Goal: Task Accomplishment & Management: Contribute content

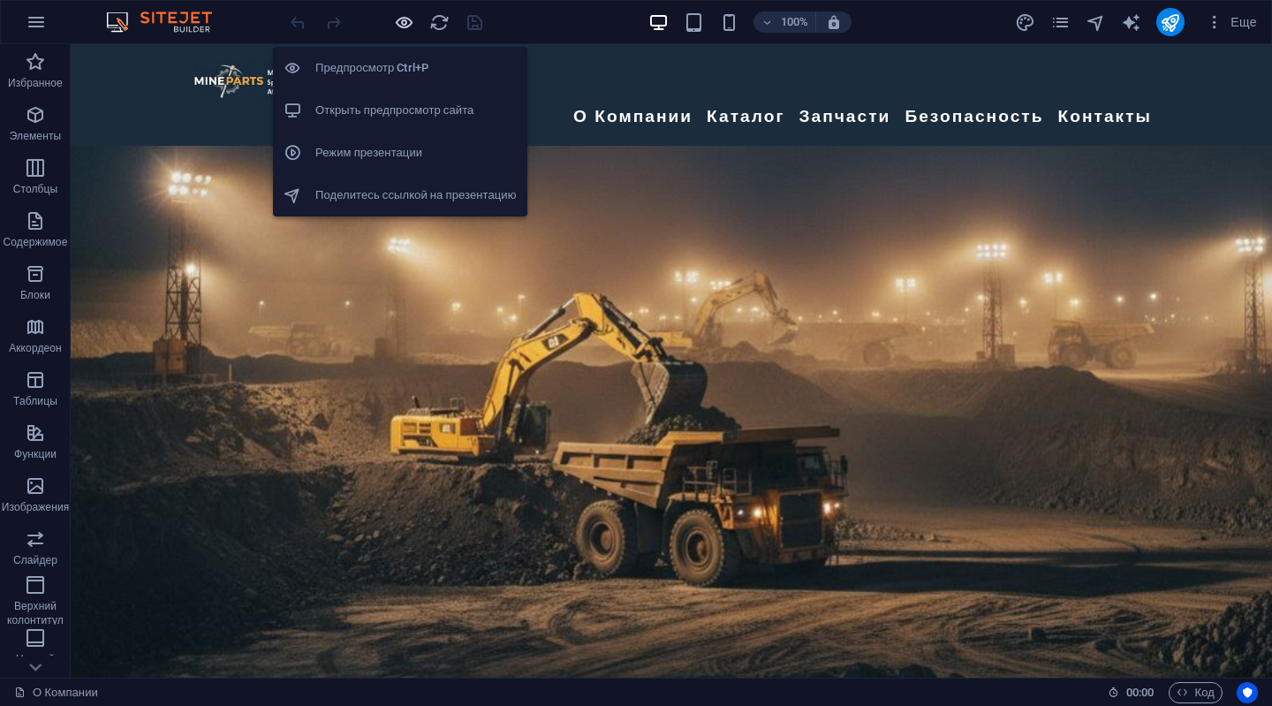
click at [395, 19] on icon "button" at bounding box center [404, 22] width 20 height 20
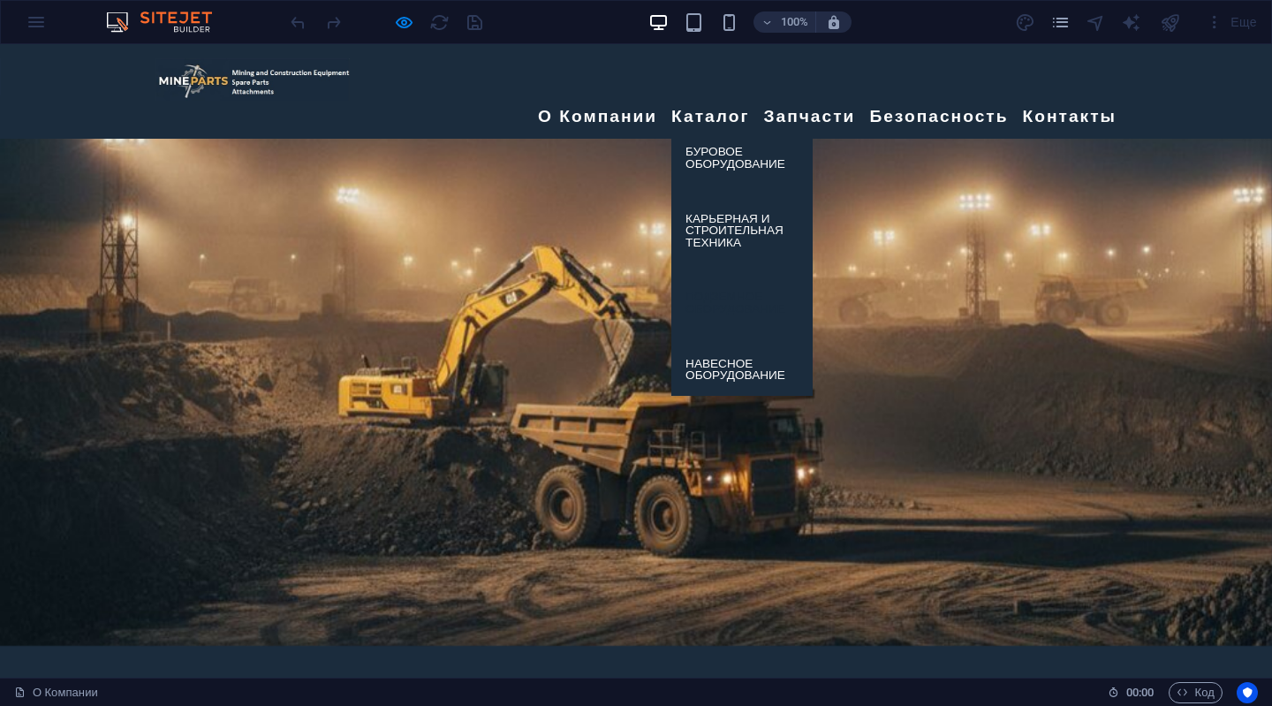
click at [705, 277] on link "Подземное оборудование" at bounding box center [741, 303] width 141 height 52
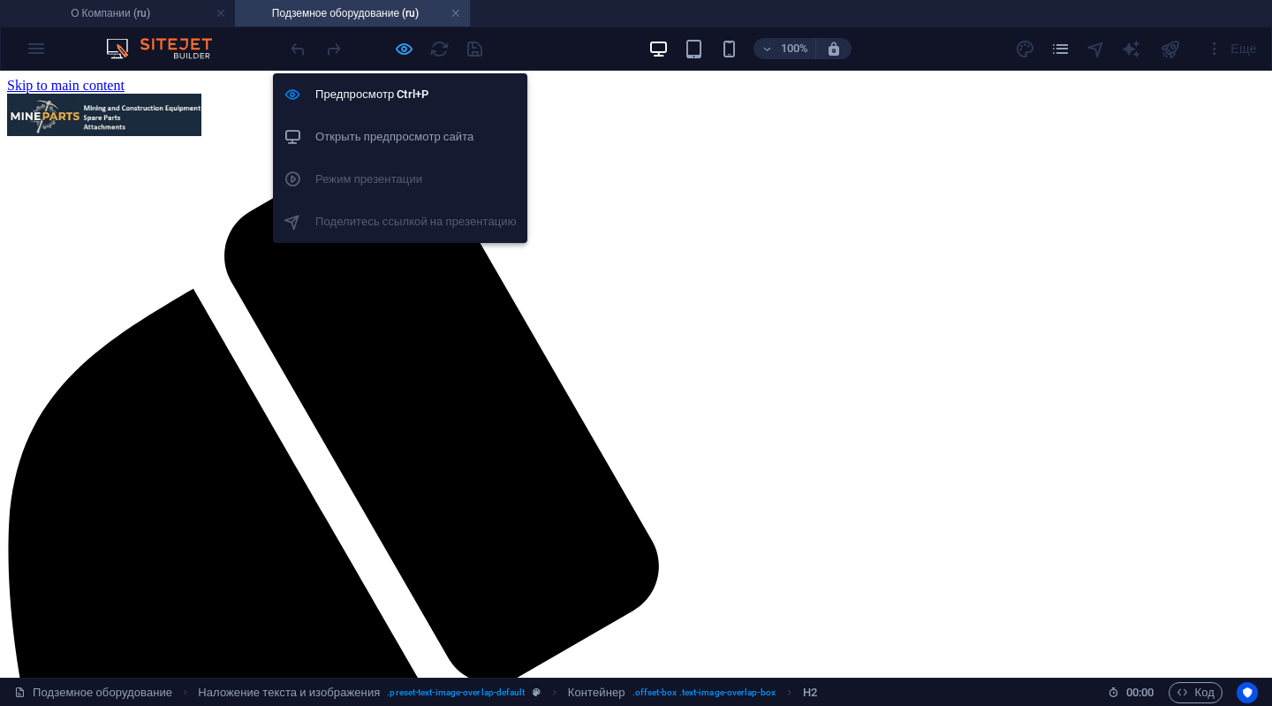
click at [404, 54] on icon "button" at bounding box center [404, 49] width 20 height 20
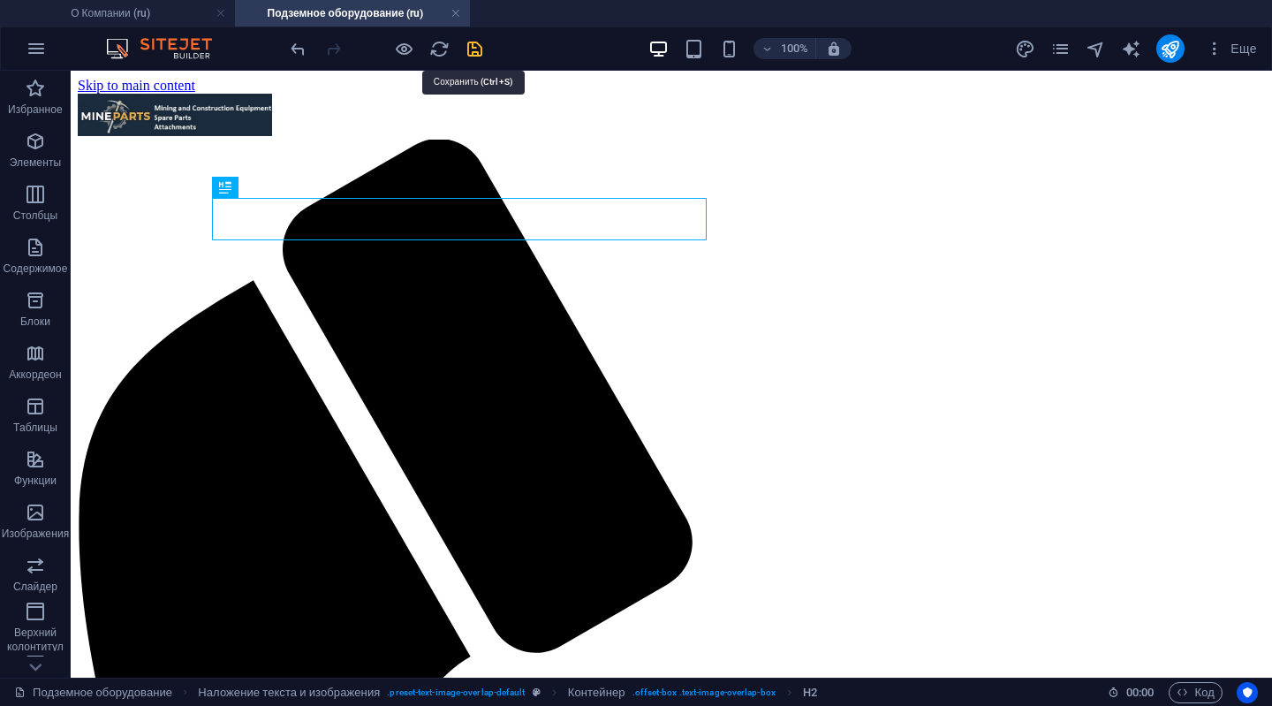
click at [473, 42] on icon "save" at bounding box center [475, 49] width 20 height 20
checkbox input "false"
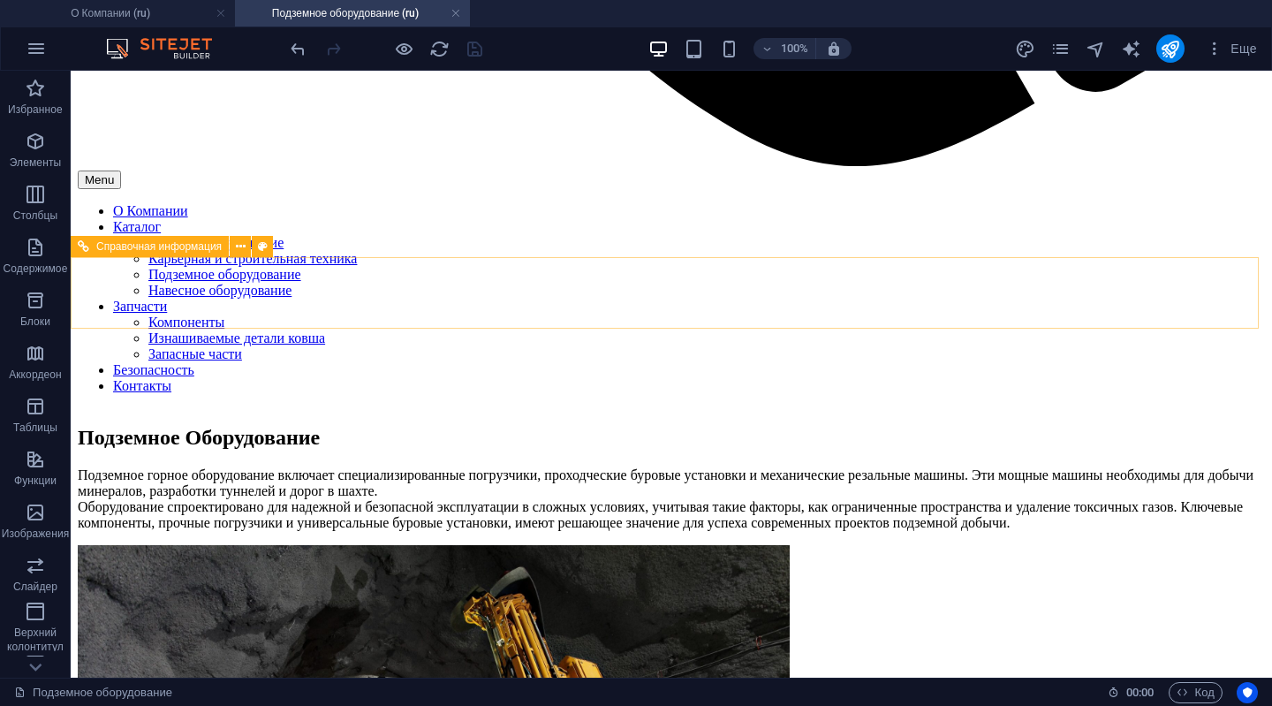
scroll to position [1502, 0]
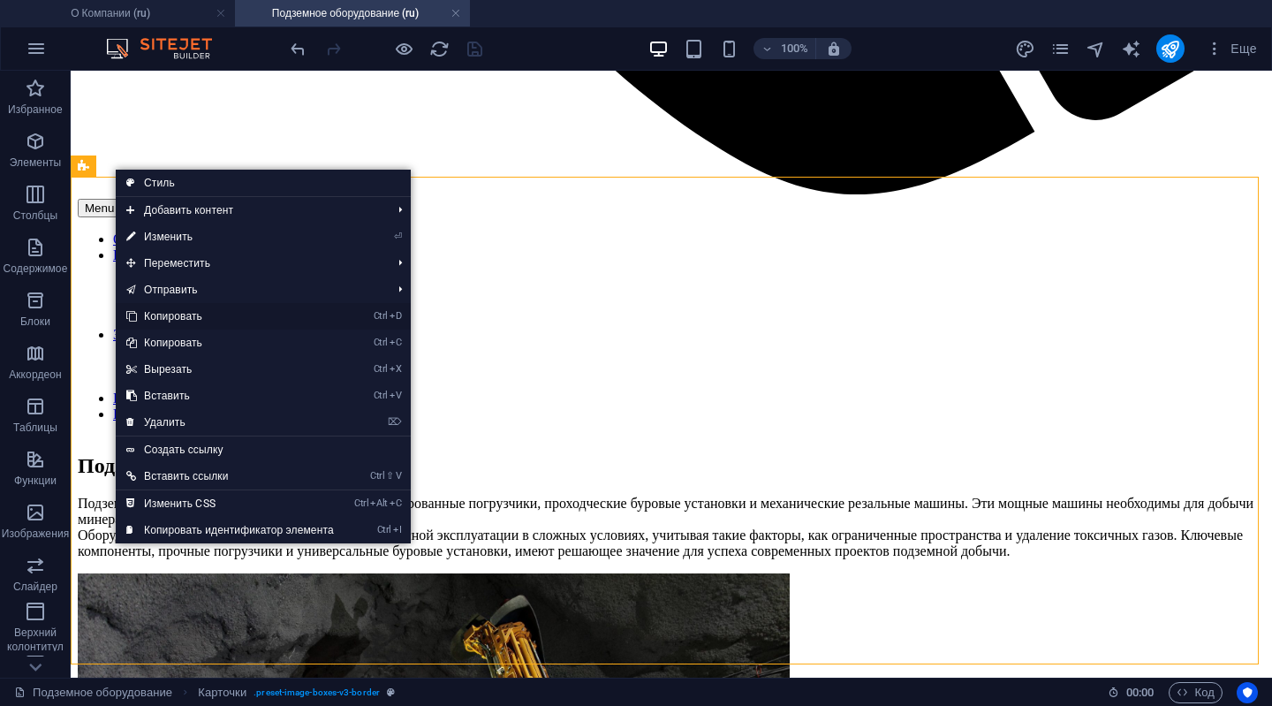
click at [145, 314] on link "Ctrl D Копировать" at bounding box center [230, 316] width 229 height 27
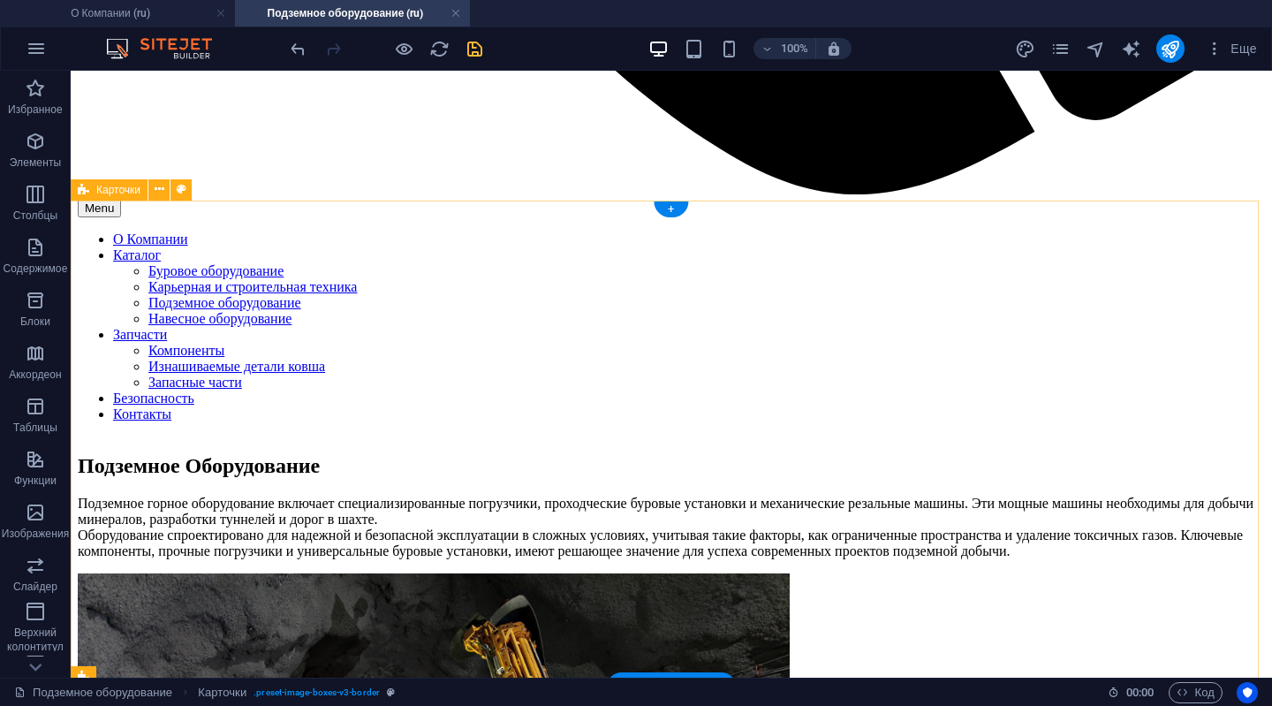
scroll to position [1414, 0]
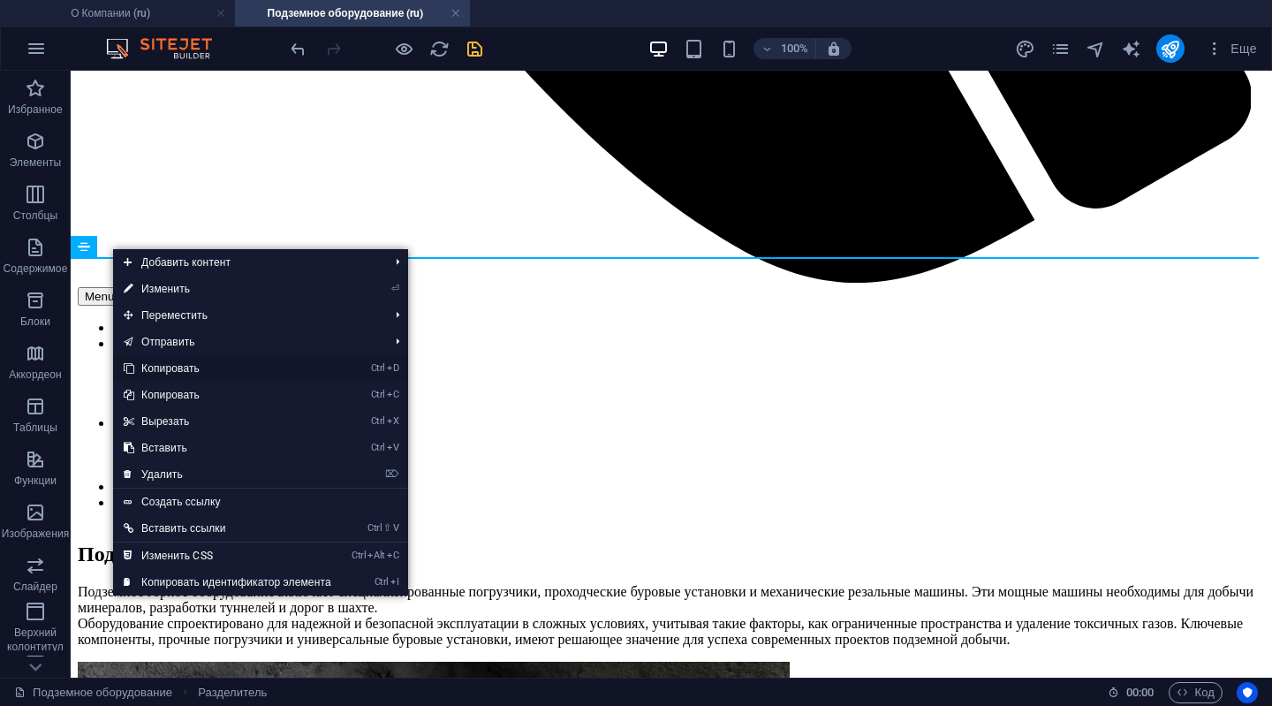
click at [150, 367] on link "Ctrl D Копировать" at bounding box center [227, 368] width 229 height 27
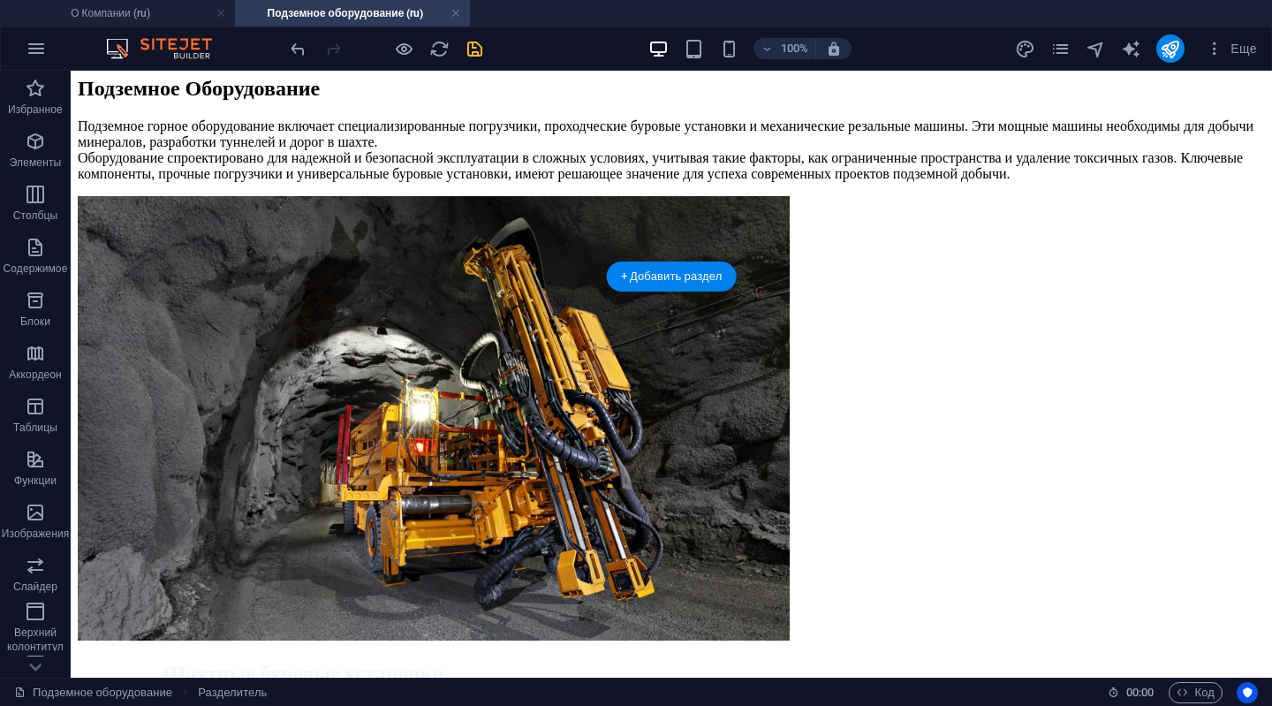
scroll to position [1922, 0]
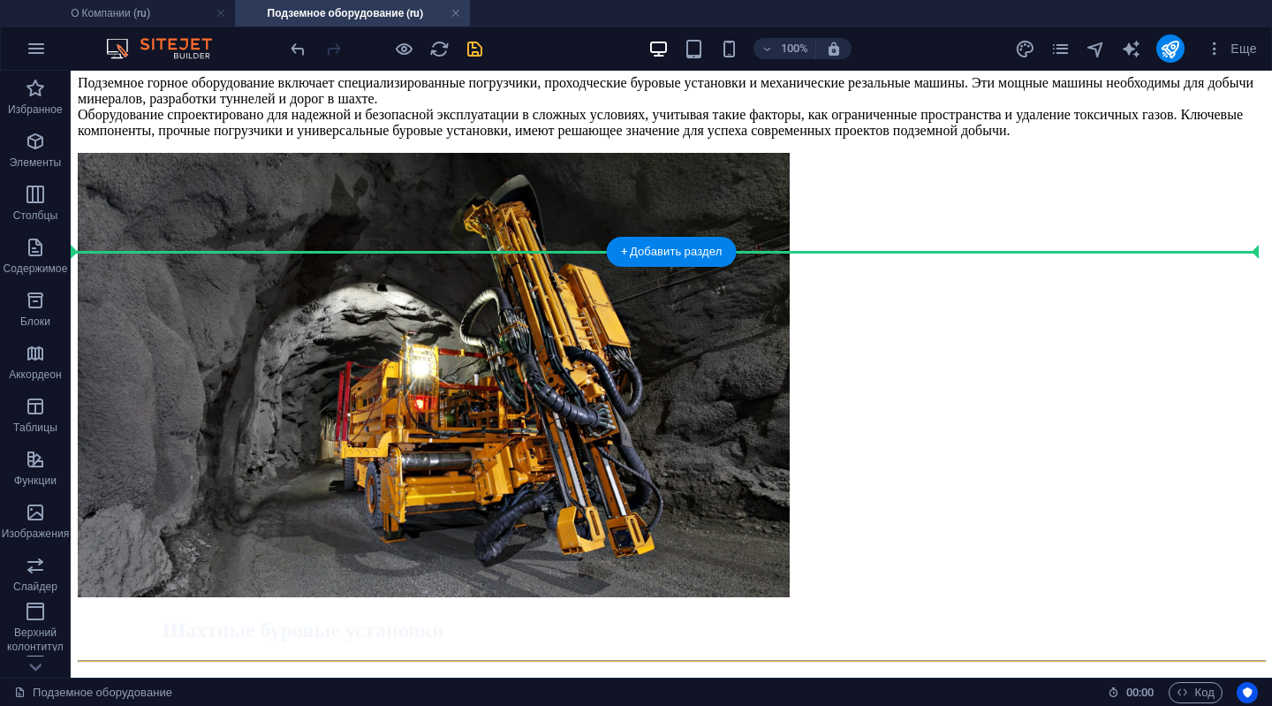
drag, startPoint x: 157, startPoint y: 330, endPoint x: 134, endPoint y: 269, distance: 65.1
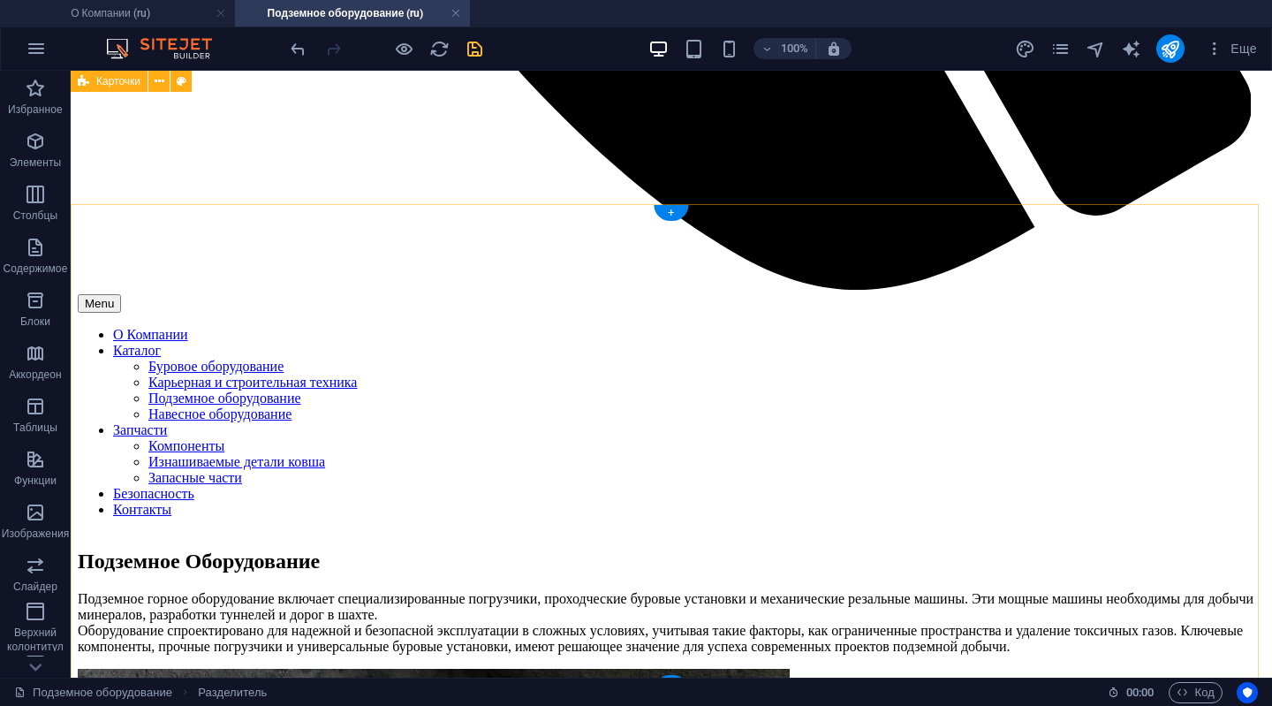
scroll to position [1384, 0]
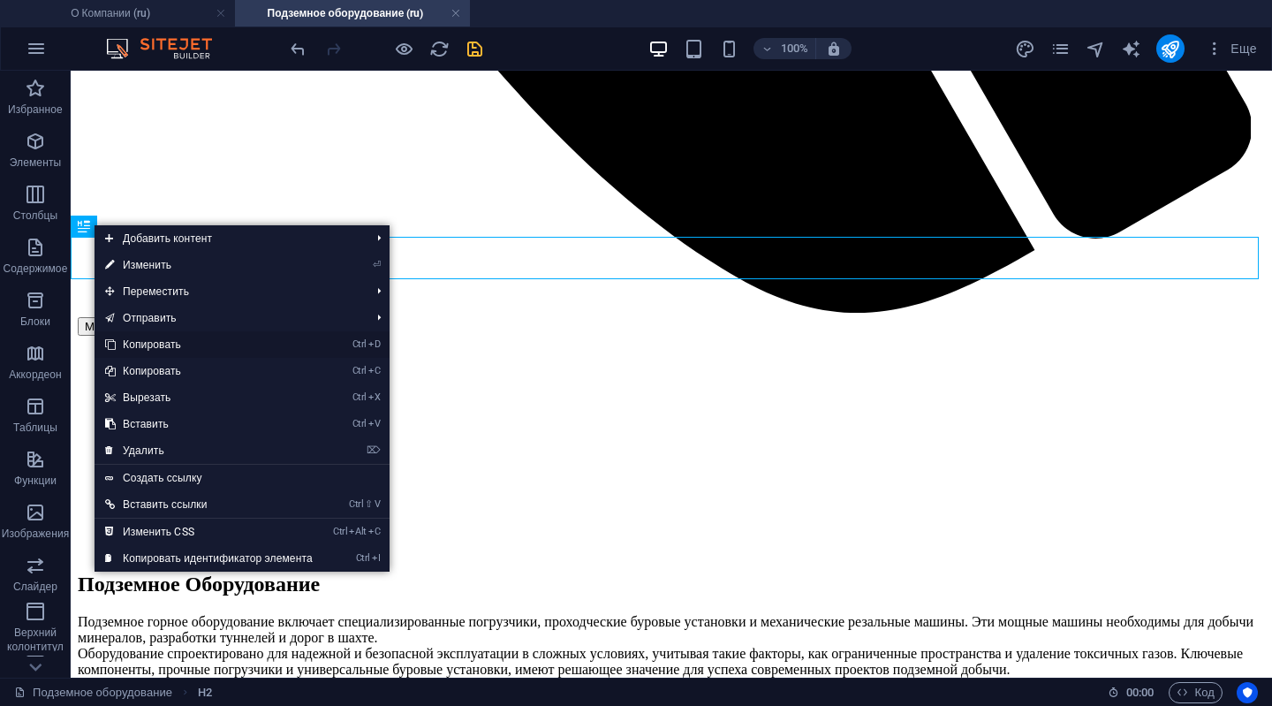
click at [135, 343] on link "Ctrl D Копировать" at bounding box center [209, 344] width 229 height 27
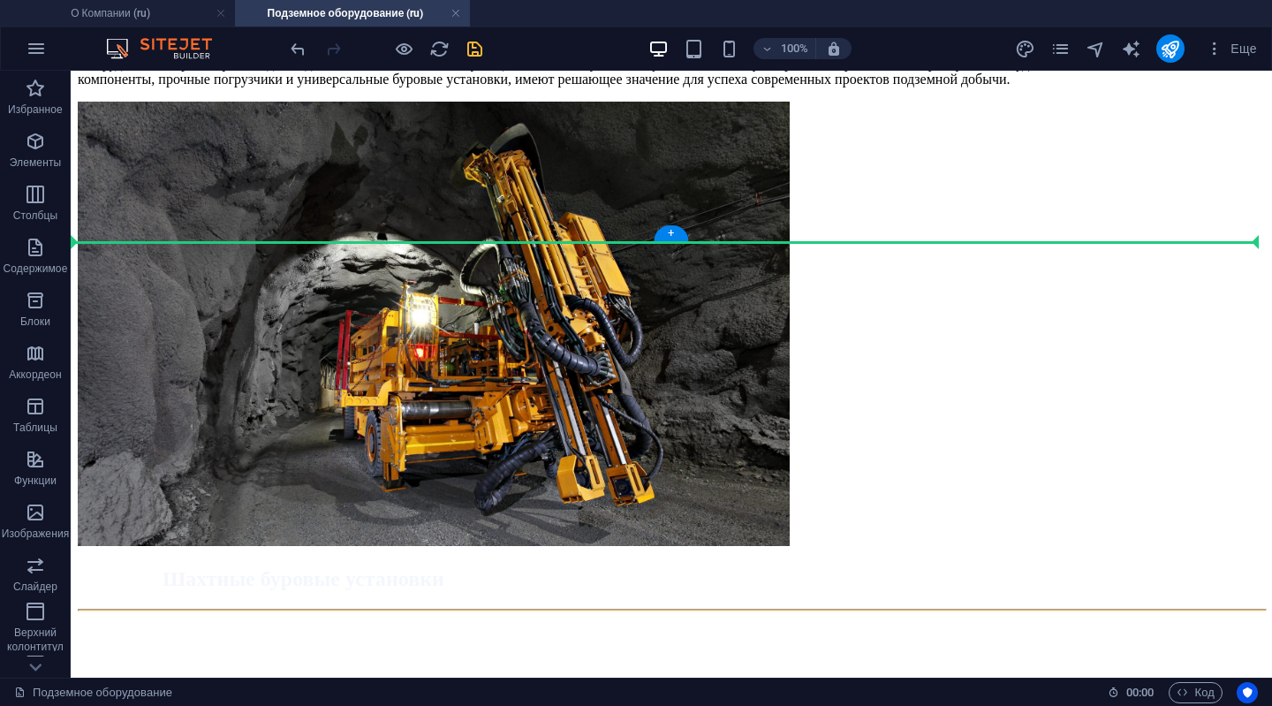
scroll to position [1949, 0]
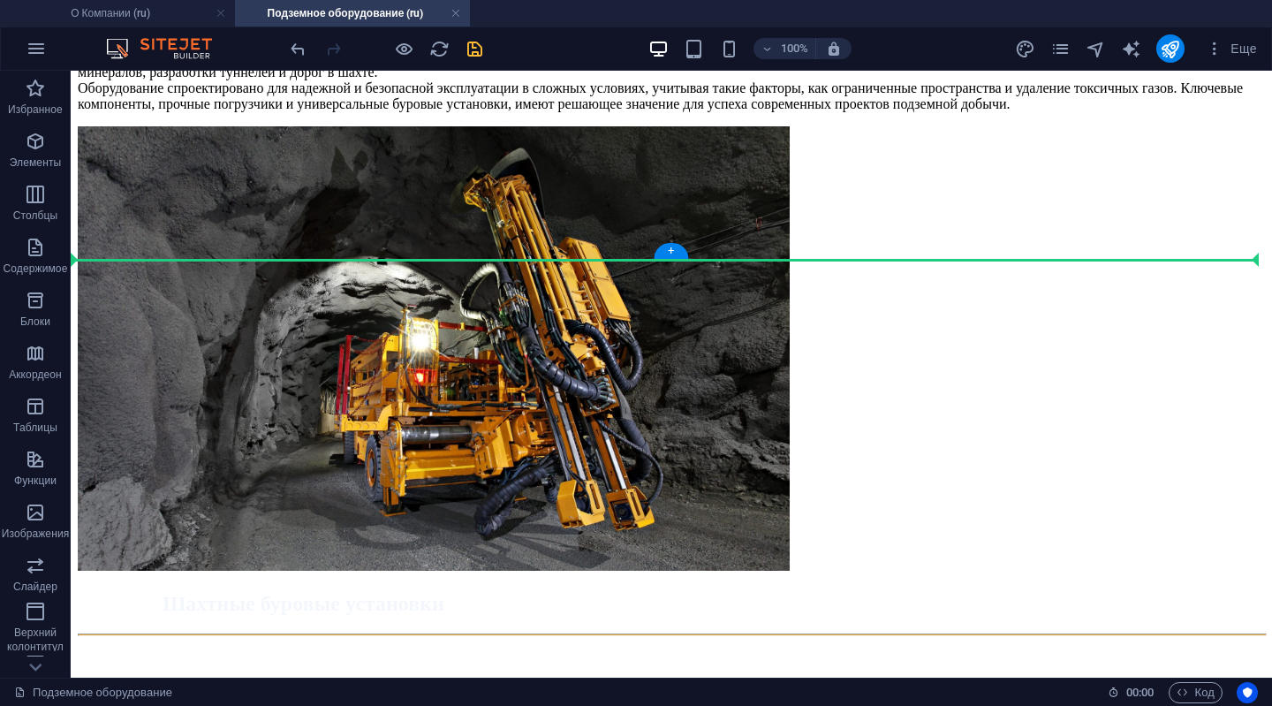
drag, startPoint x: 161, startPoint y: 341, endPoint x: 118, endPoint y: 224, distance: 125.2
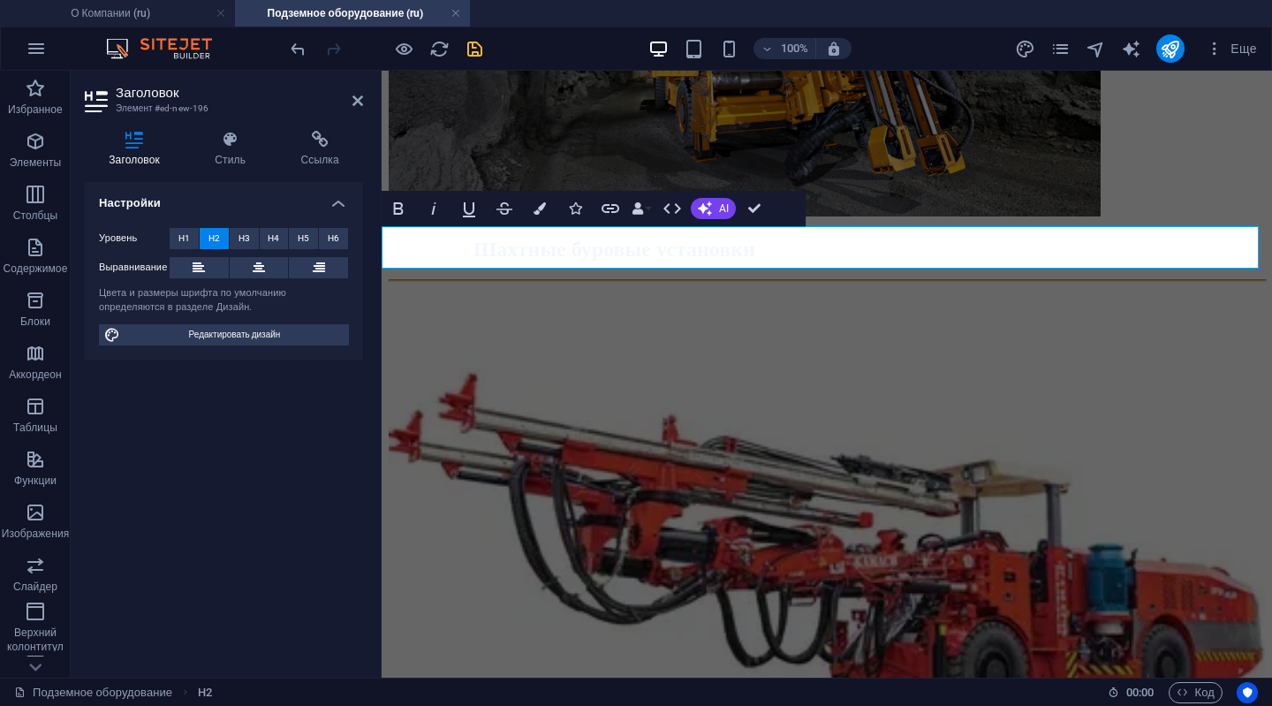
scroll to position [1839, 0]
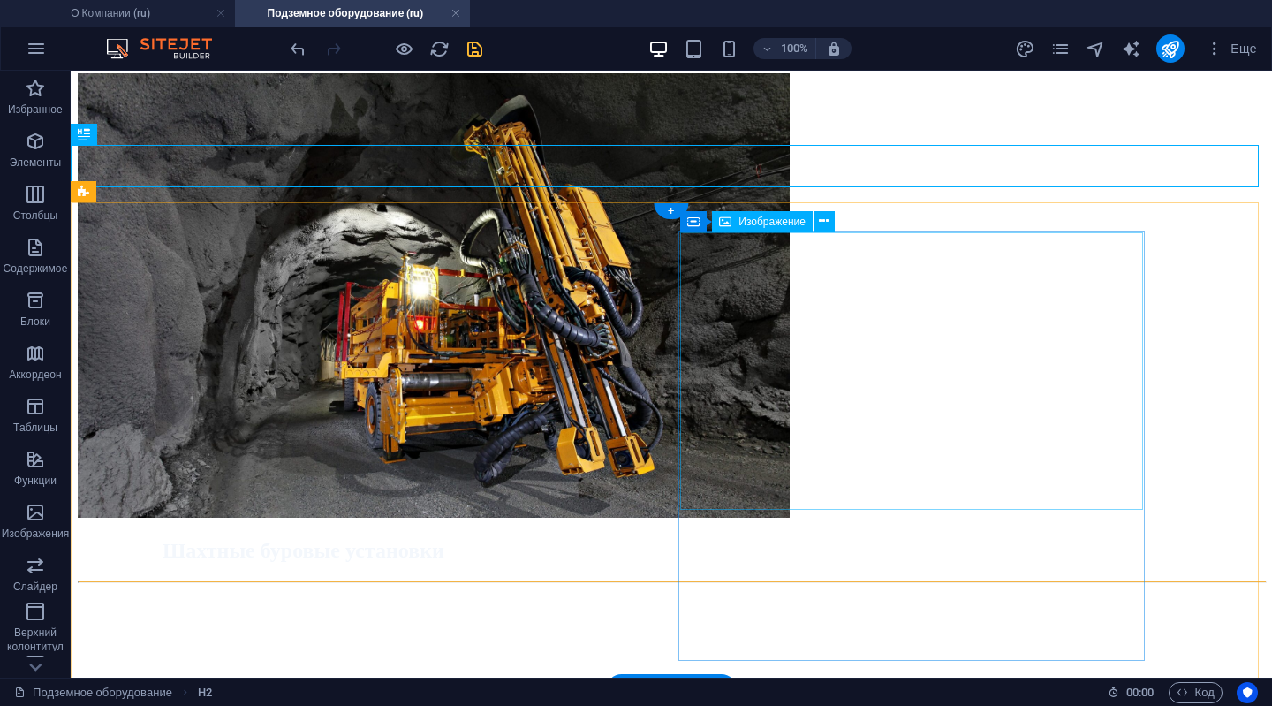
scroll to position [2028, 0]
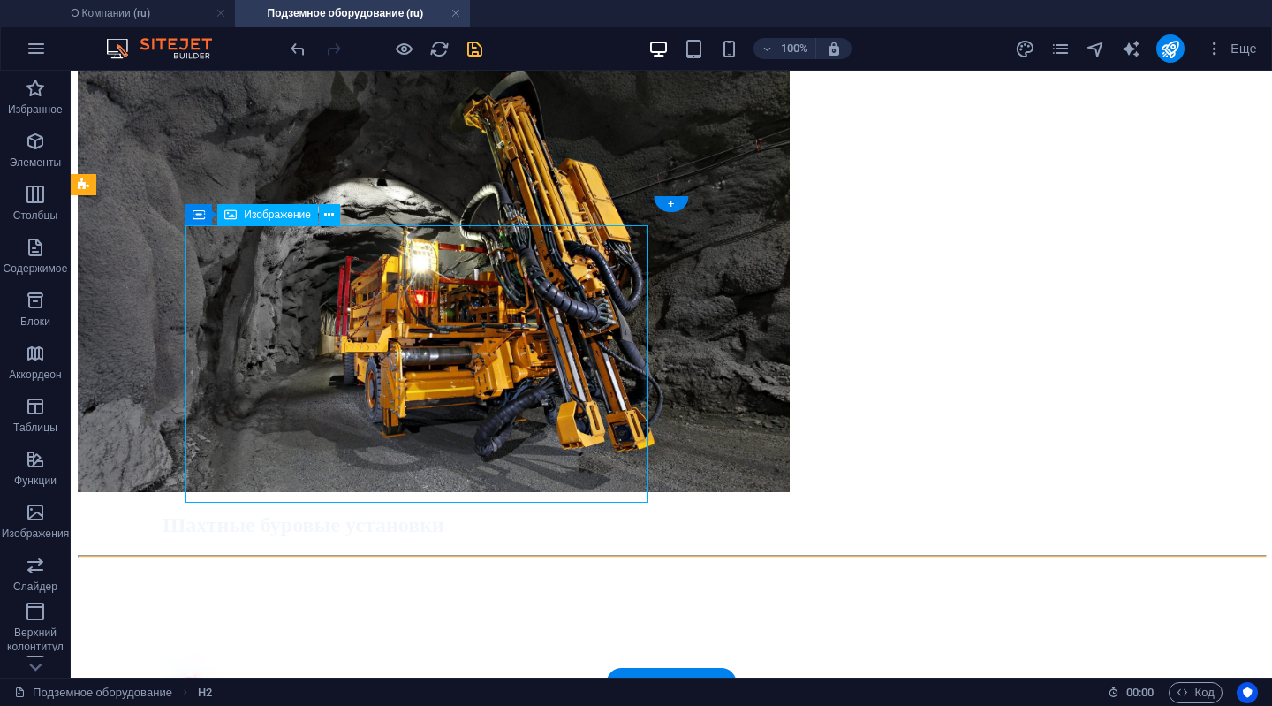
select select "%"
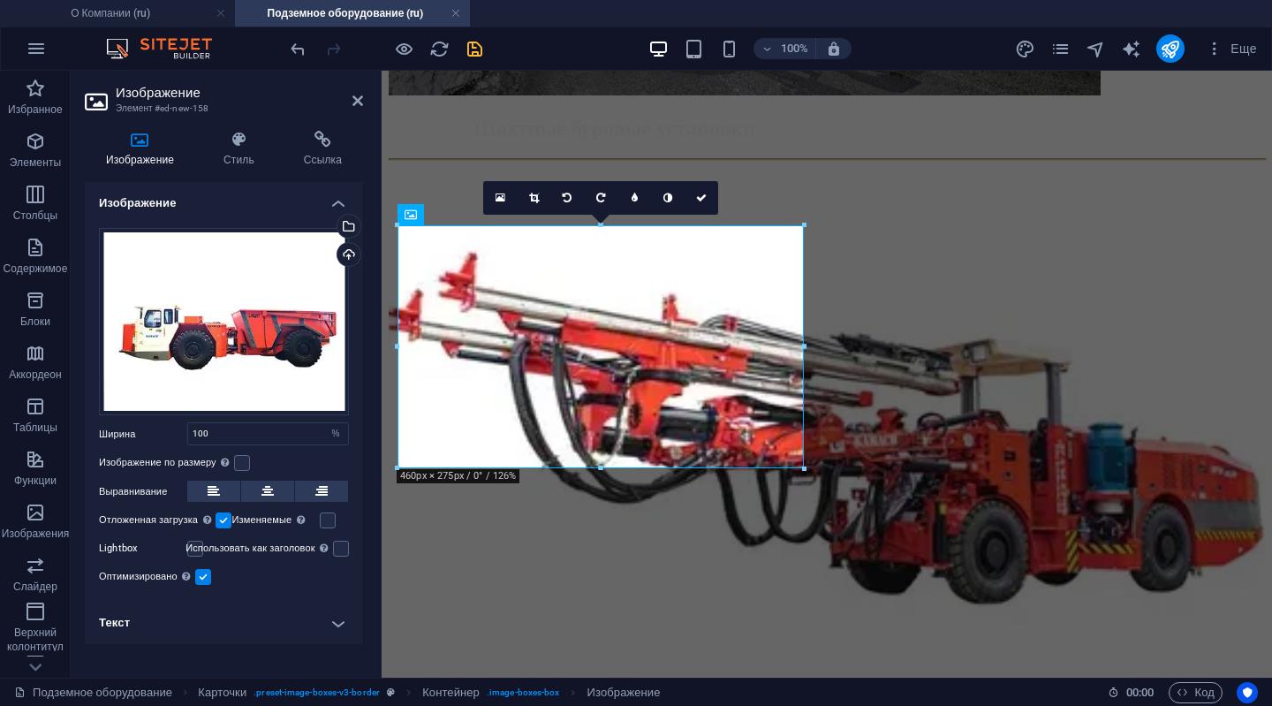
scroll to position [1927, 0]
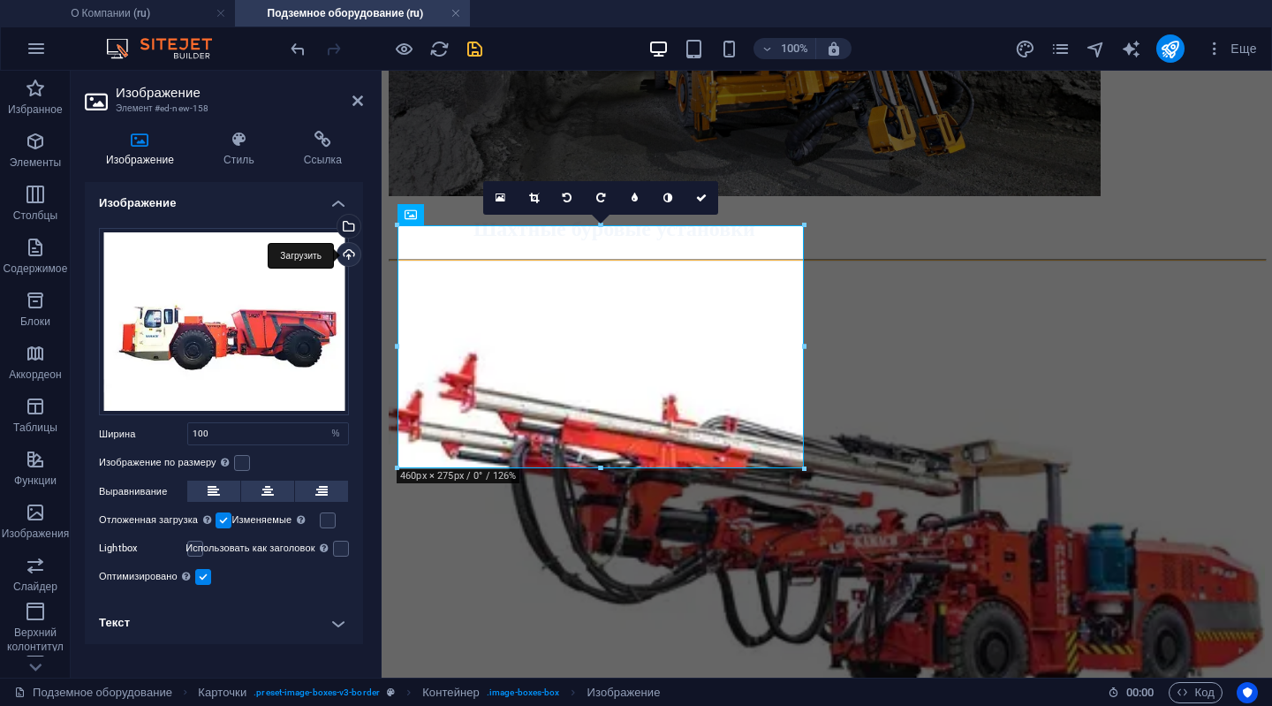
click at [345, 256] on div "Загрузить" at bounding box center [347, 256] width 27 height 27
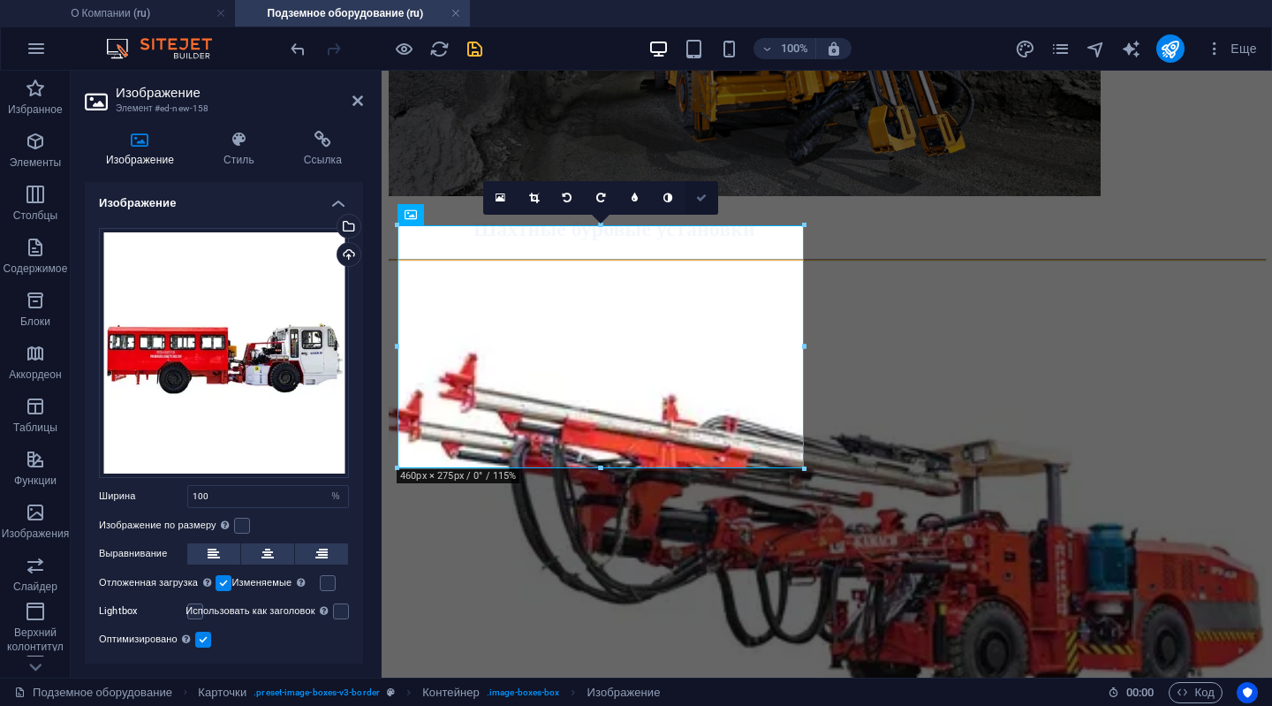
click at [702, 199] on icon at bounding box center [701, 198] width 11 height 11
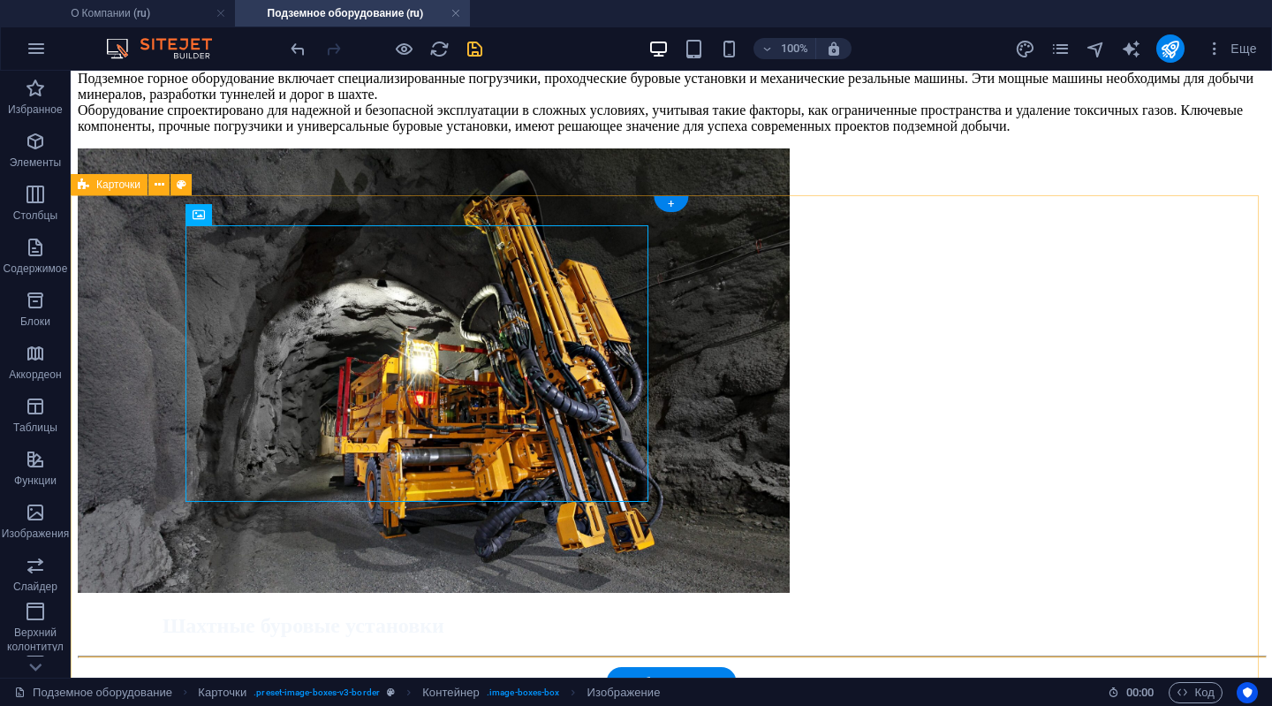
scroll to position [2028, 0]
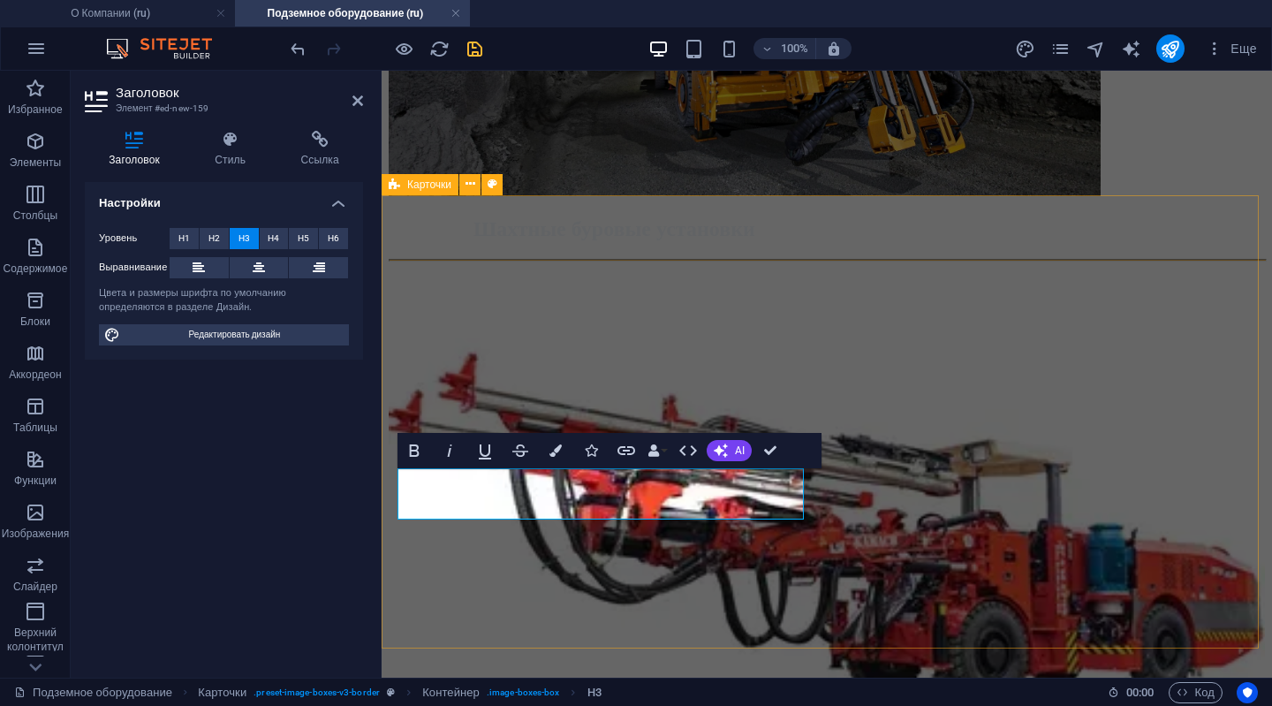
scroll to position [0, 9]
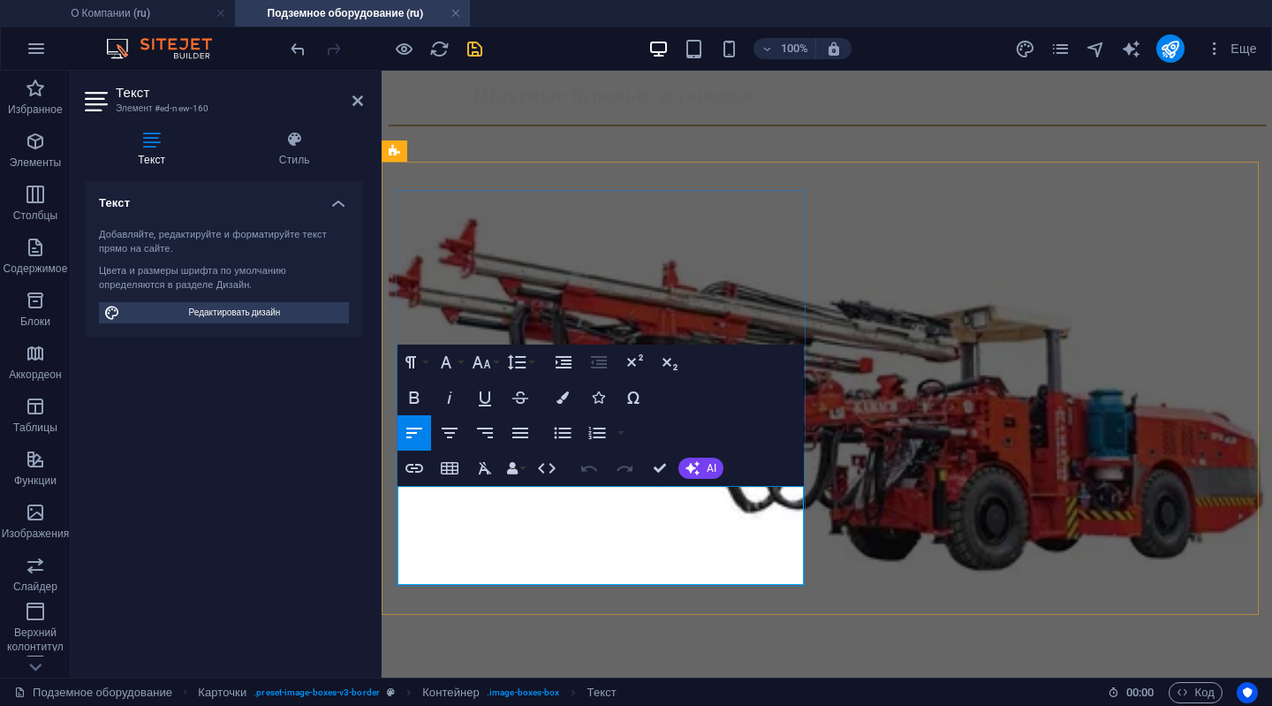
scroll to position [1960, 0]
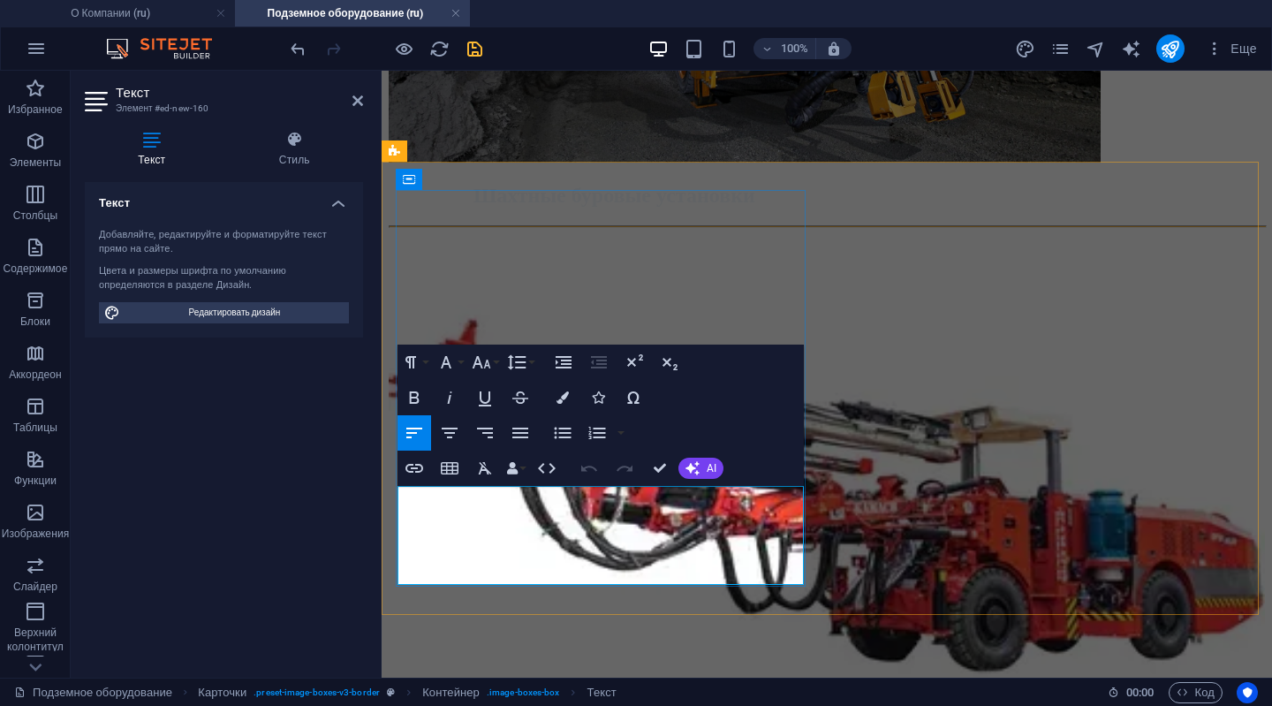
drag, startPoint x: 671, startPoint y: 538, endPoint x: 413, endPoint y: 489, distance: 262.7
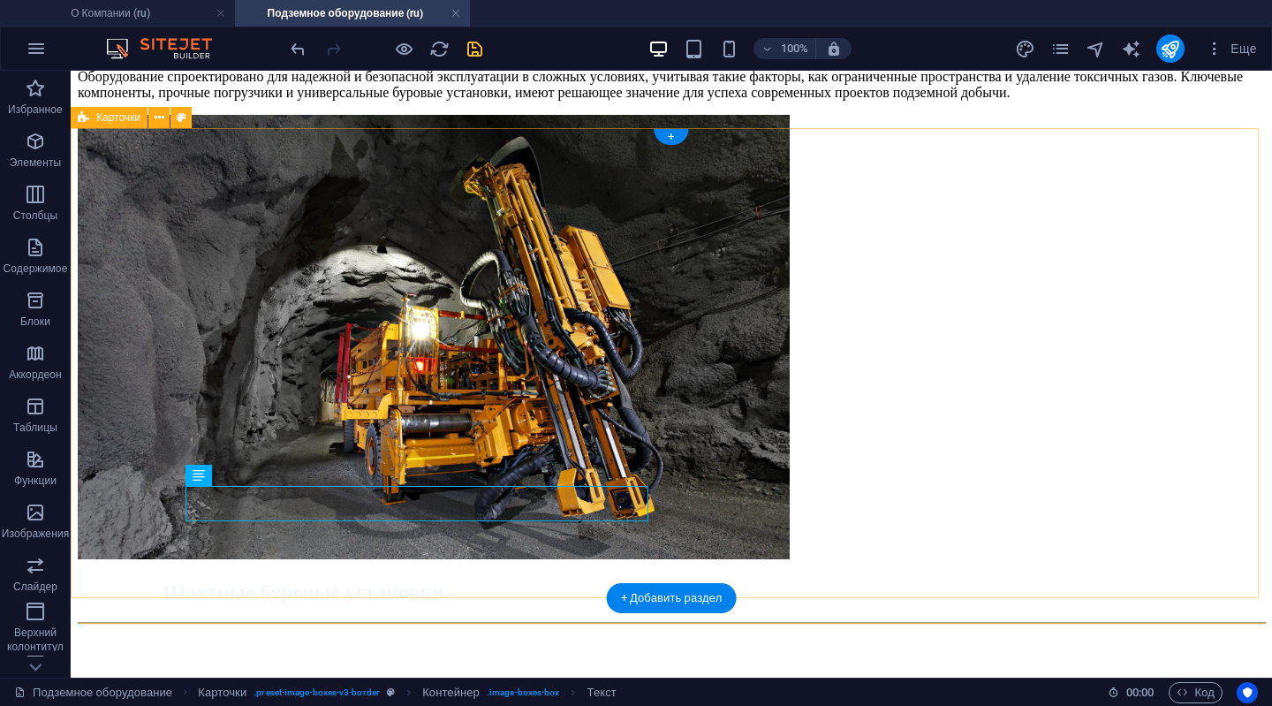
scroll to position [2095, 0]
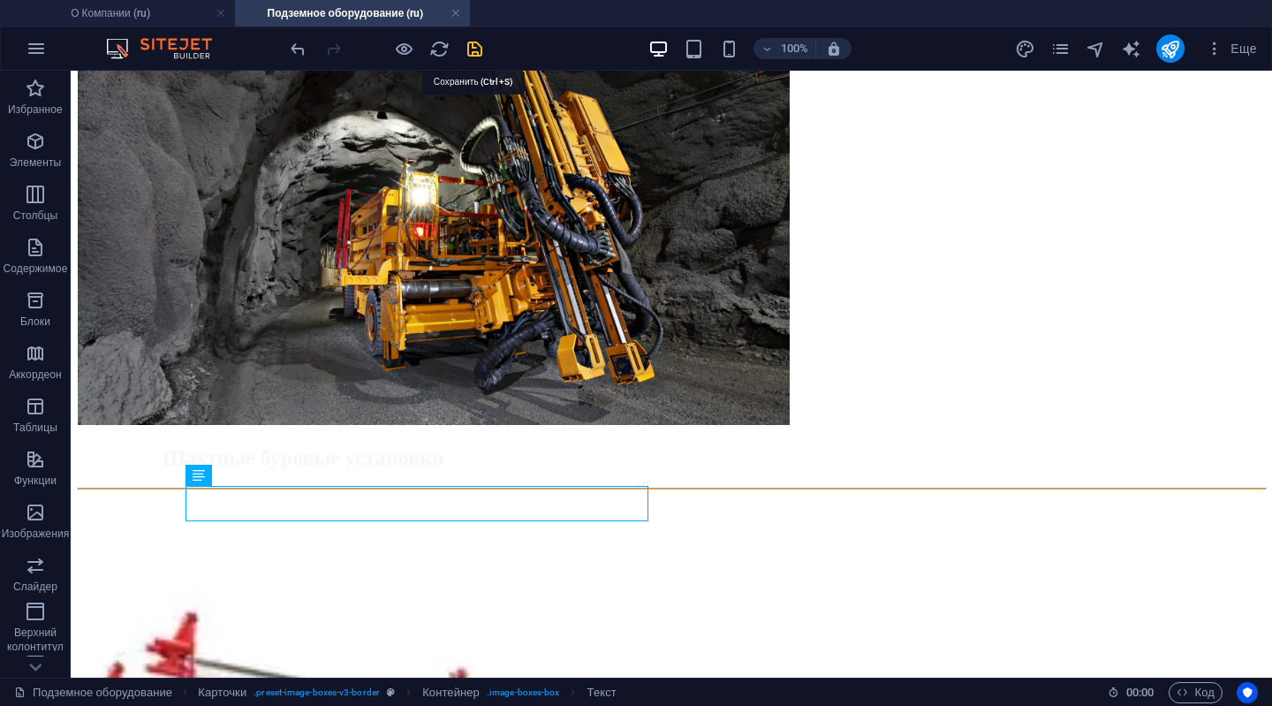
click at [471, 53] on icon "save" at bounding box center [475, 49] width 20 height 20
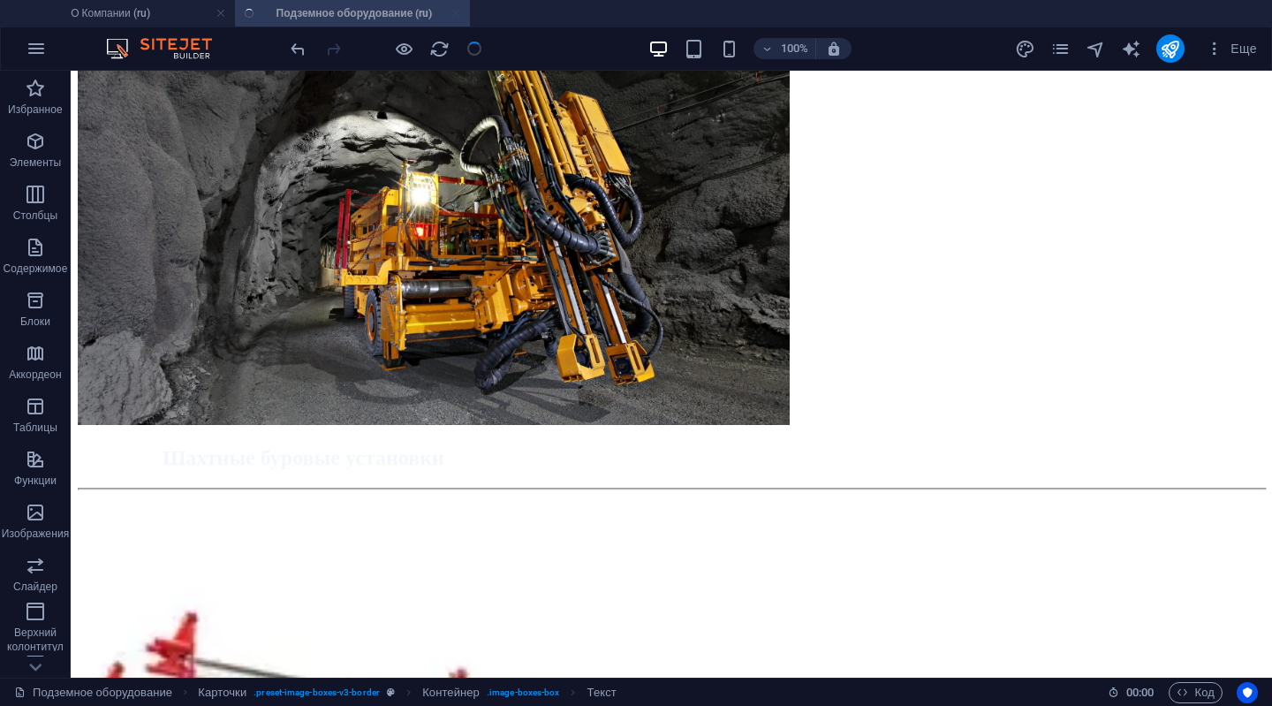
checkbox input "false"
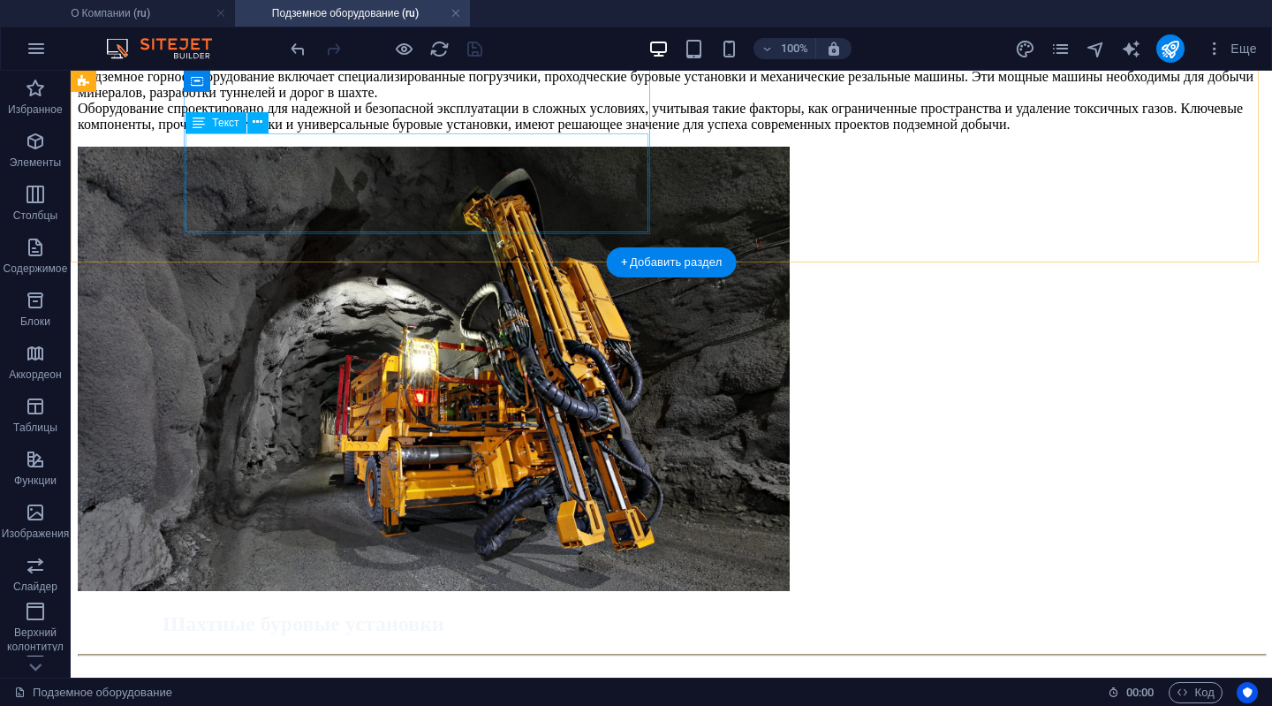
scroll to position [2006, 0]
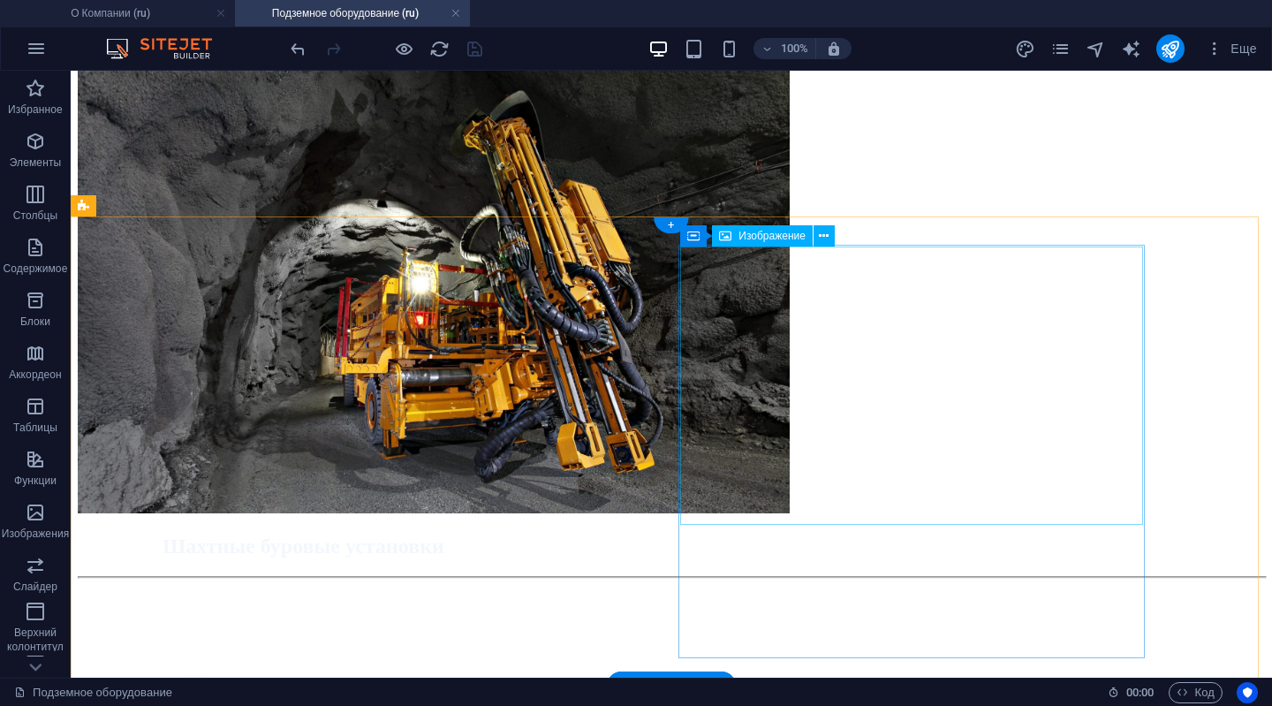
select select "%"
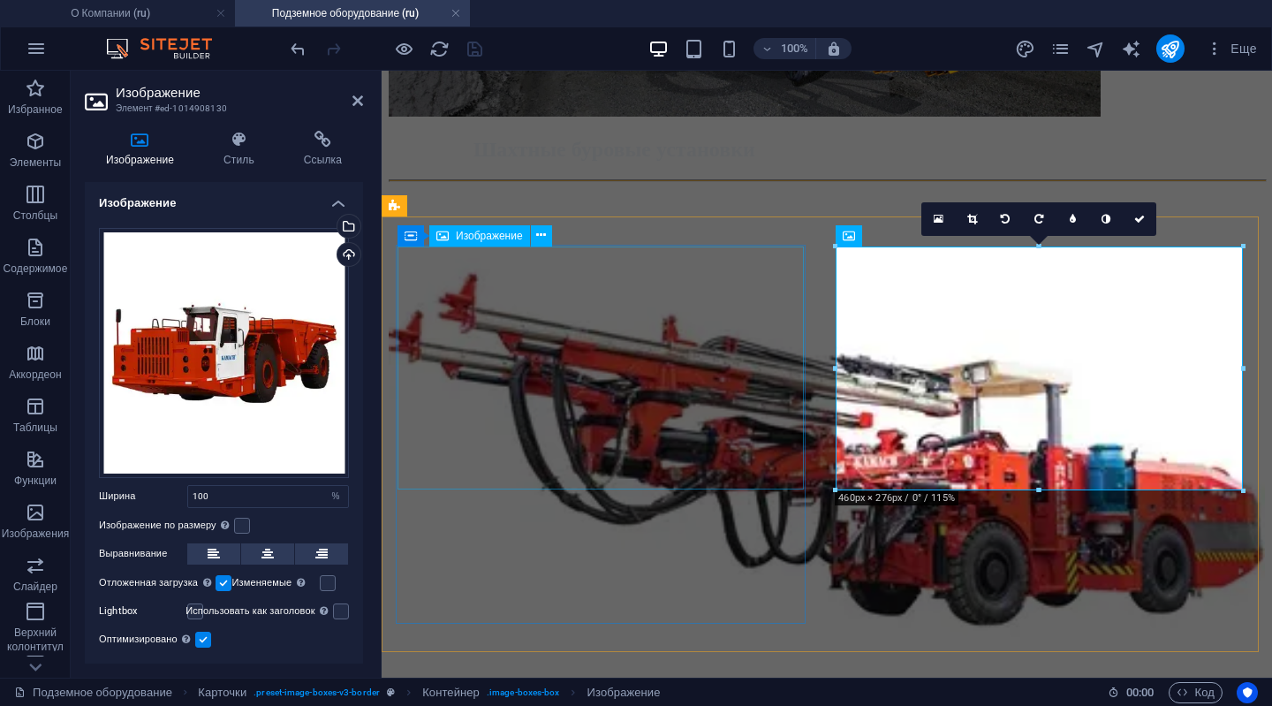
scroll to position [1906, 0]
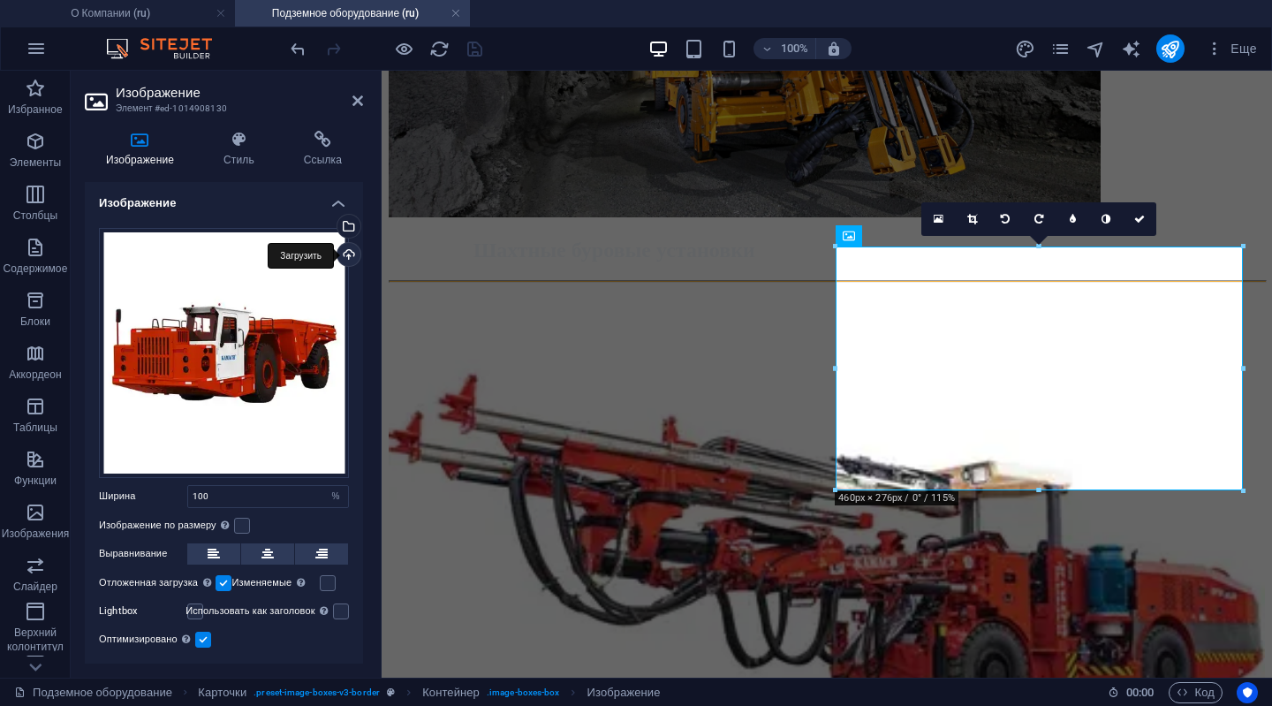
click at [346, 253] on div "Загрузить" at bounding box center [347, 256] width 27 height 27
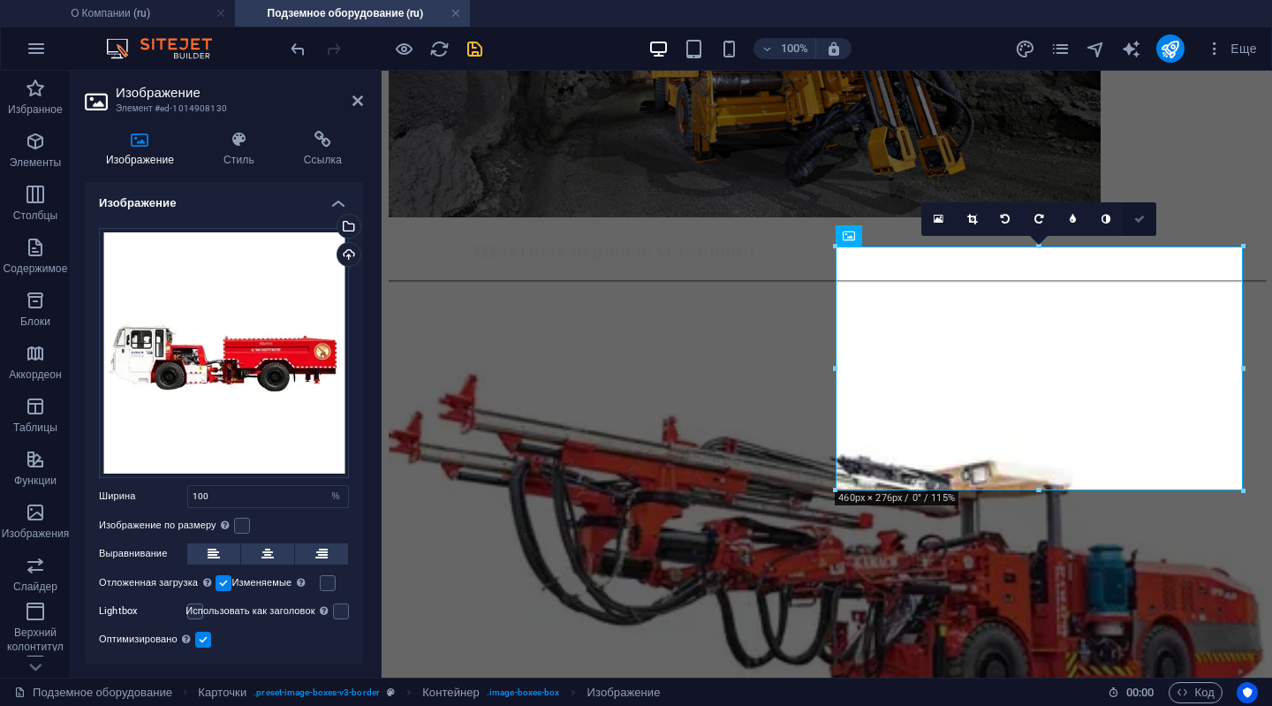
click at [1138, 214] on icon at bounding box center [1139, 219] width 11 height 11
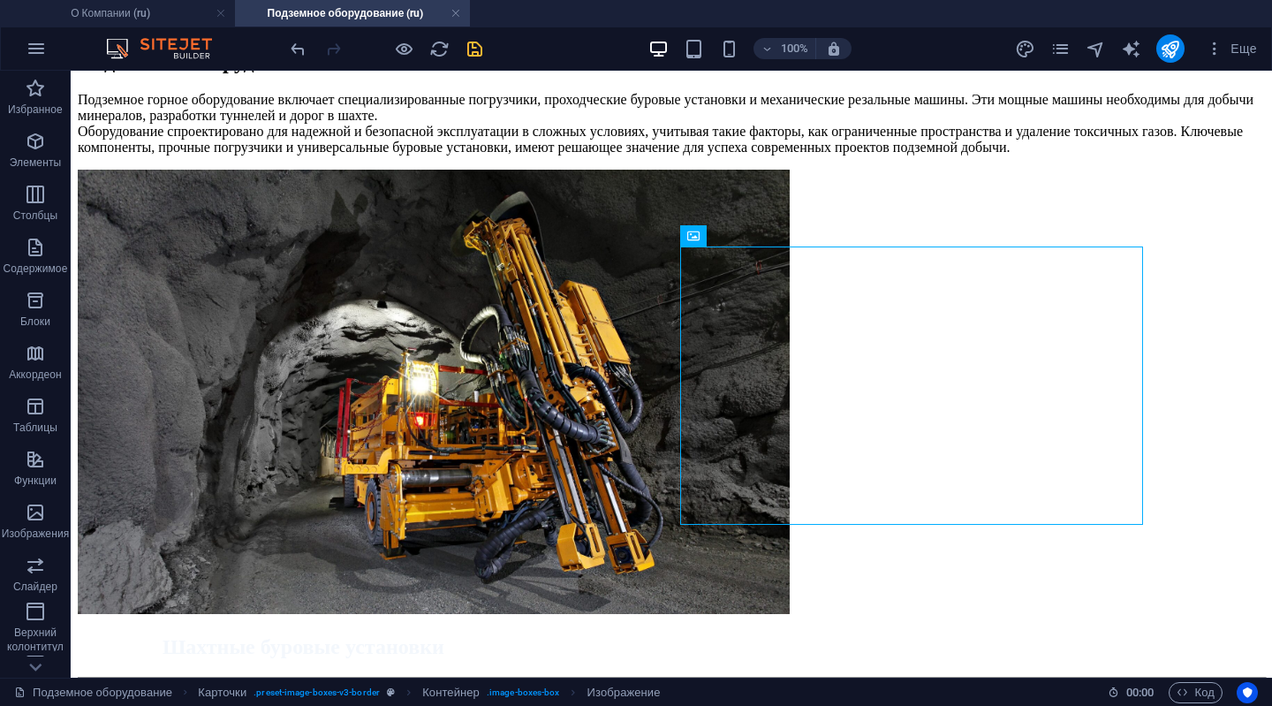
scroll to position [2006, 0]
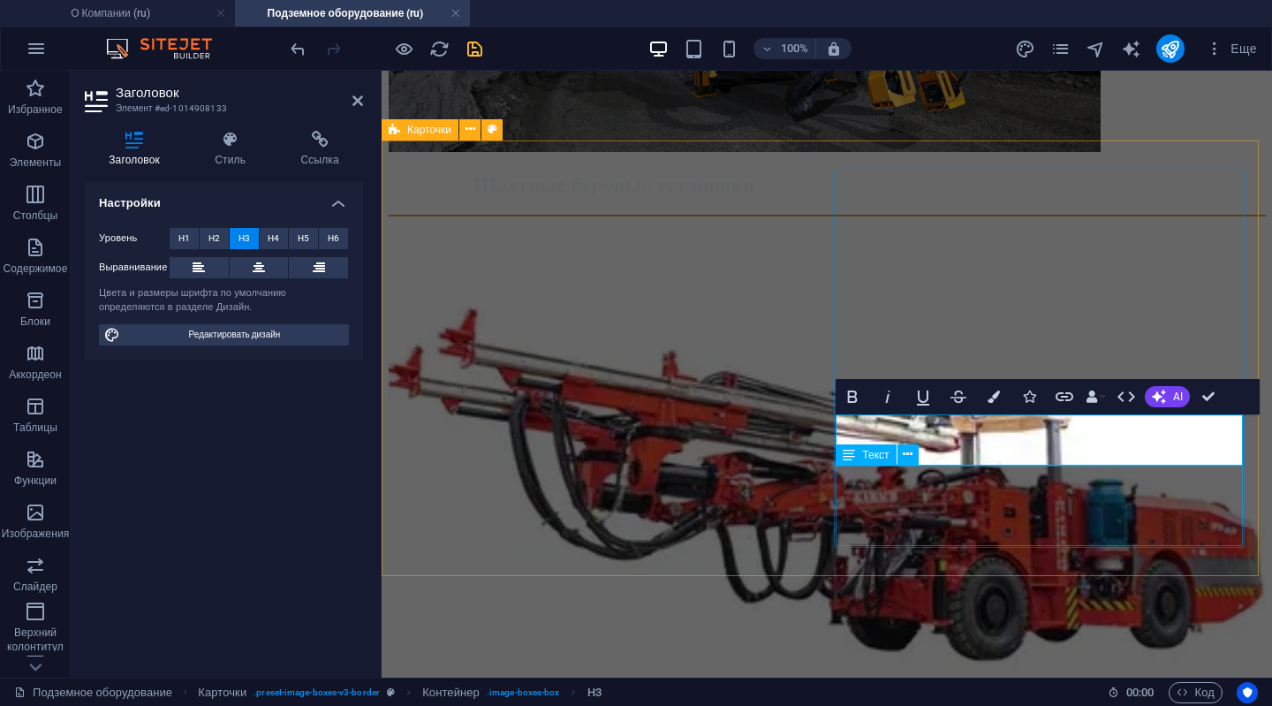
scroll to position [1994, 0]
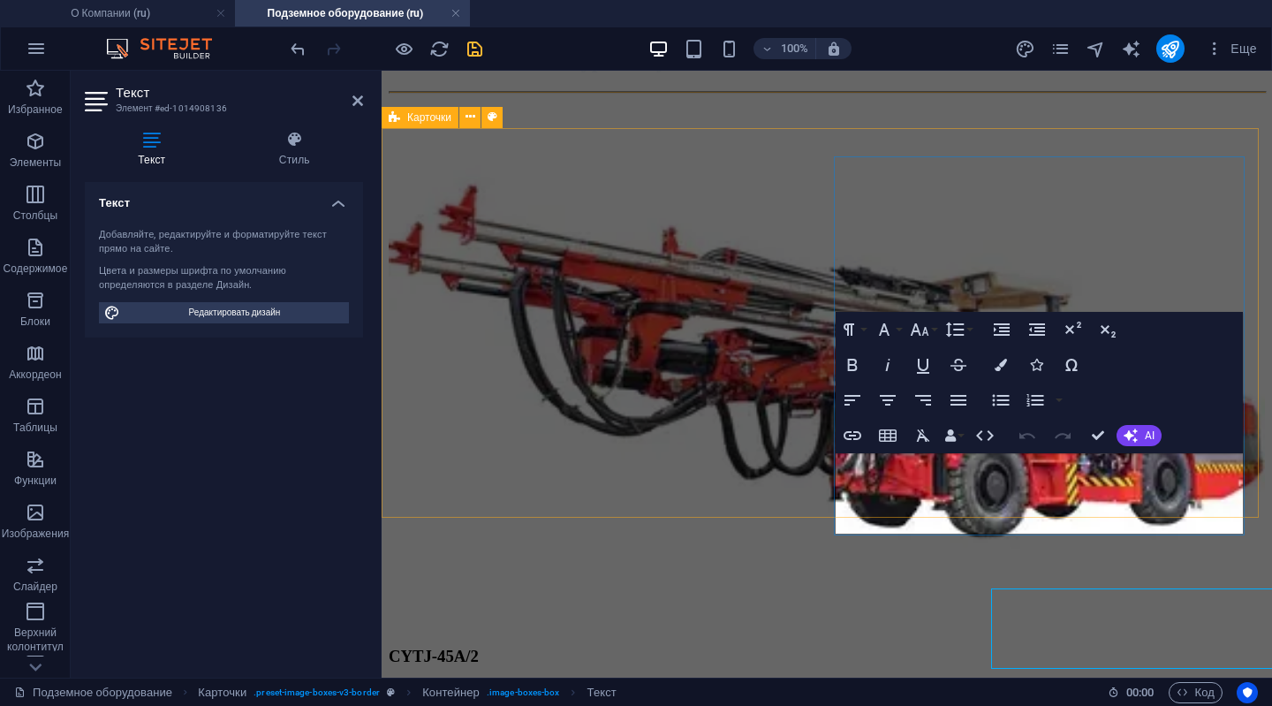
scroll to position [1994, 0]
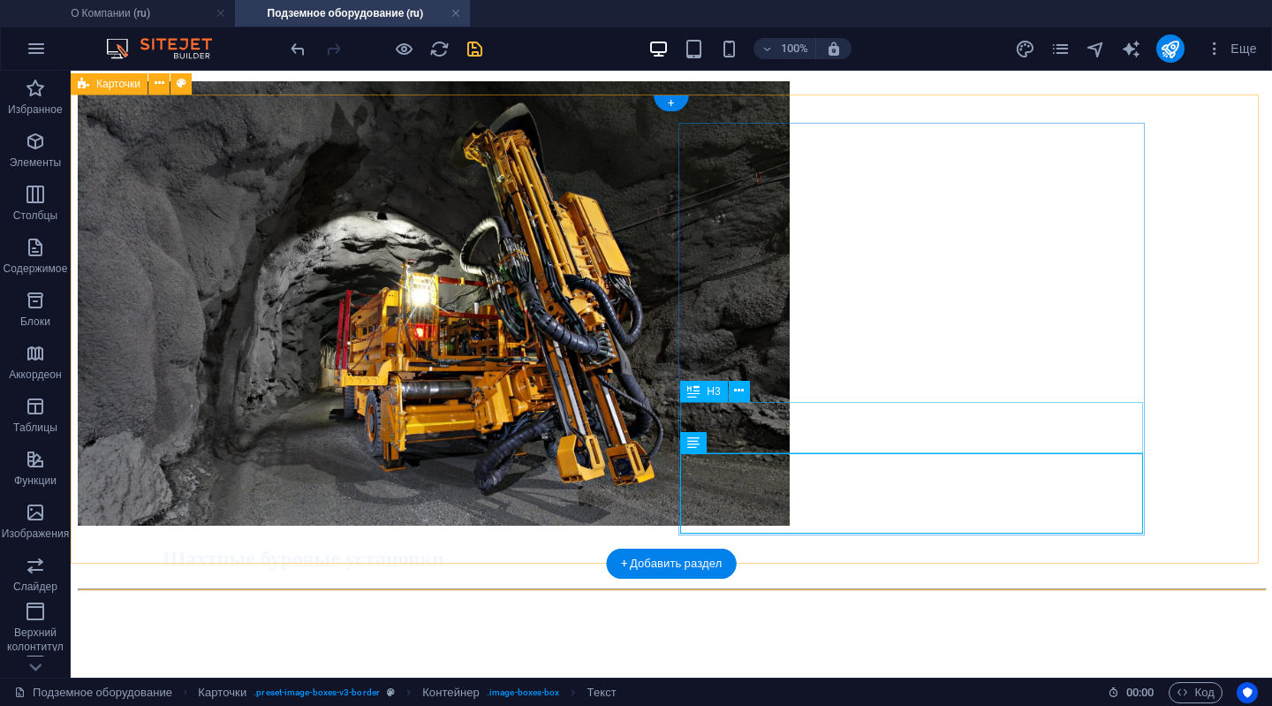
scroll to position [2129, 0]
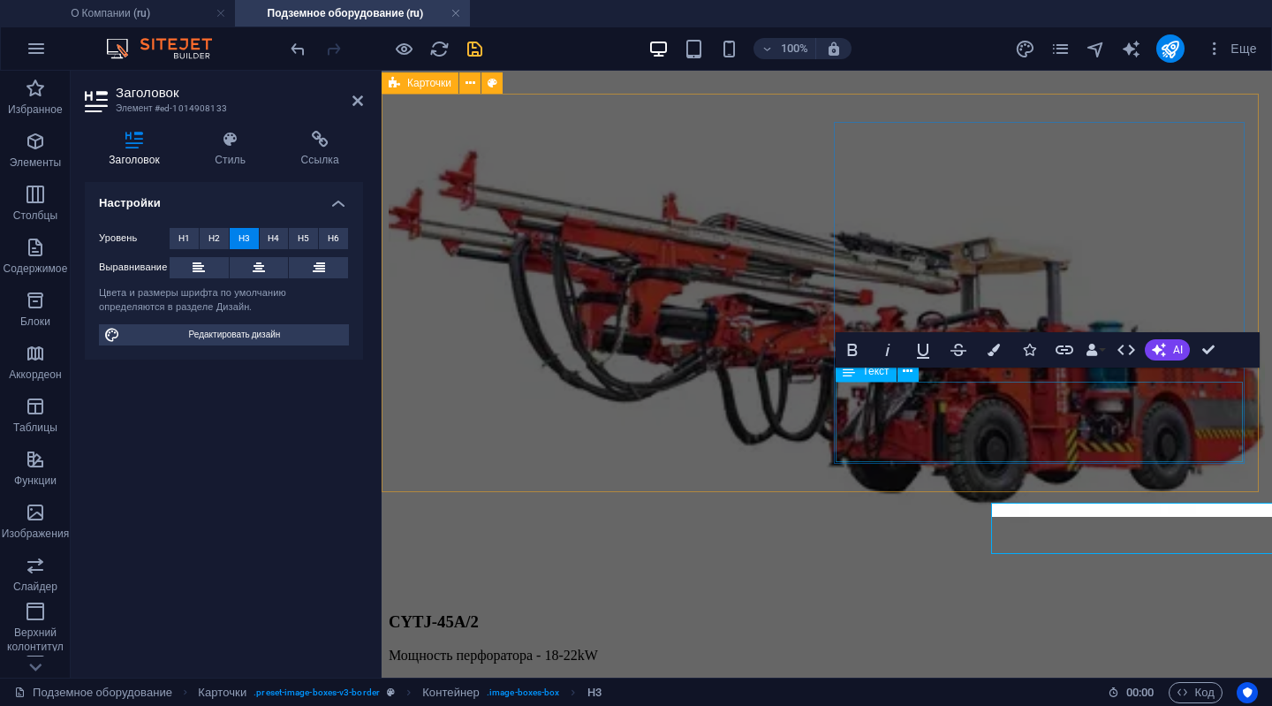
scroll to position [2029, 0]
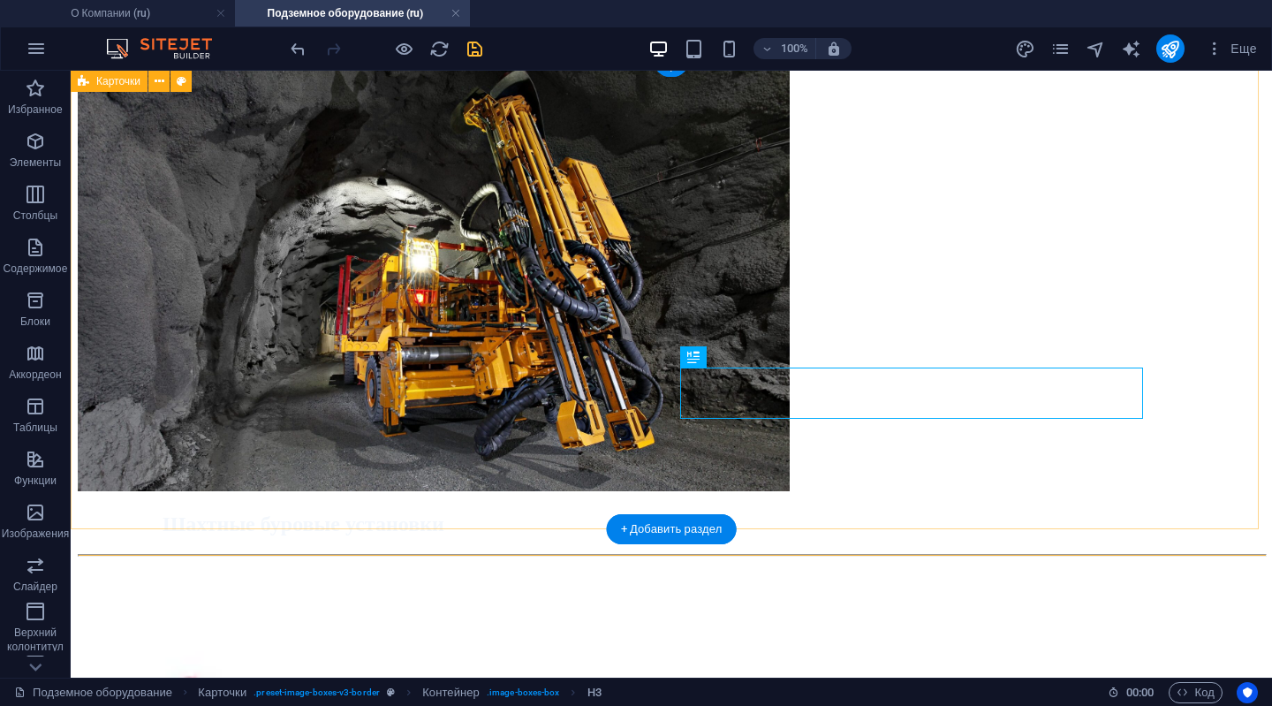
scroll to position [2163, 0]
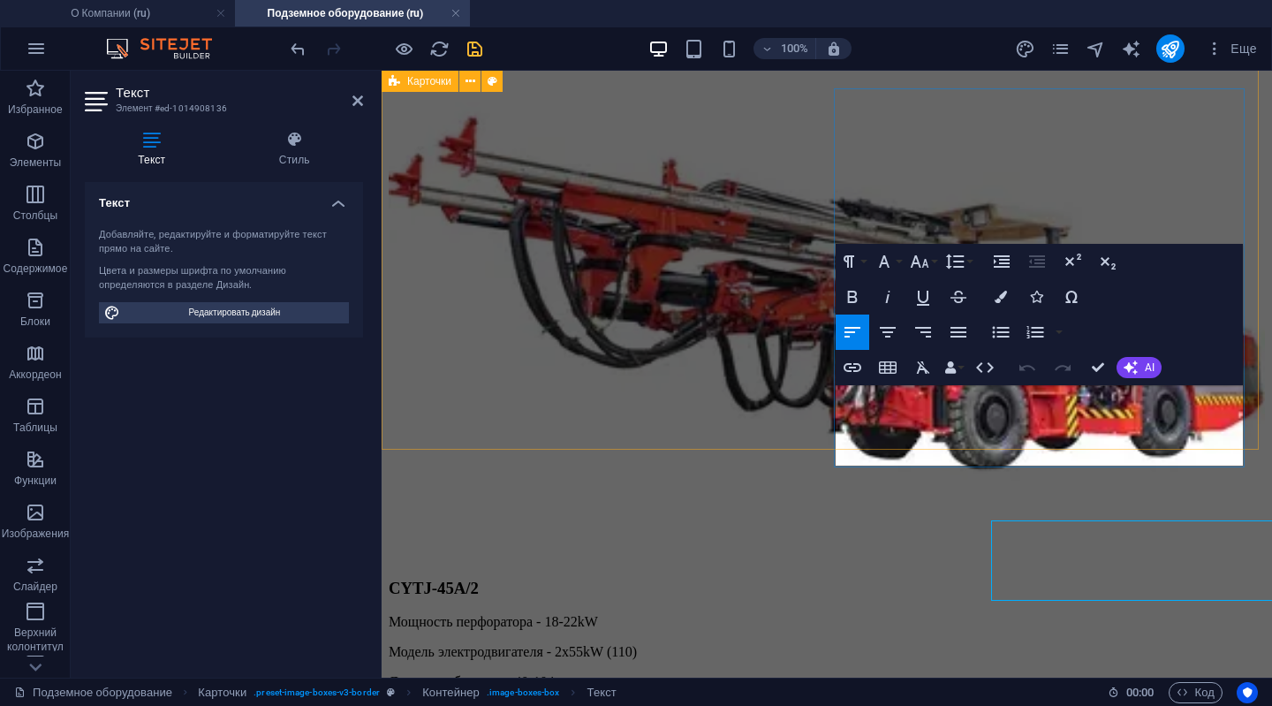
scroll to position [2062, 0]
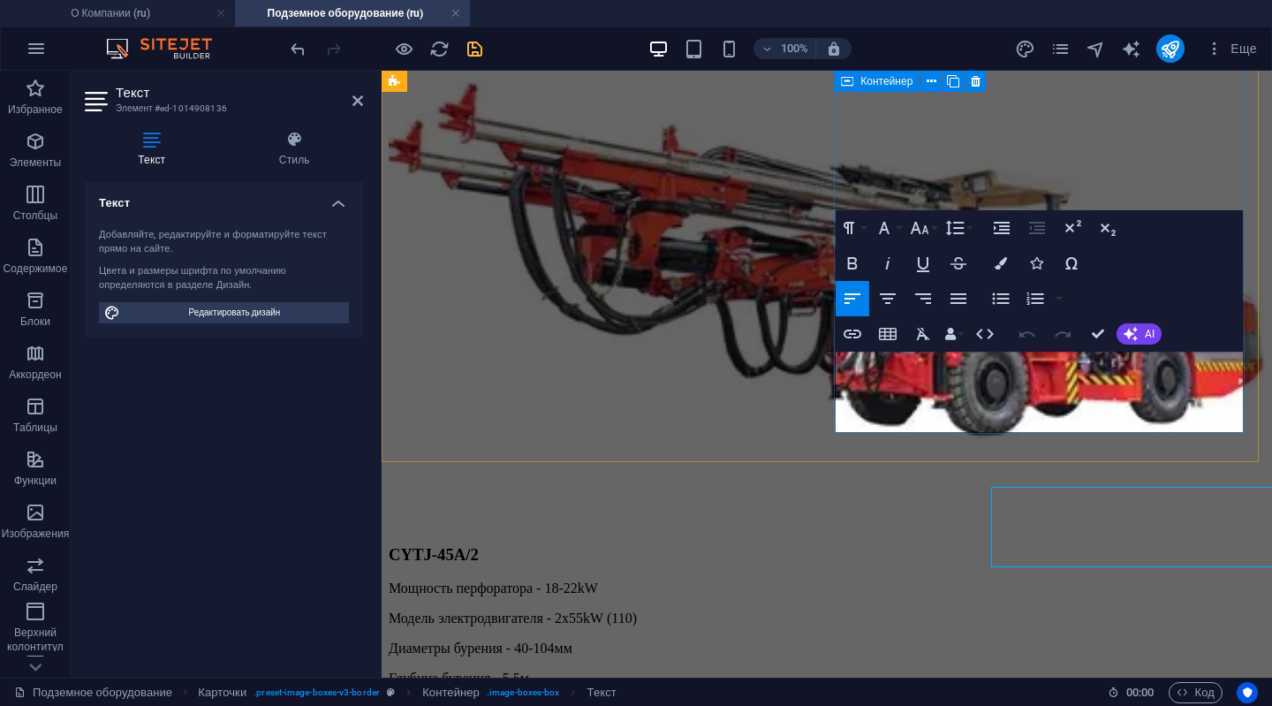
scroll to position [2096, 0]
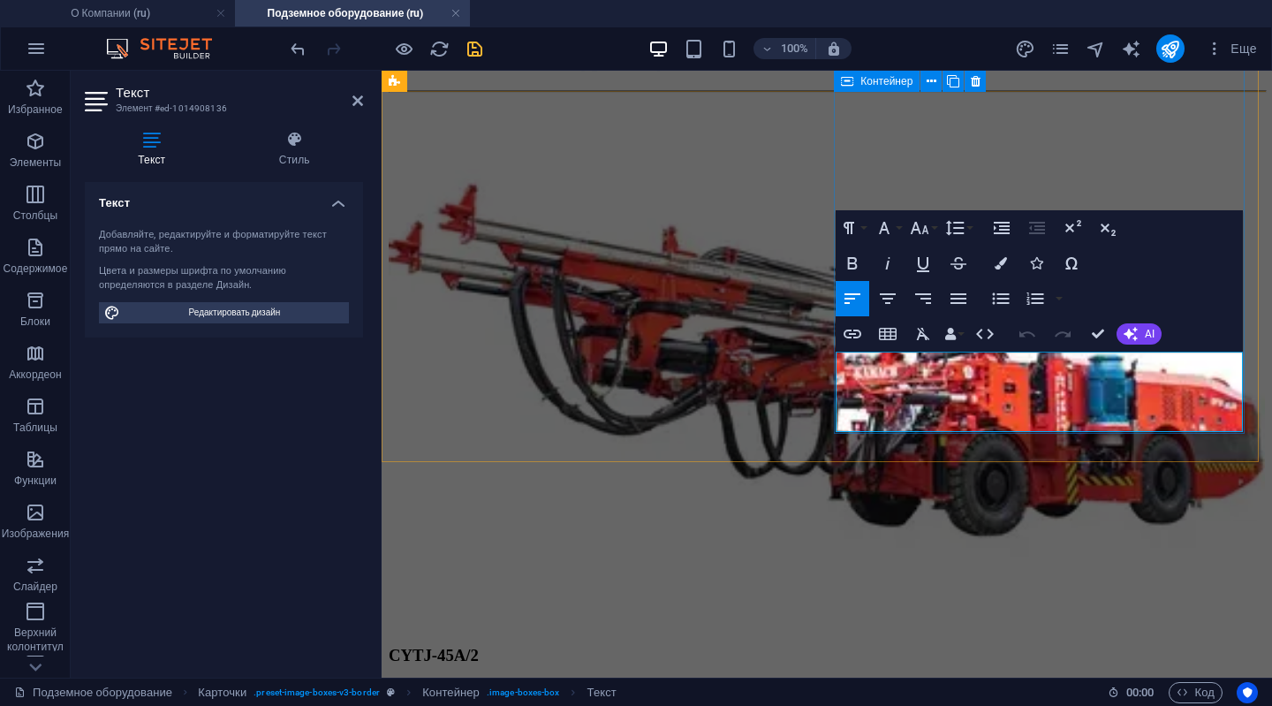
drag, startPoint x: 1113, startPoint y: 406, endPoint x: 980, endPoint y: 405, distance: 133.4
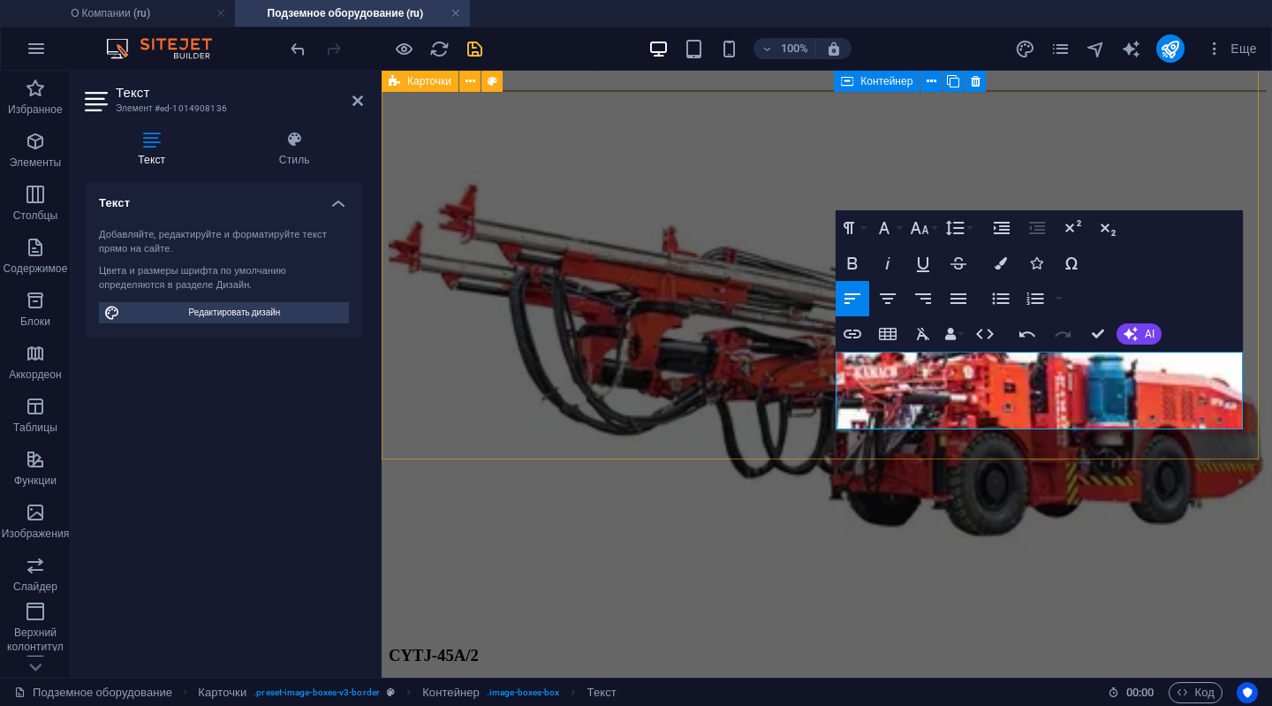
drag, startPoint x: 1087, startPoint y: 406, endPoint x: 843, endPoint y: 391, distance: 244.3
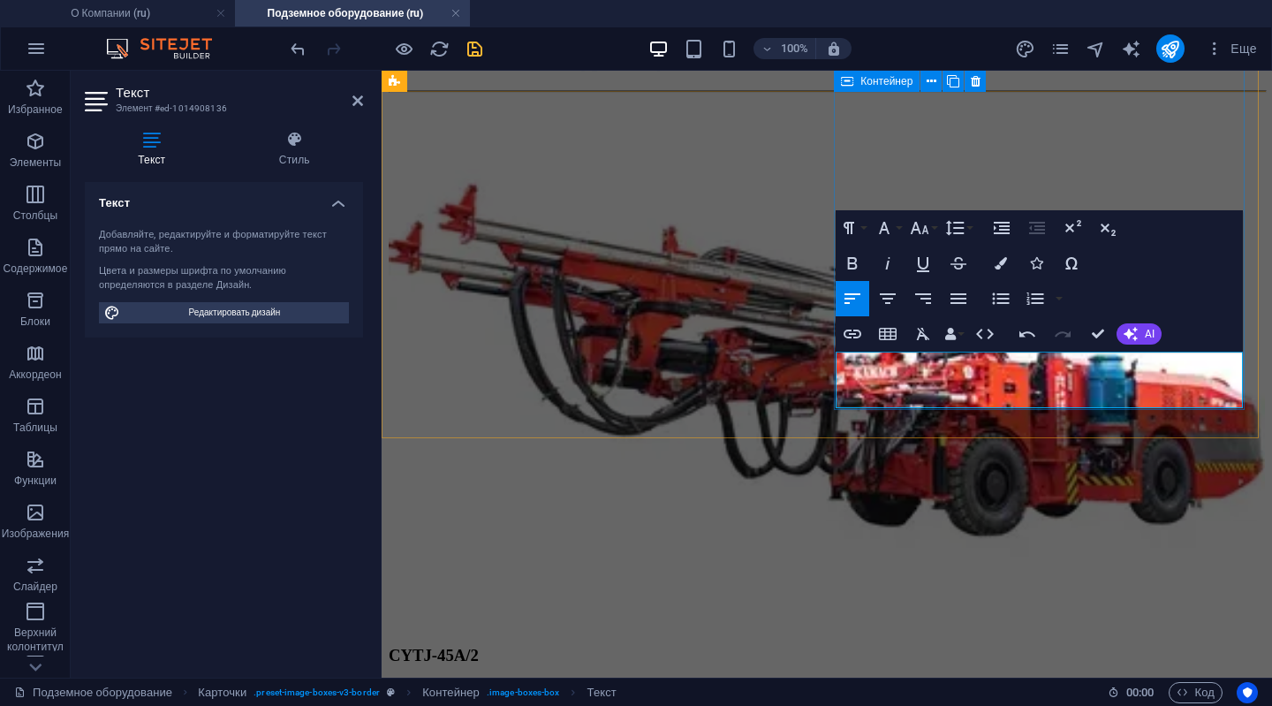
drag, startPoint x: 1084, startPoint y: 385, endPoint x: 852, endPoint y: 383, distance: 232.4
copy p "Модель двигателя - Deutz F6L912W"
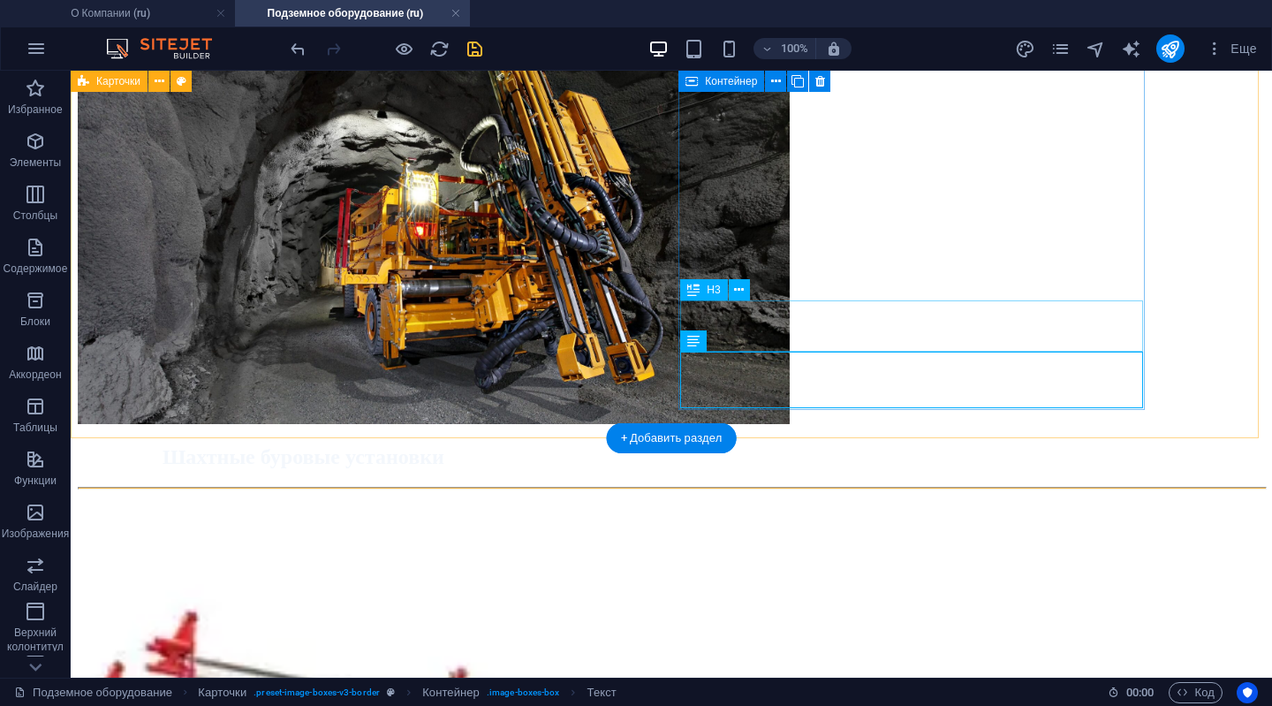
scroll to position [2230, 0]
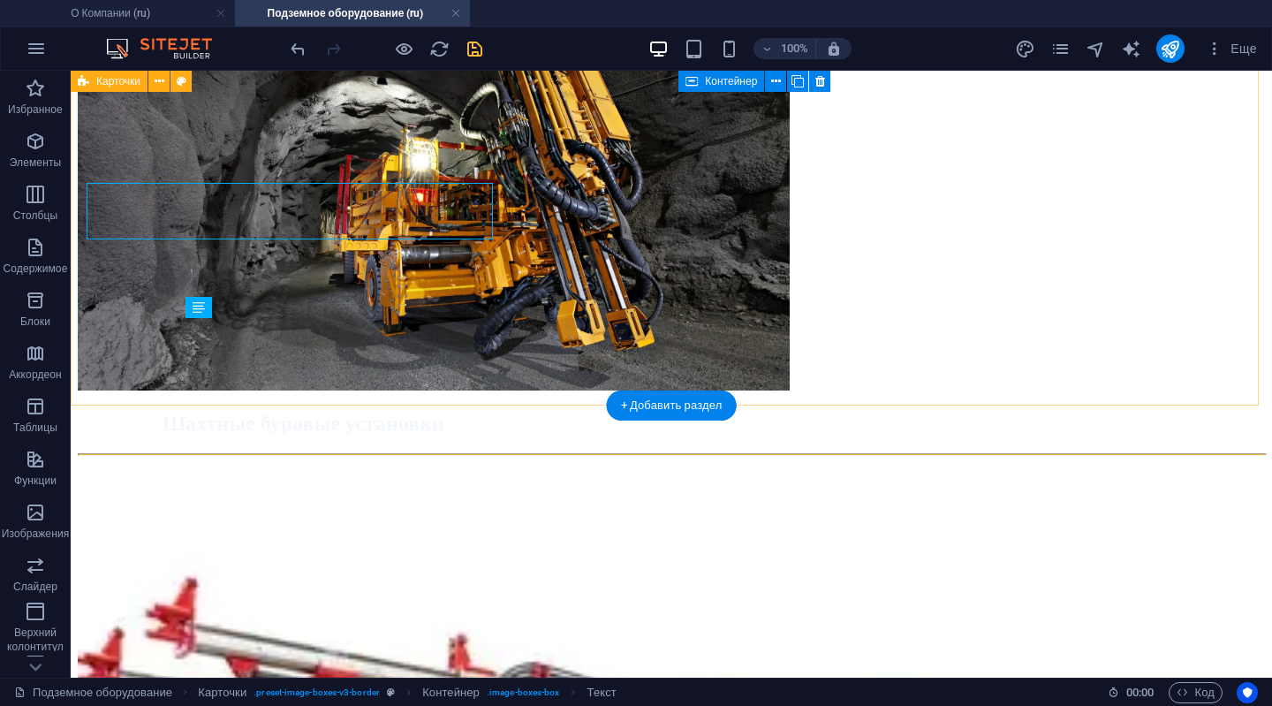
scroll to position [2264, 0]
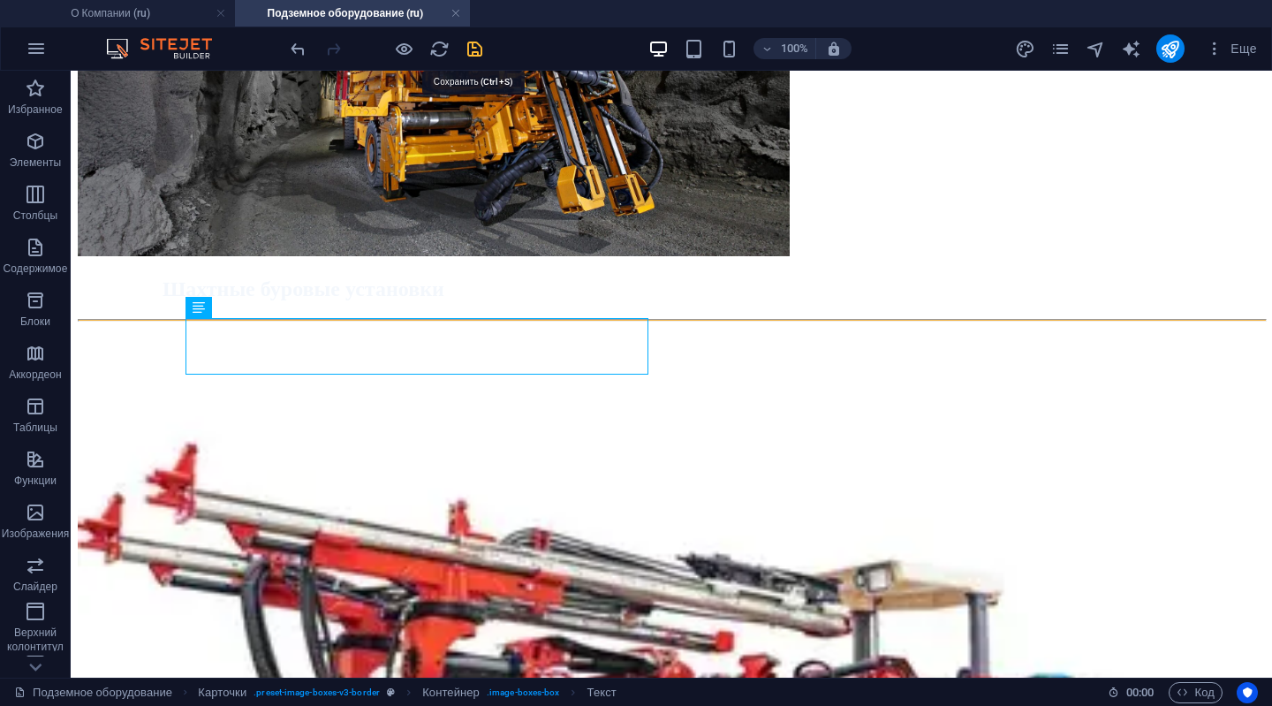
click at [474, 50] on icon "save" at bounding box center [475, 49] width 20 height 20
checkbox input "false"
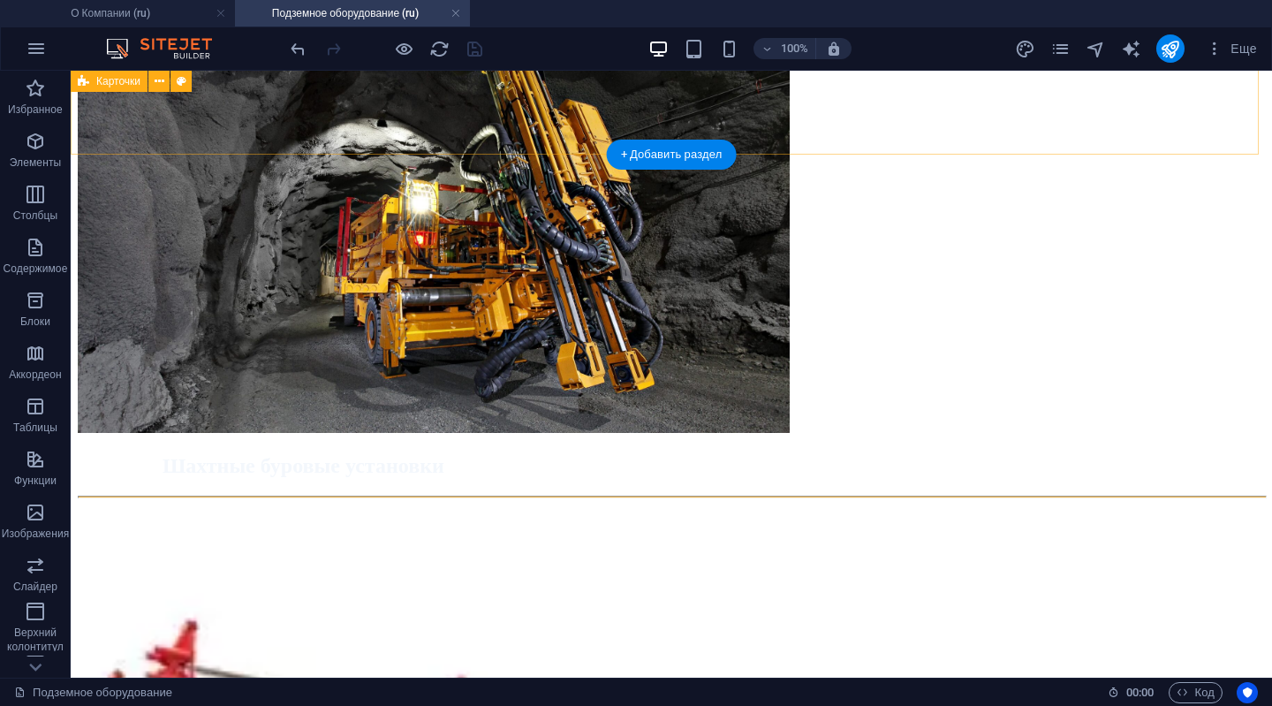
scroll to position [1822, 0]
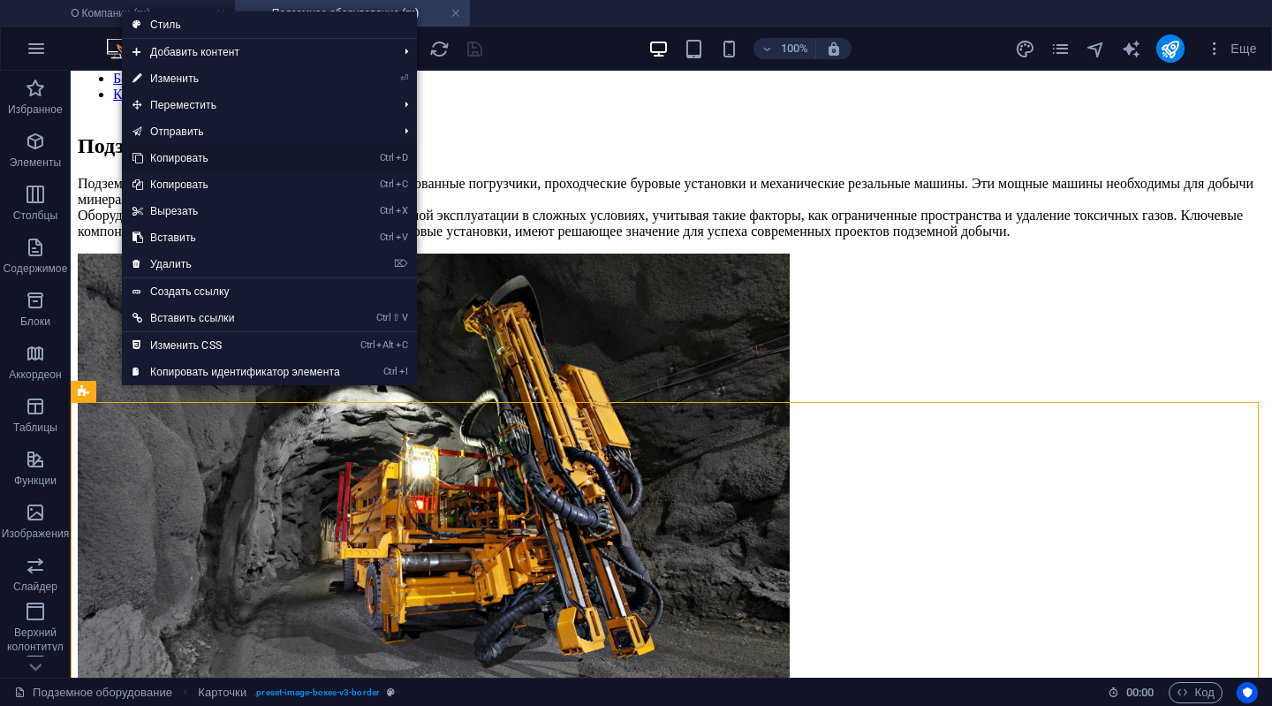
click at [166, 161] on link "Ctrl D Копировать" at bounding box center [236, 158] width 229 height 27
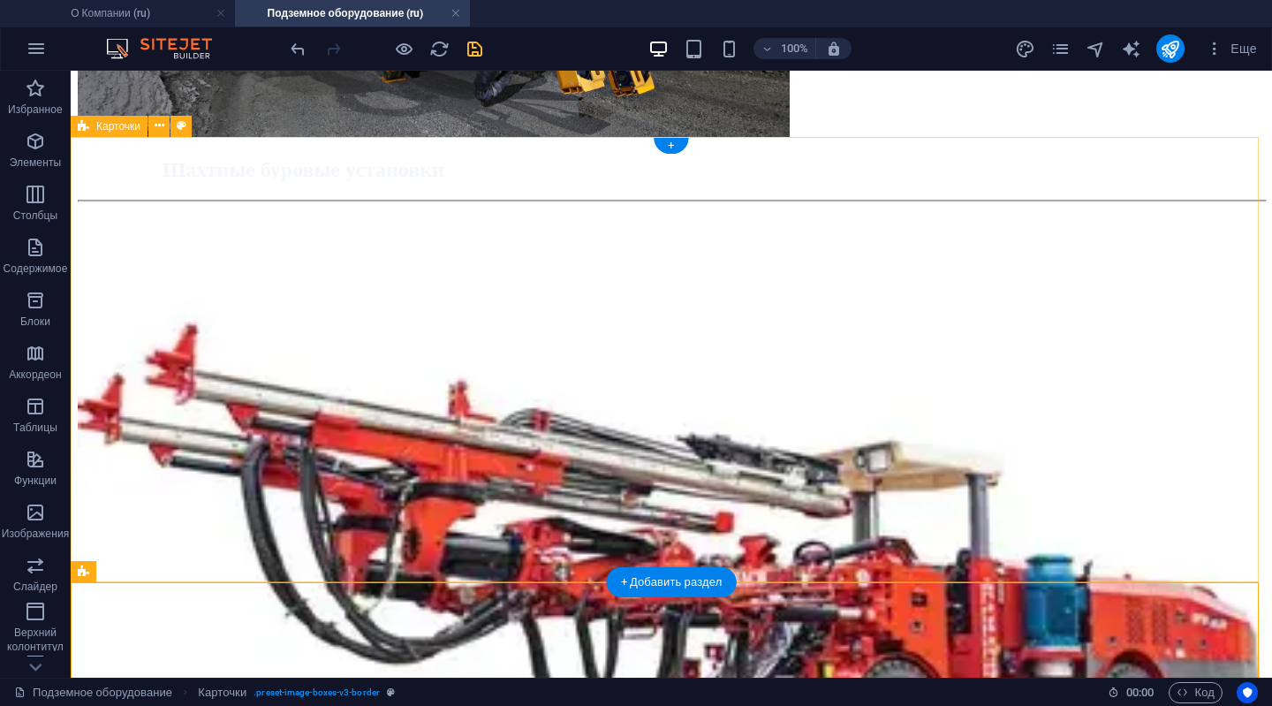
scroll to position [2517, 0]
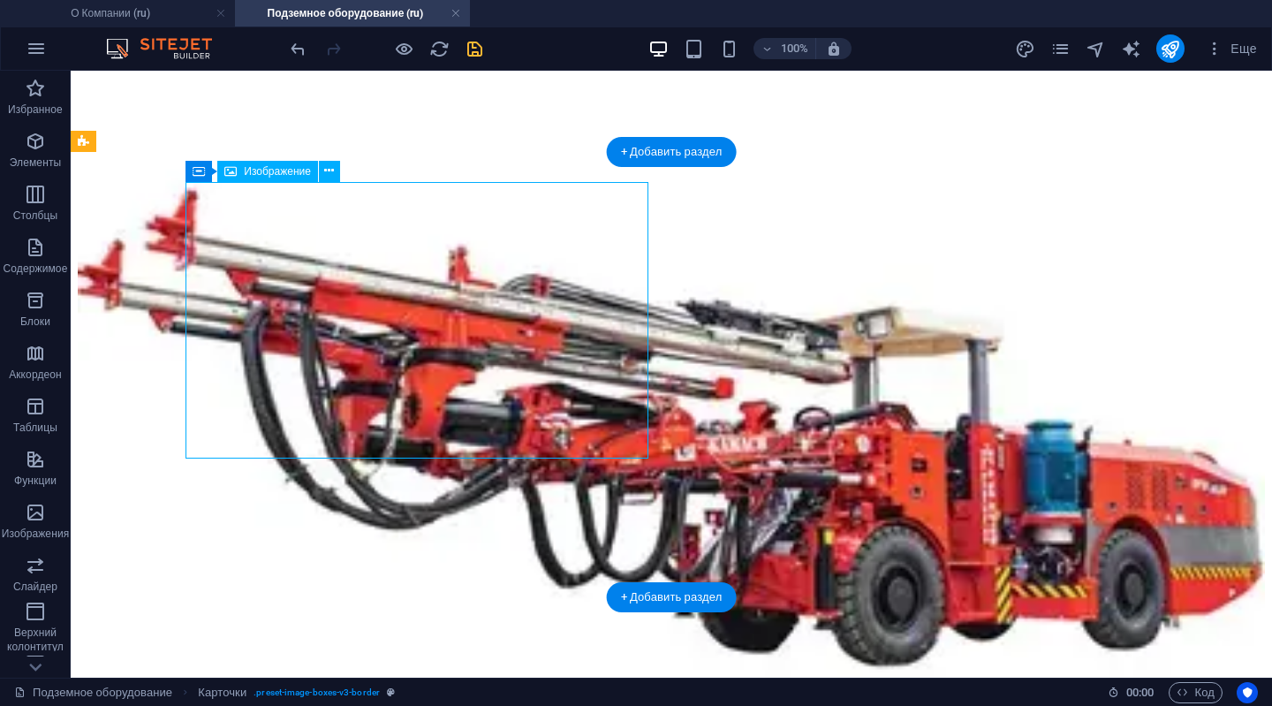
select select "%"
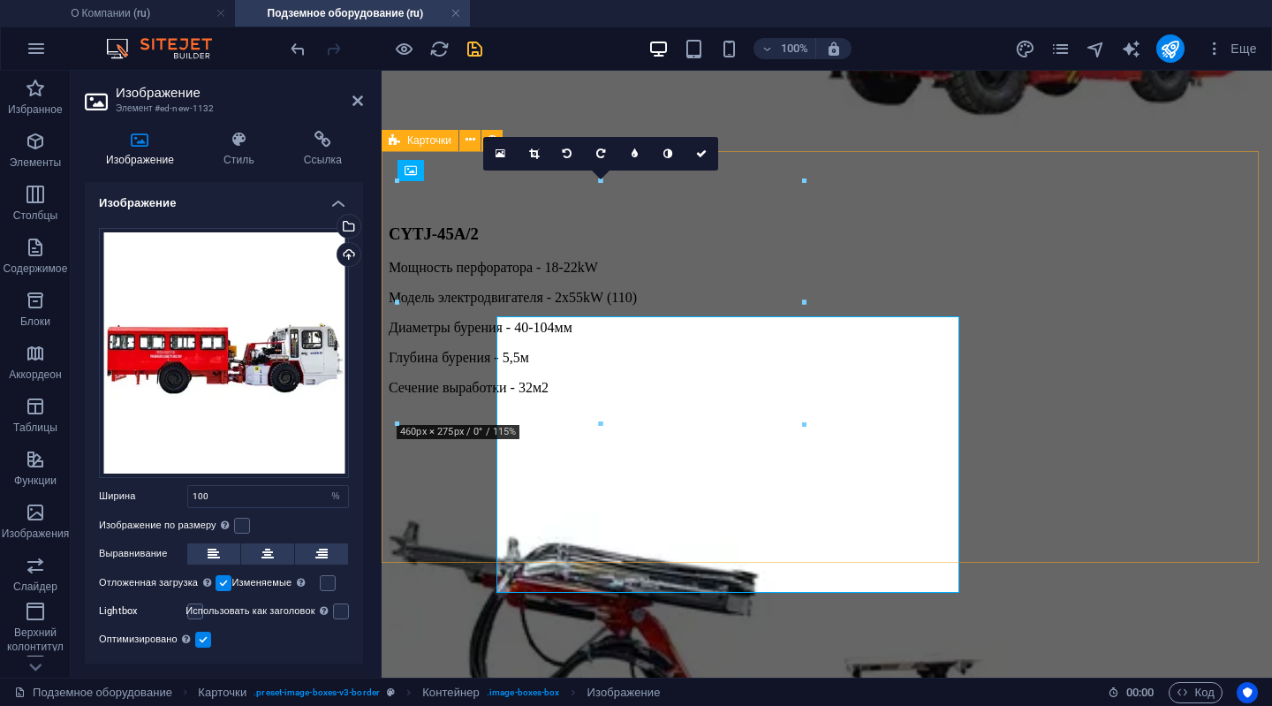
scroll to position [2383, 0]
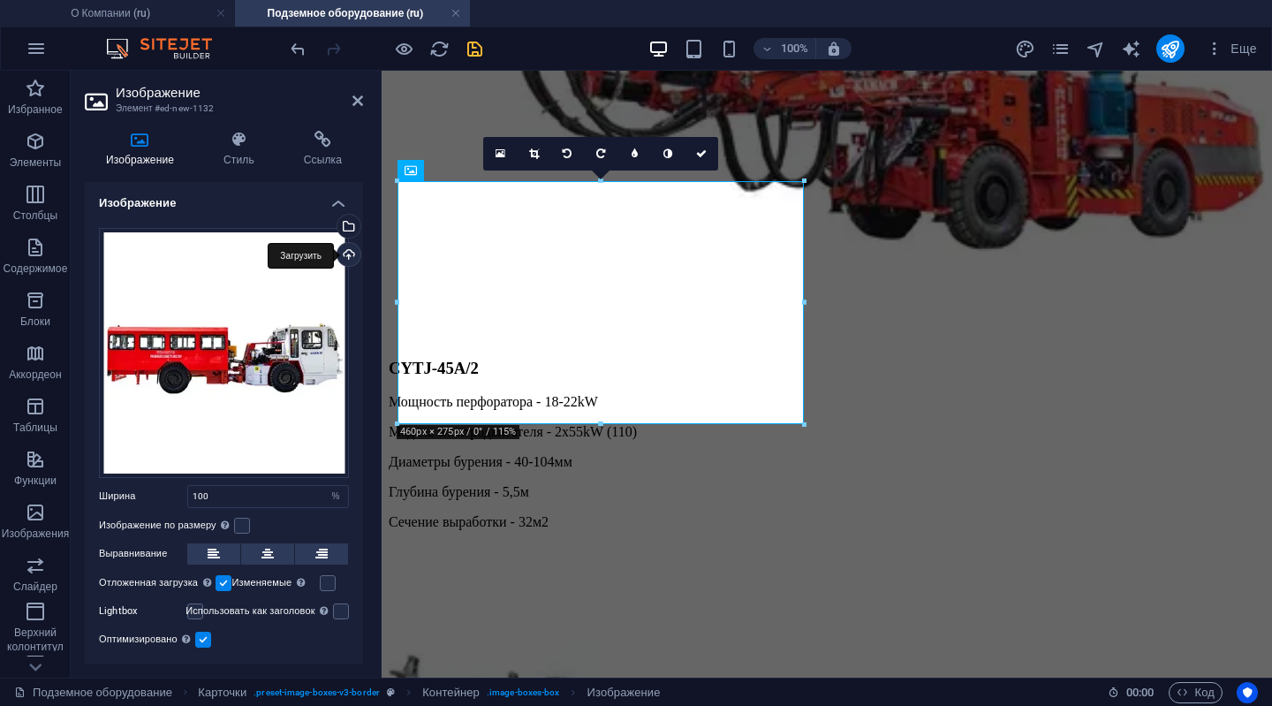
click at [343, 257] on div "Загрузить" at bounding box center [347, 256] width 27 height 27
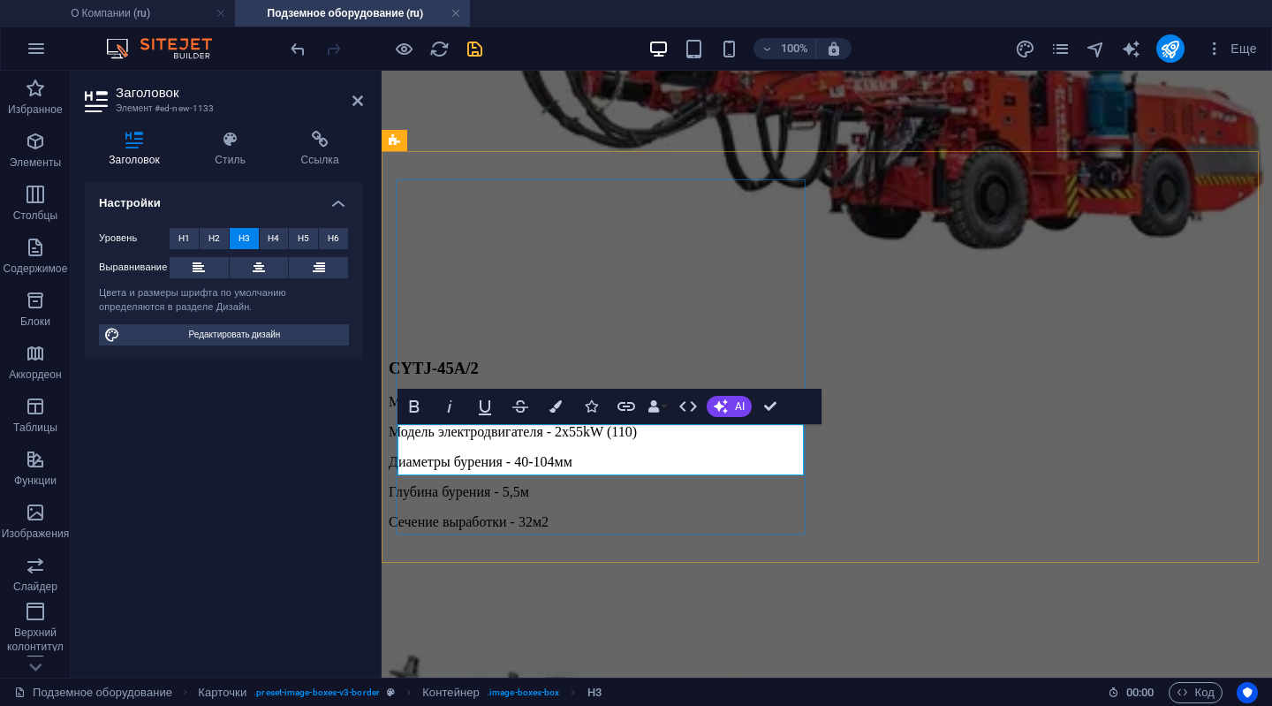
drag, startPoint x: 670, startPoint y: 453, endPoint x: 752, endPoint y: 450, distance: 82.2
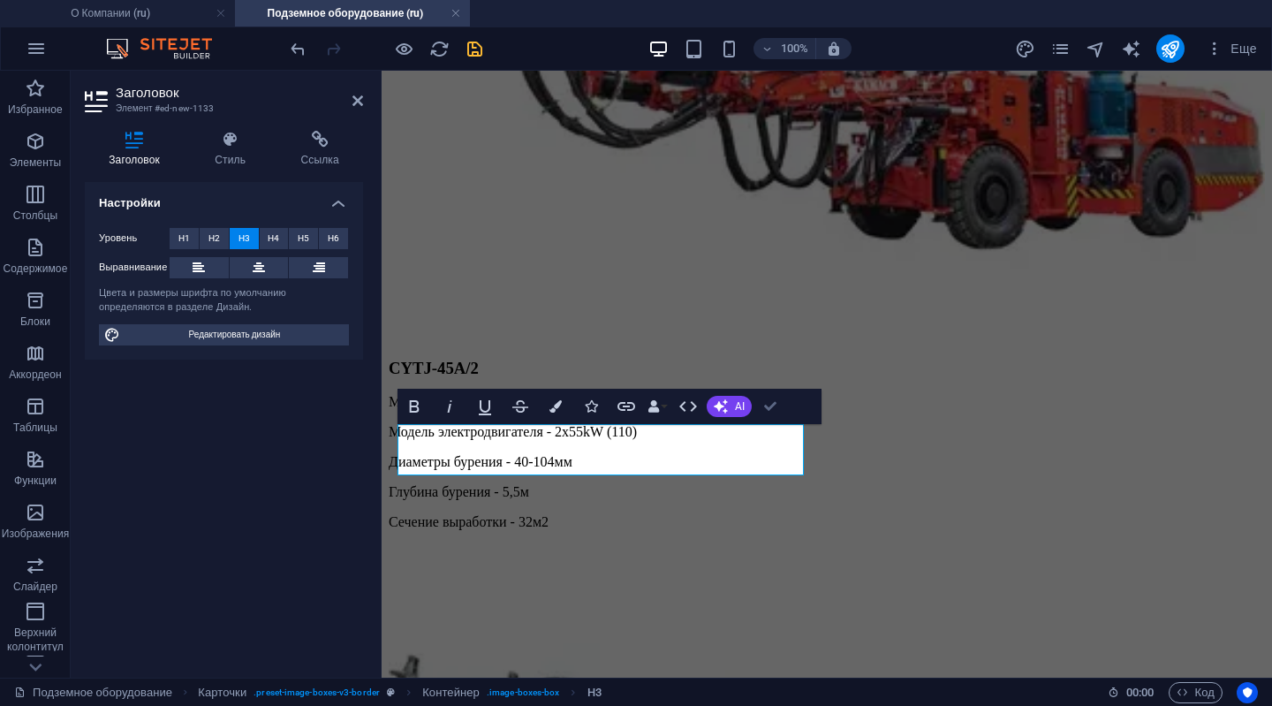
scroll to position [2552, 0]
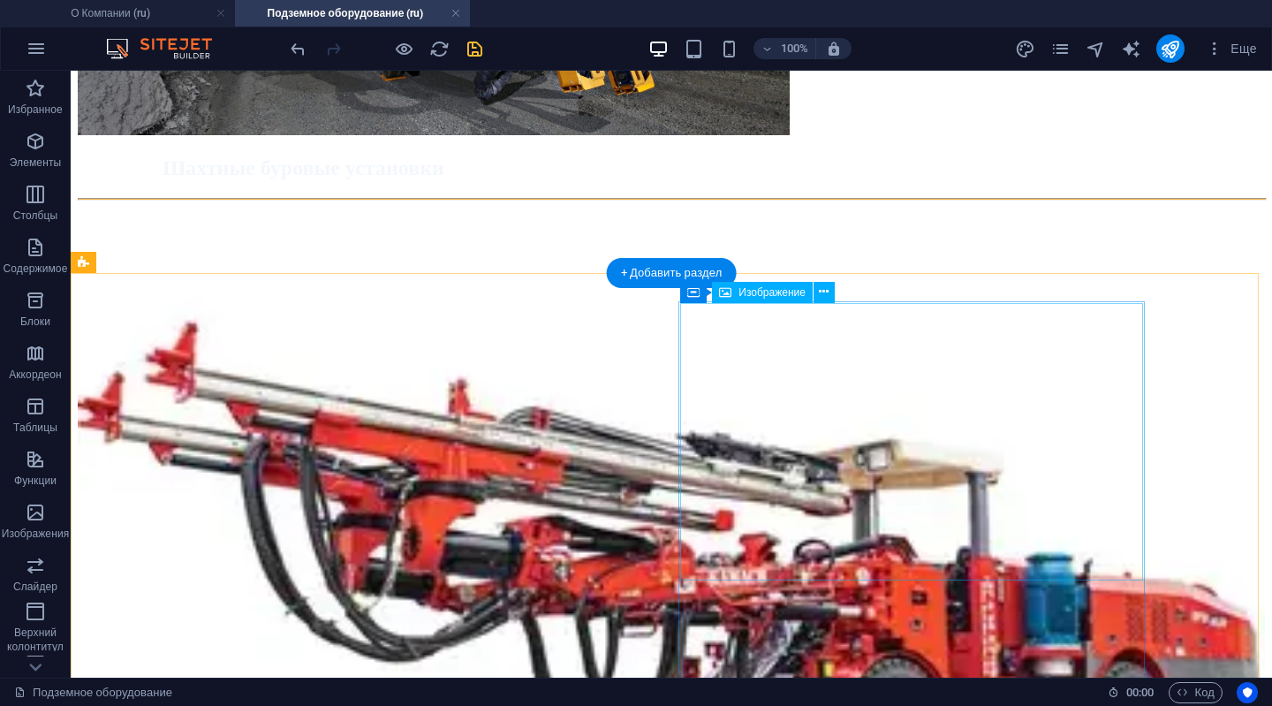
scroll to position [2408, 0]
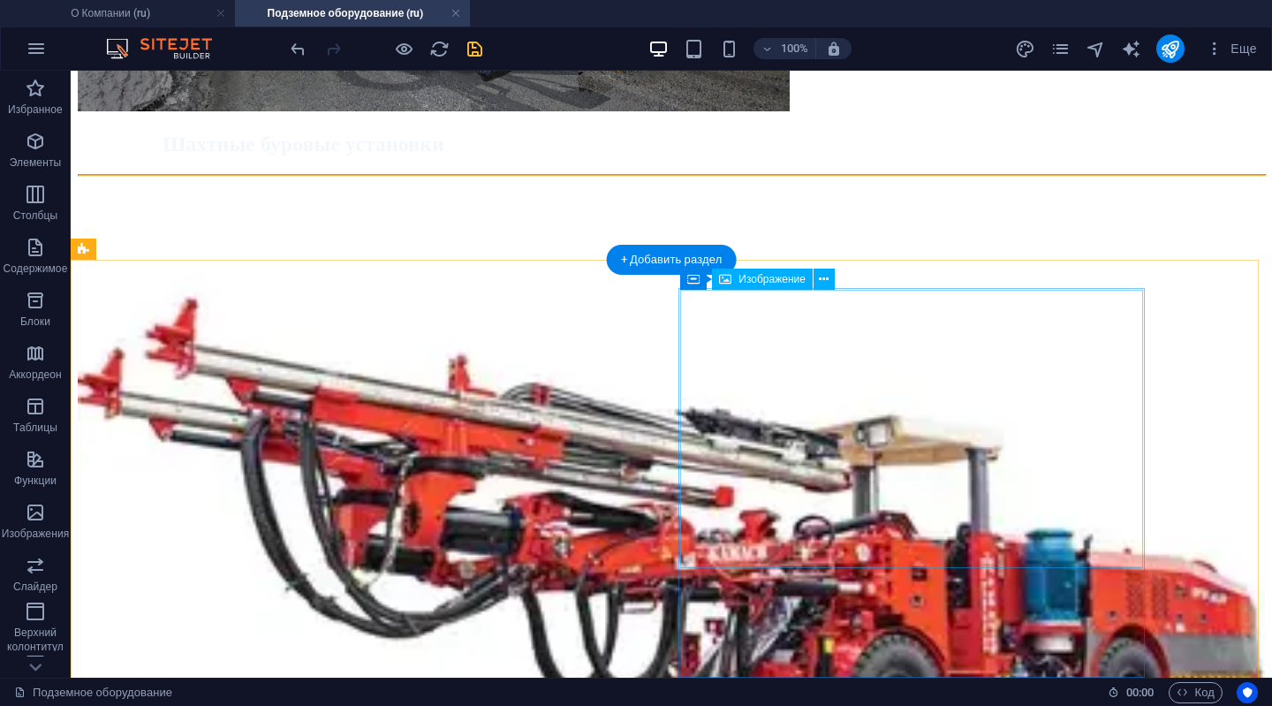
select select "%"
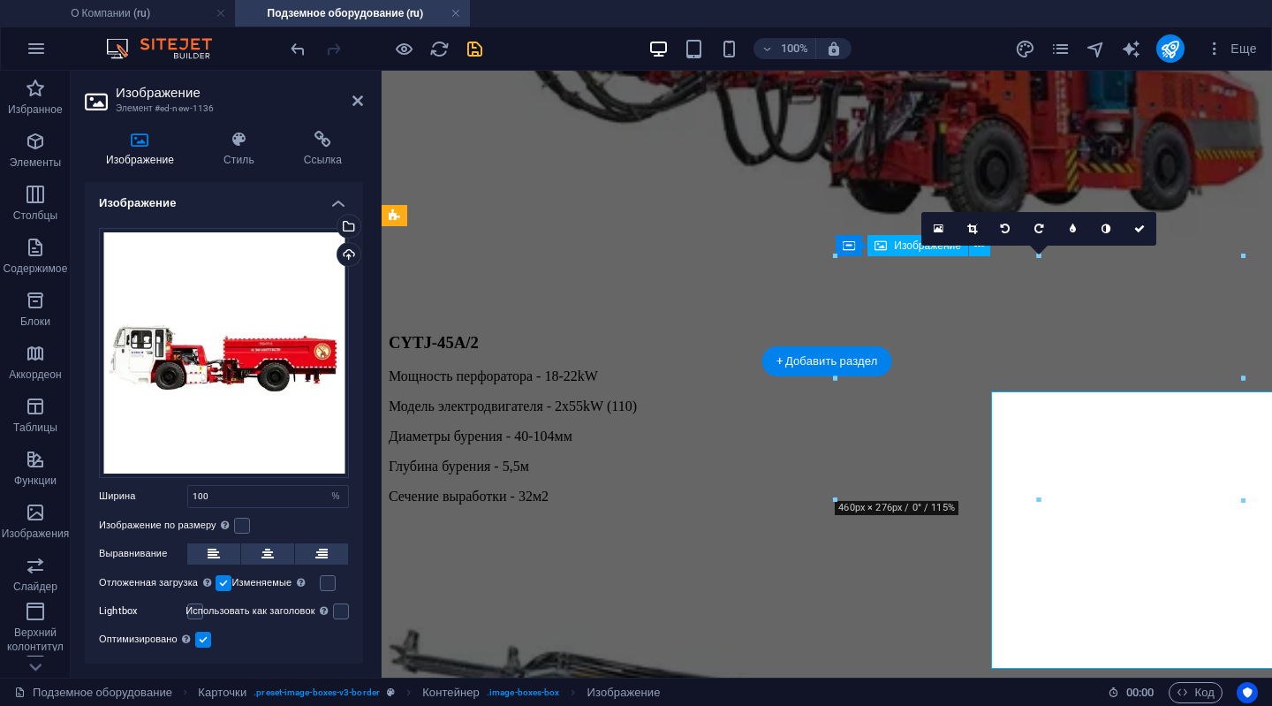
scroll to position [2308, 0]
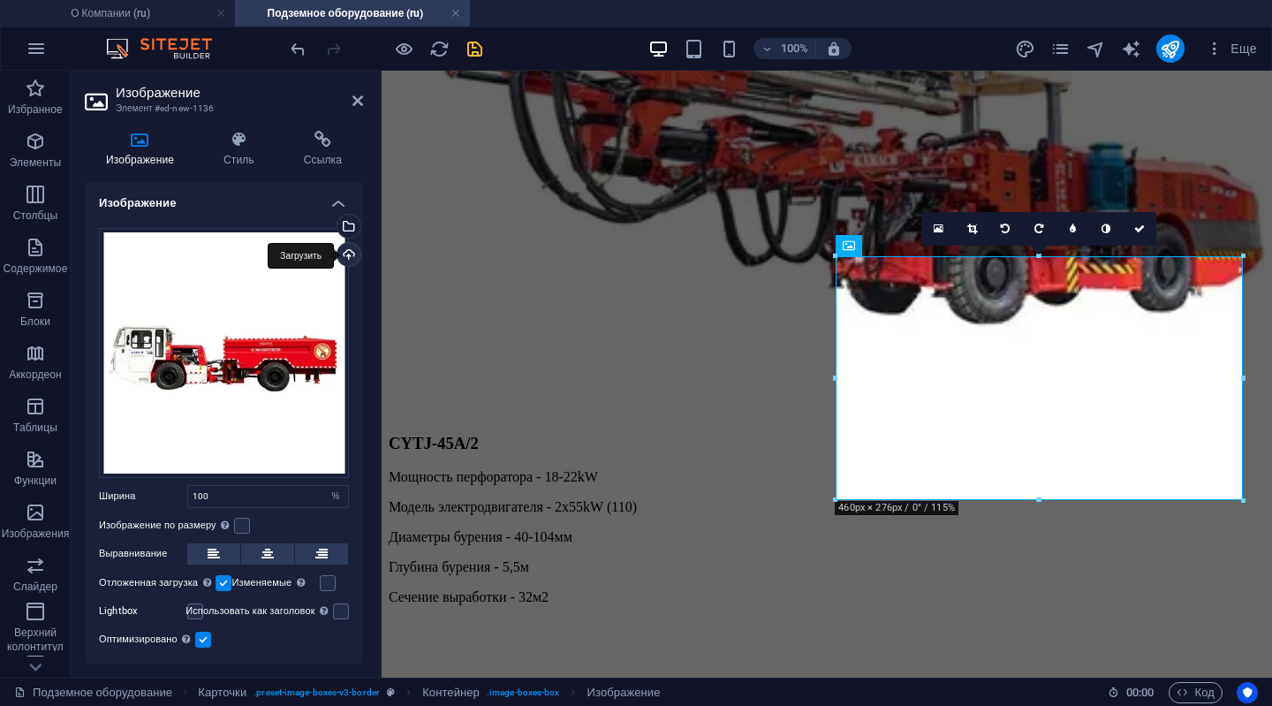
click at [342, 250] on div "Загрузить" at bounding box center [347, 256] width 27 height 27
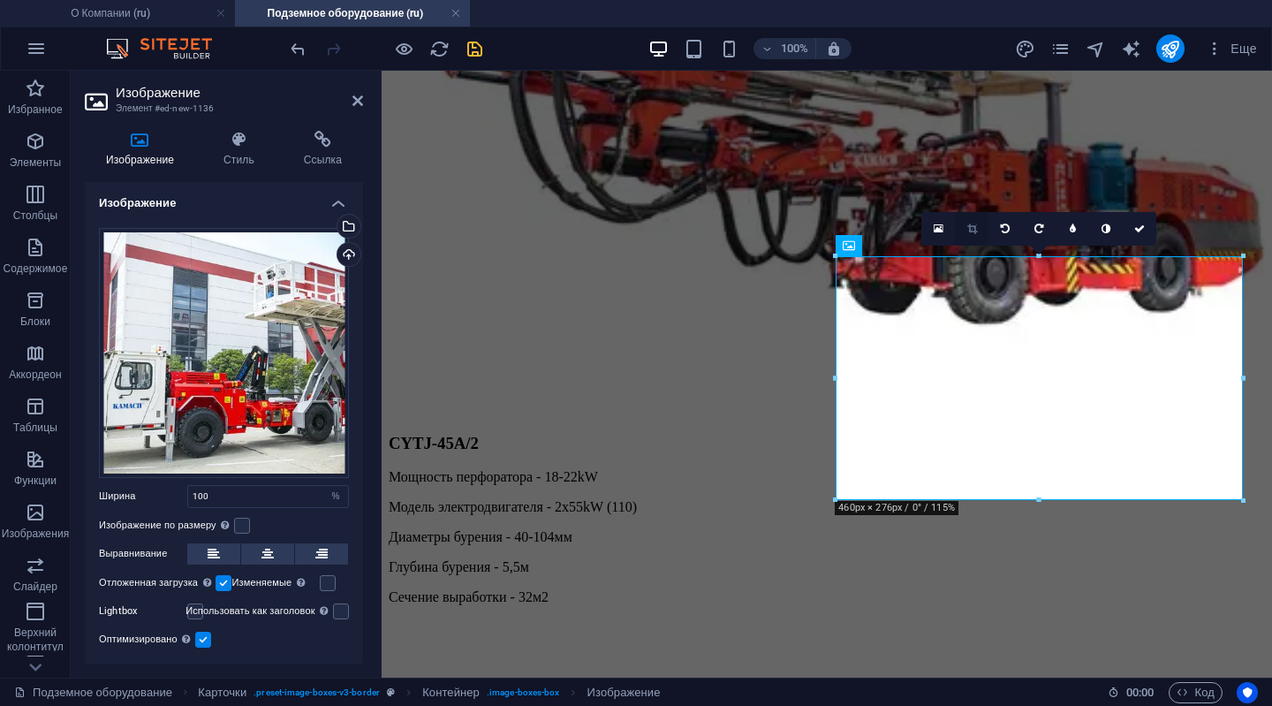
click at [967, 227] on icon at bounding box center [972, 229] width 10 height 11
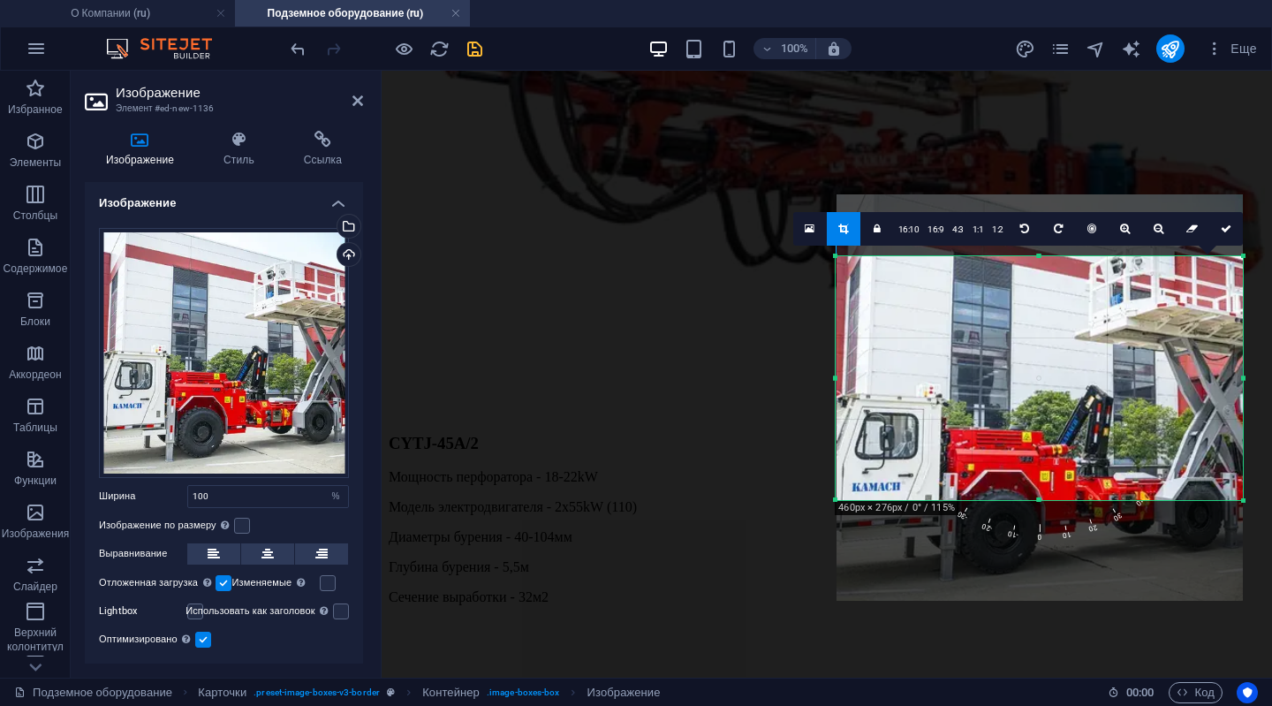
drag, startPoint x: 1035, startPoint y: 415, endPoint x: 1032, endPoint y: 435, distance: 19.8
click at [1032, 435] on div at bounding box center [1040, 397] width 406 height 406
click at [1162, 231] on icon at bounding box center [1159, 229] width 10 height 11
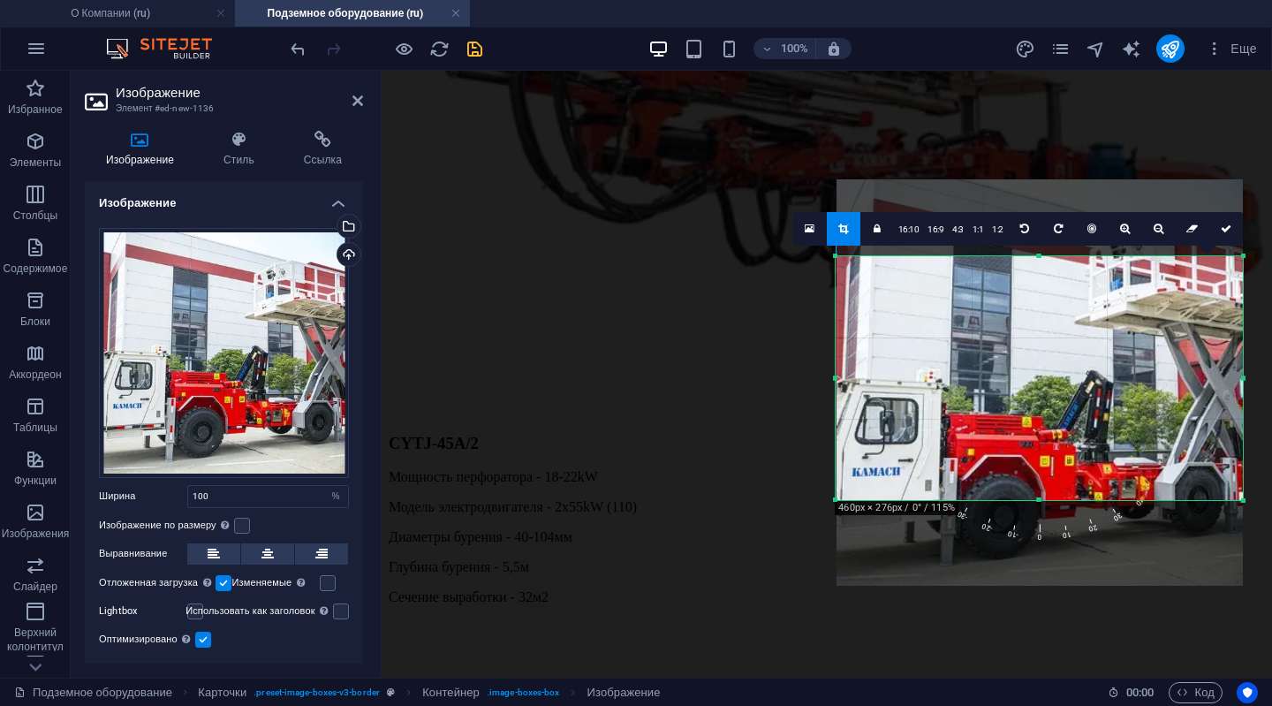
drag, startPoint x: 1050, startPoint y: 419, endPoint x: 1048, endPoint y: 404, distance: 15.3
click at [1048, 404] on div at bounding box center [1040, 382] width 406 height 406
click at [1227, 228] on icon at bounding box center [1226, 229] width 11 height 11
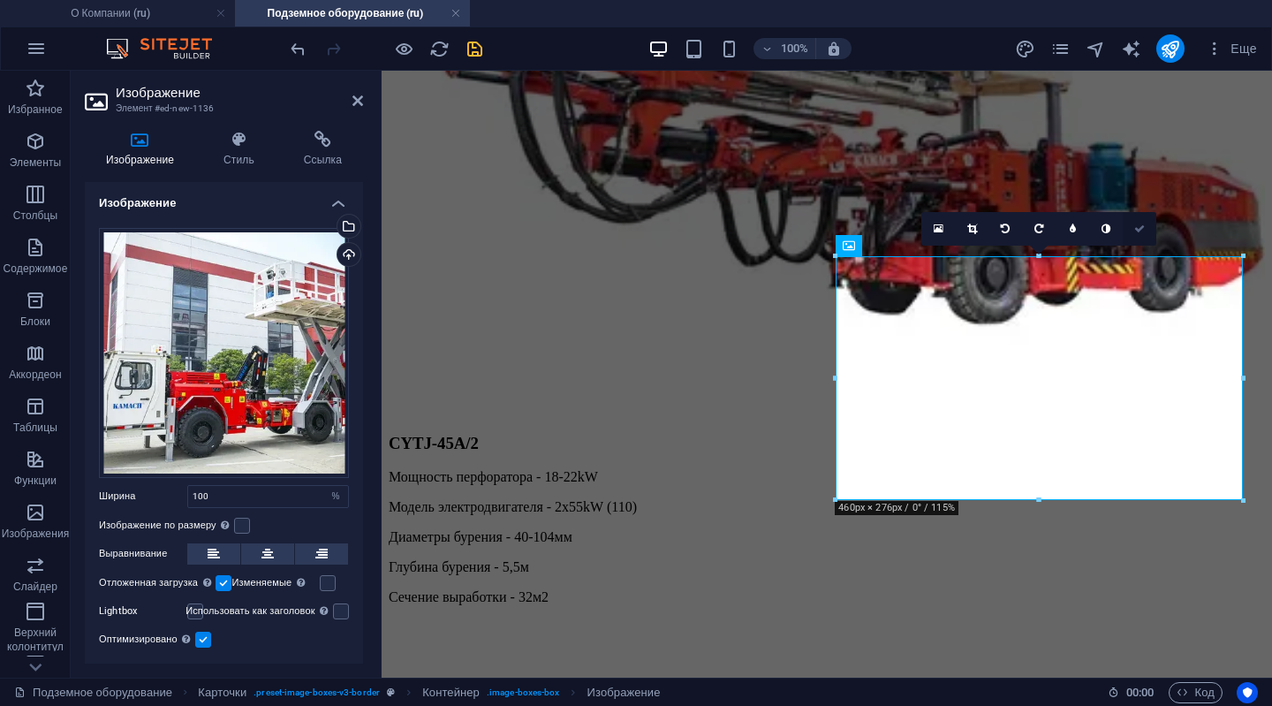
click at [1141, 224] on icon at bounding box center [1139, 229] width 11 height 11
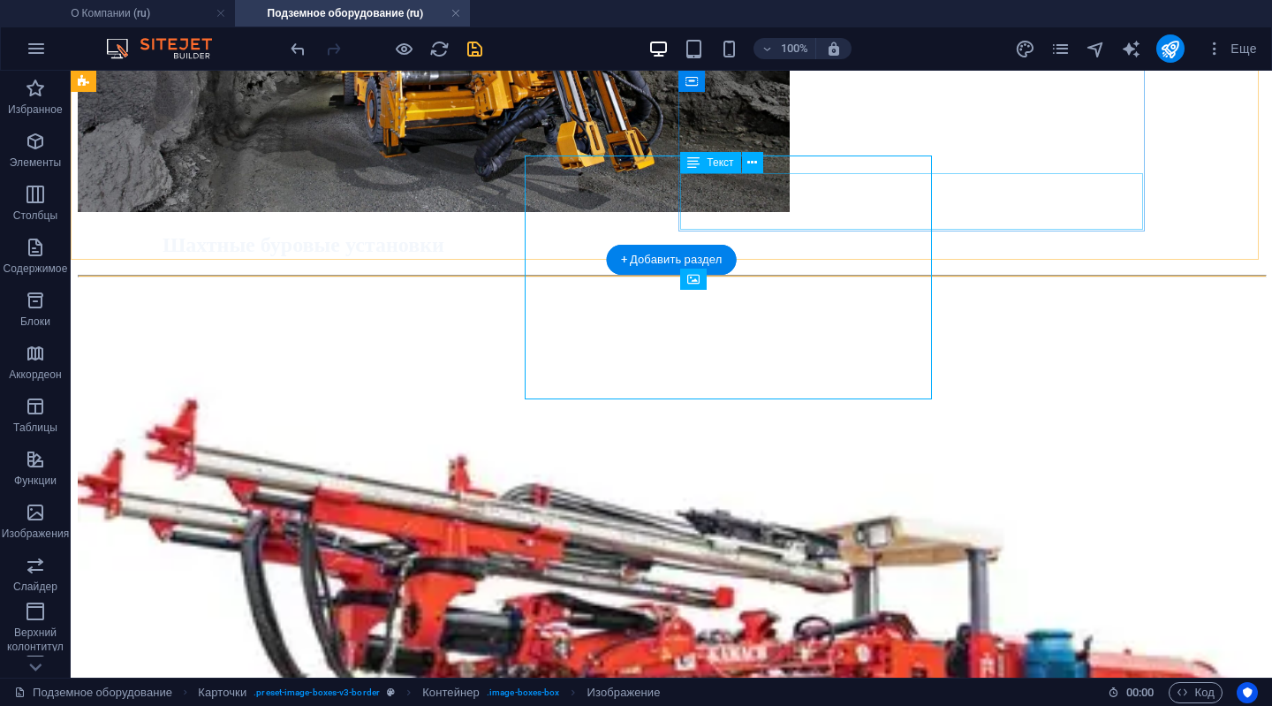
scroll to position [2408, 0]
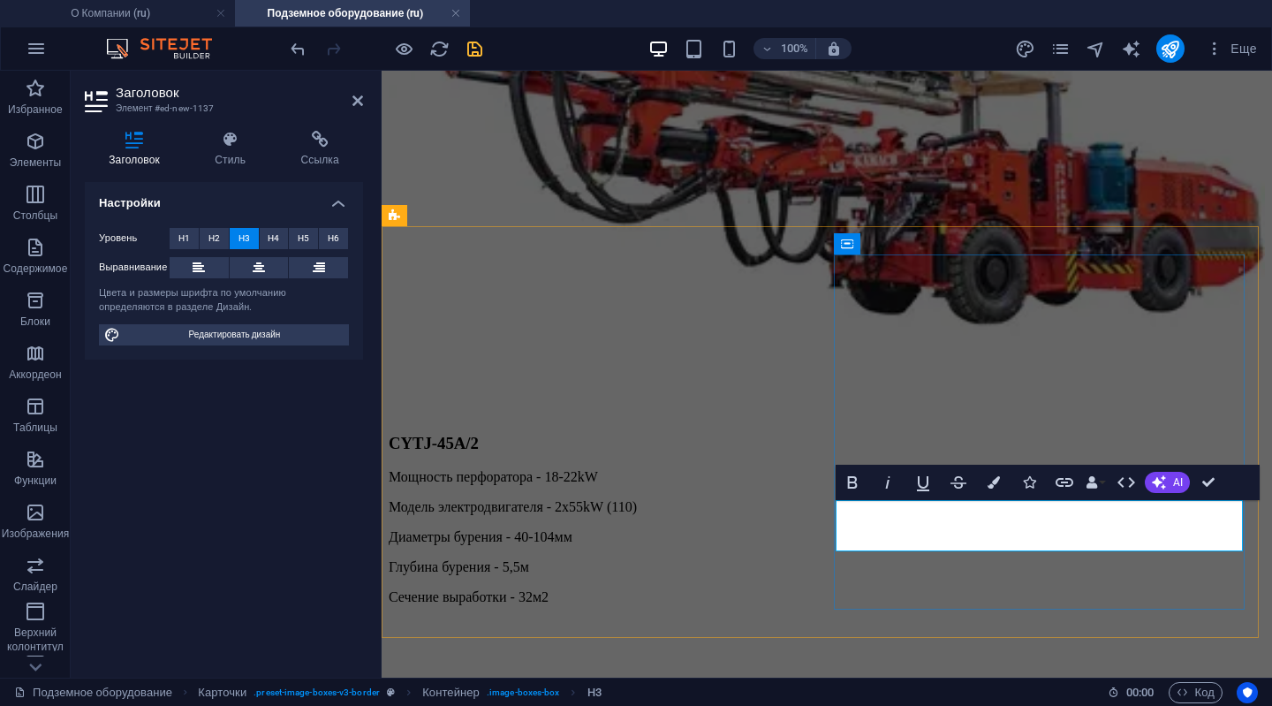
drag, startPoint x: 1118, startPoint y: 527, endPoint x: 1203, endPoint y: 526, distance: 85.7
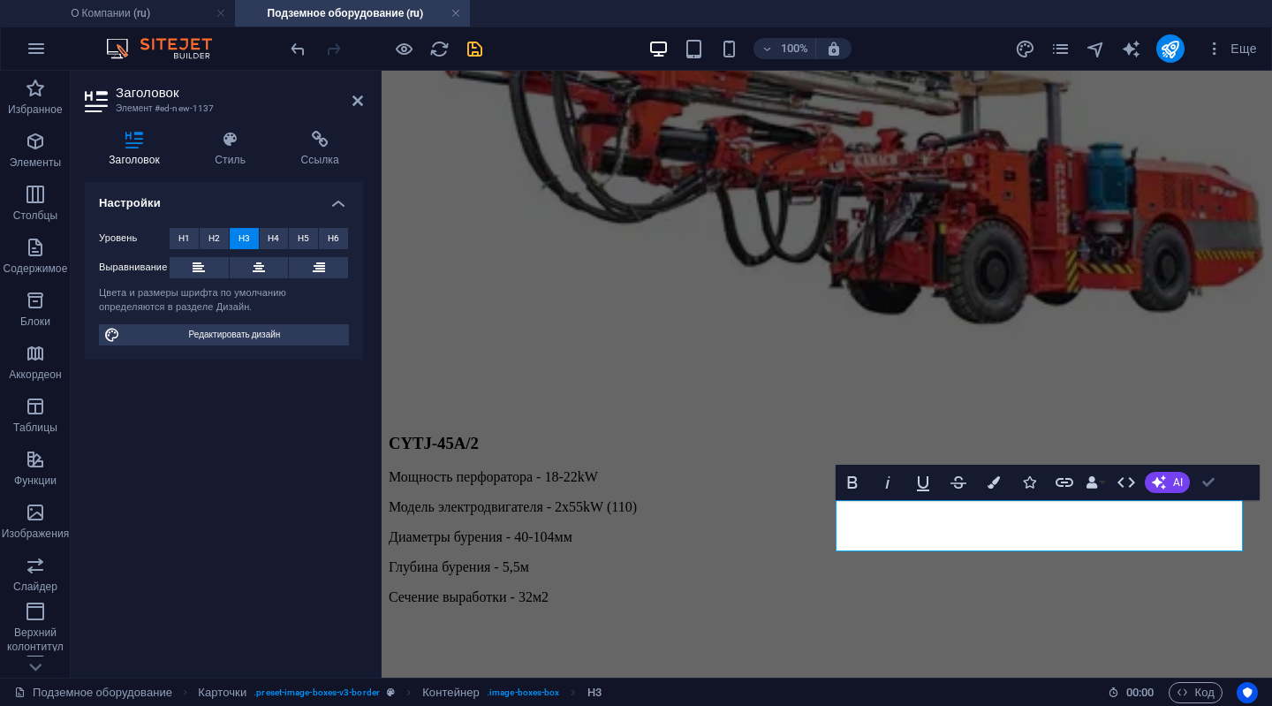
scroll to position [2476, 0]
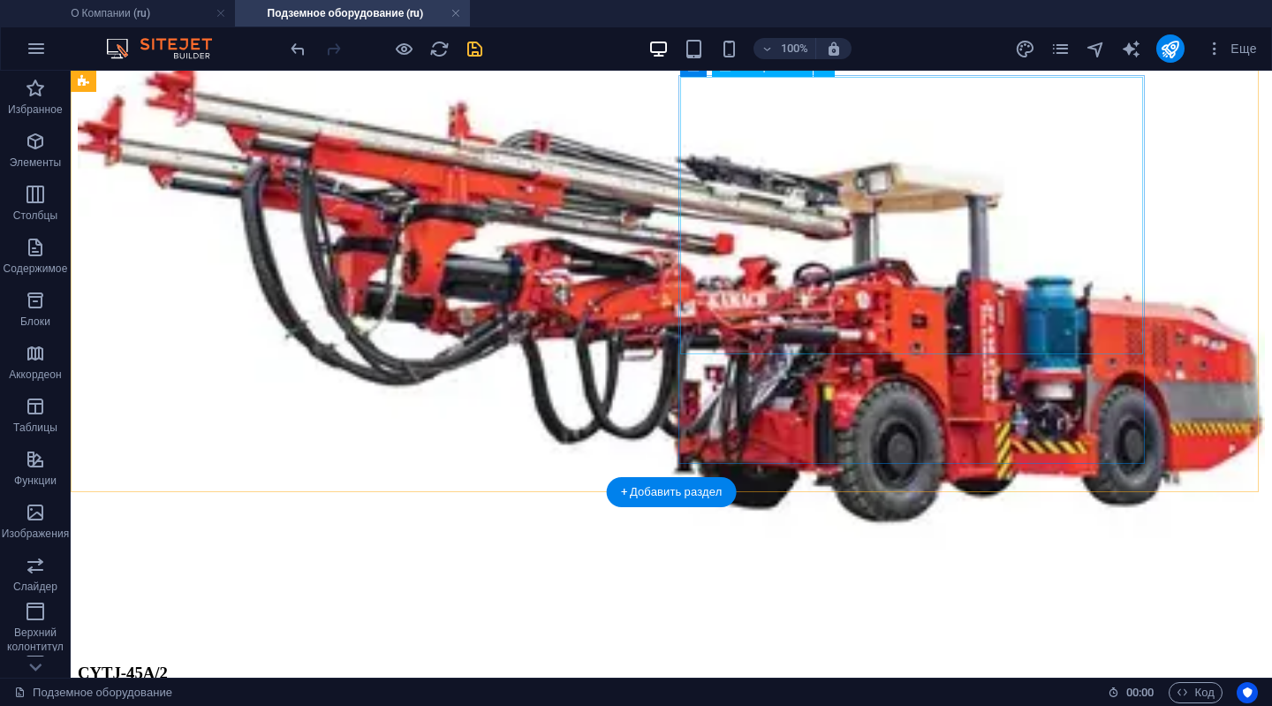
scroll to position [2687, 0]
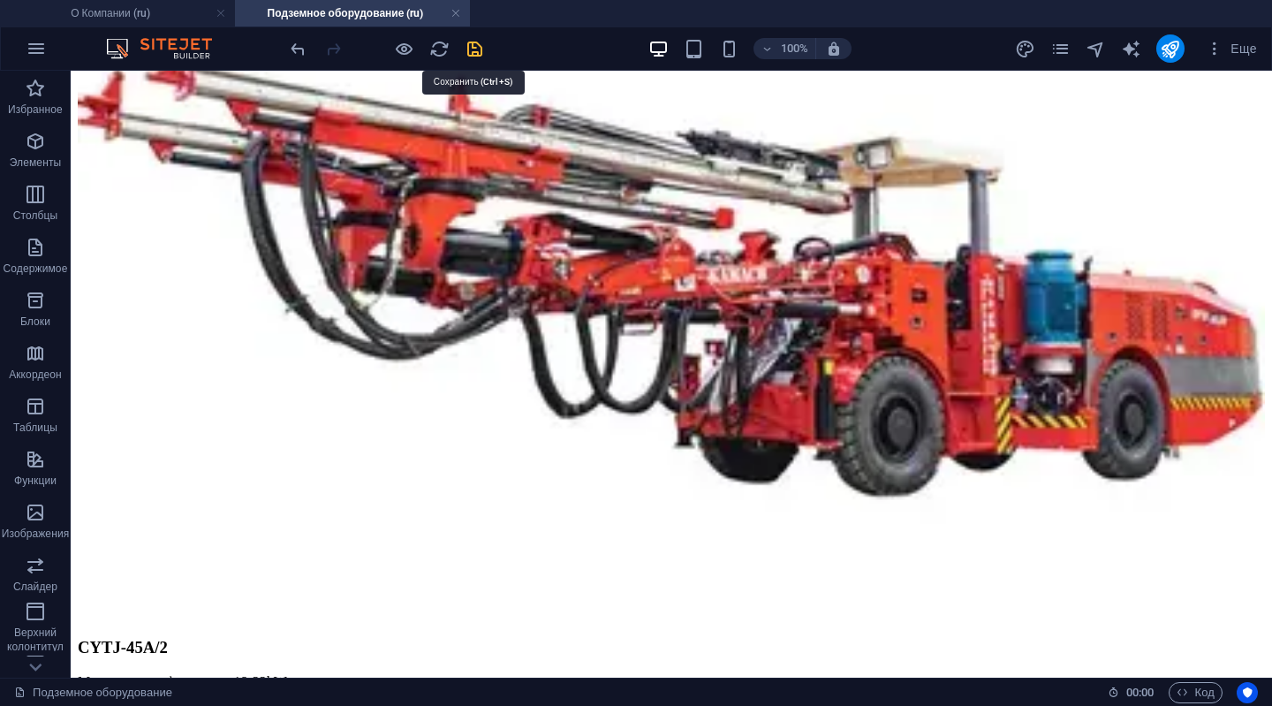
click at [465, 39] on icon "save" at bounding box center [475, 49] width 20 height 20
checkbox input "false"
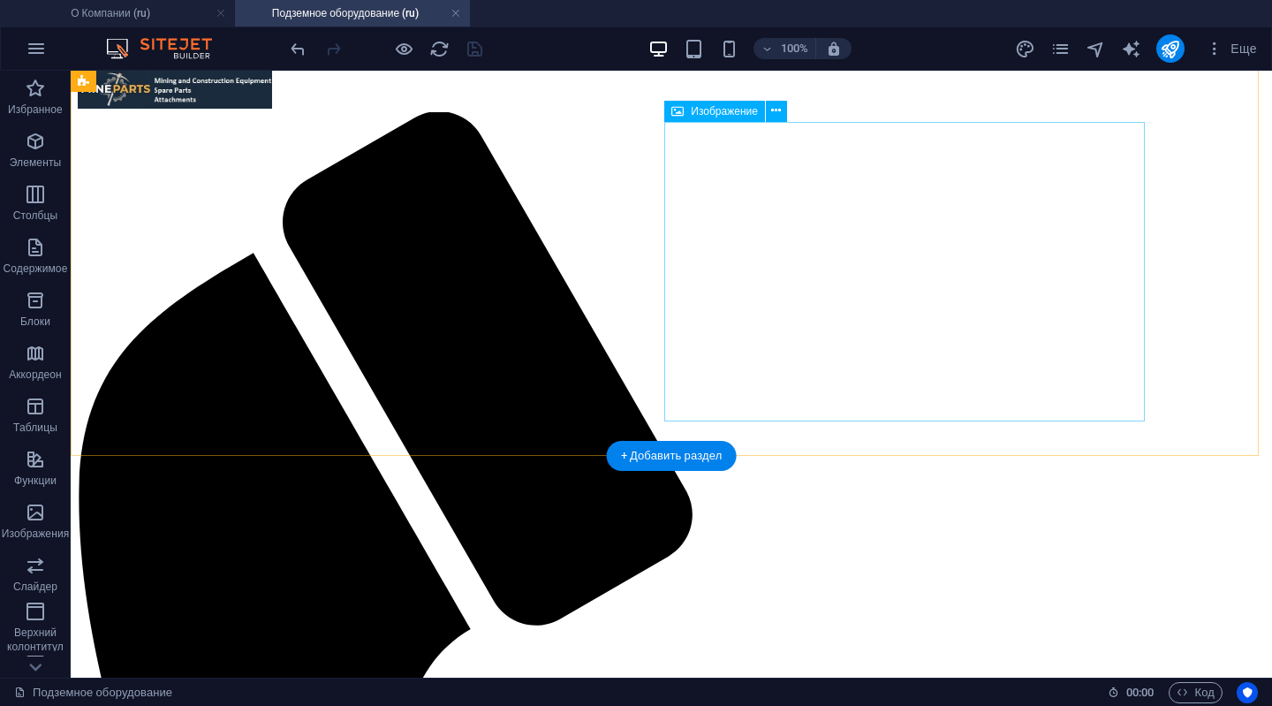
scroll to position [0, 0]
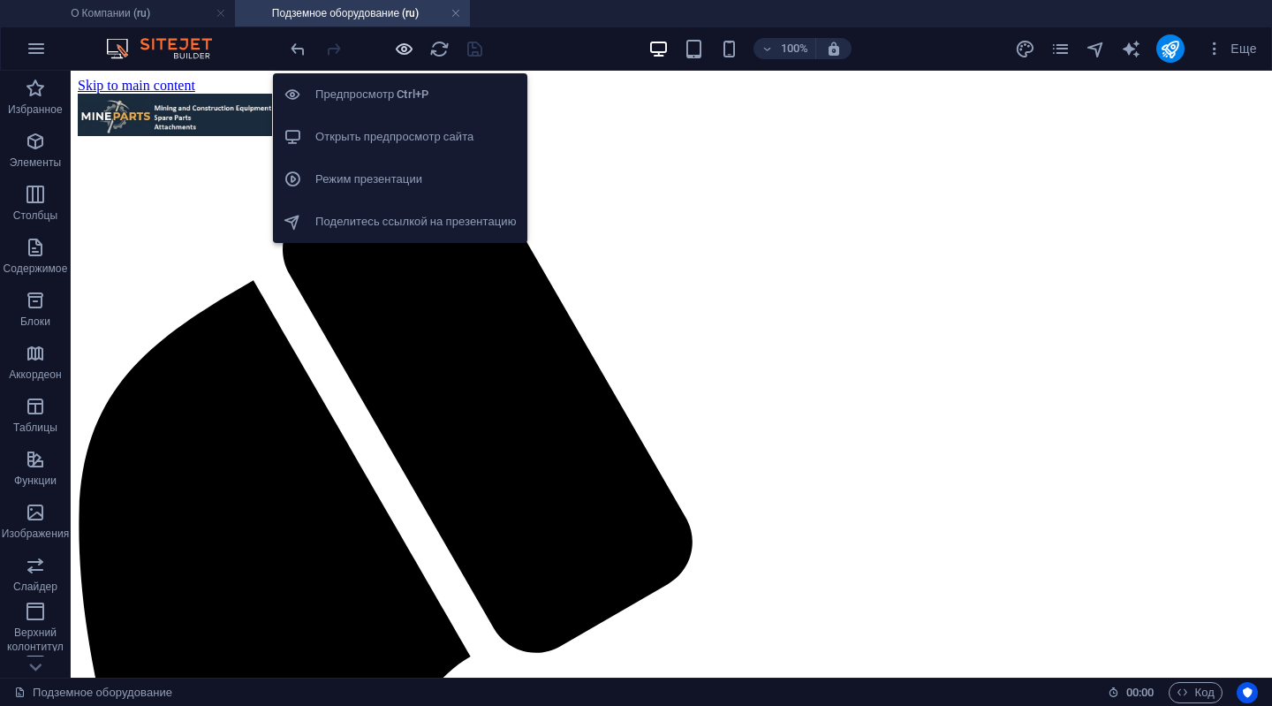
click at [406, 43] on icon "button" at bounding box center [404, 49] width 20 height 20
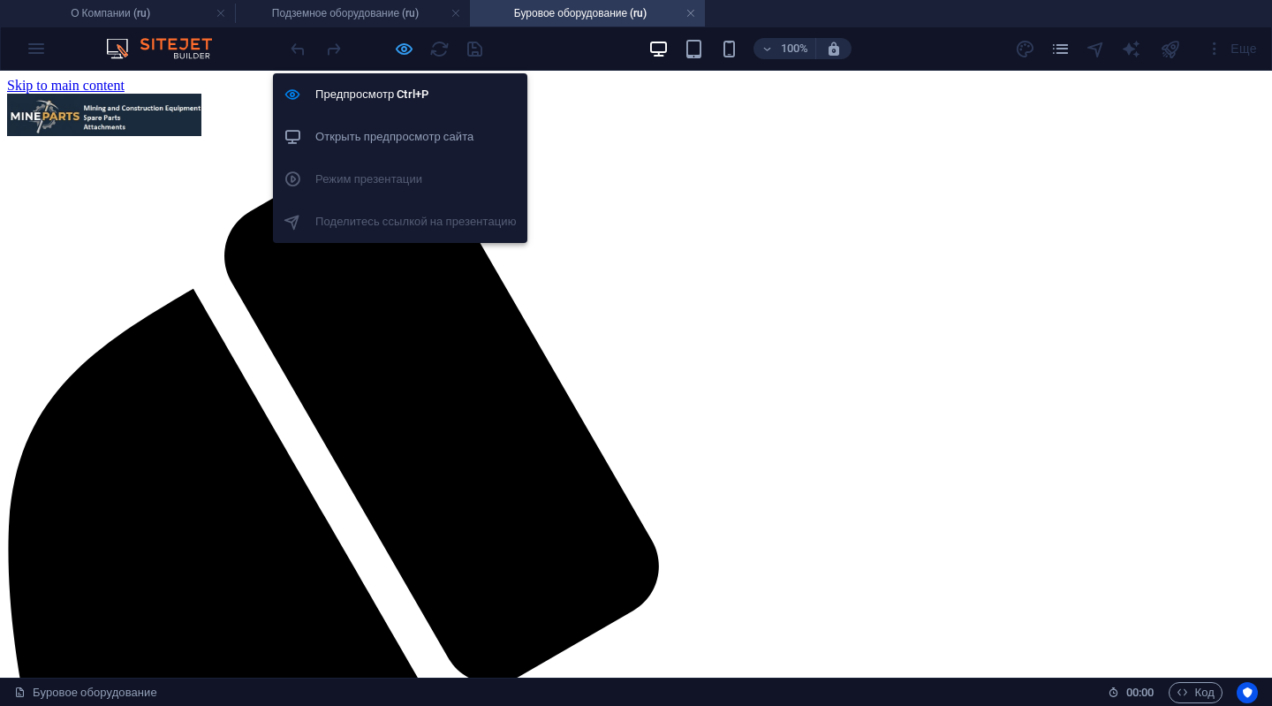
click at [399, 46] on icon "button" at bounding box center [404, 49] width 20 height 20
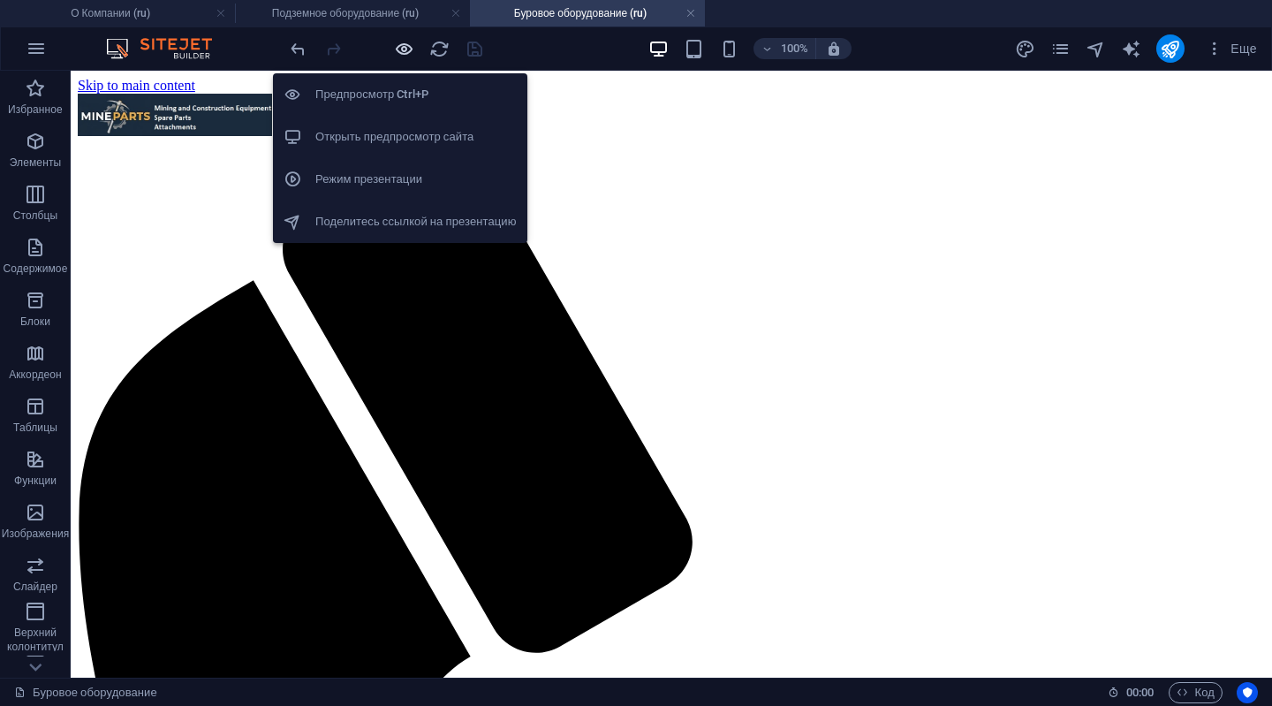
click at [399, 46] on icon "button" at bounding box center [404, 49] width 20 height 20
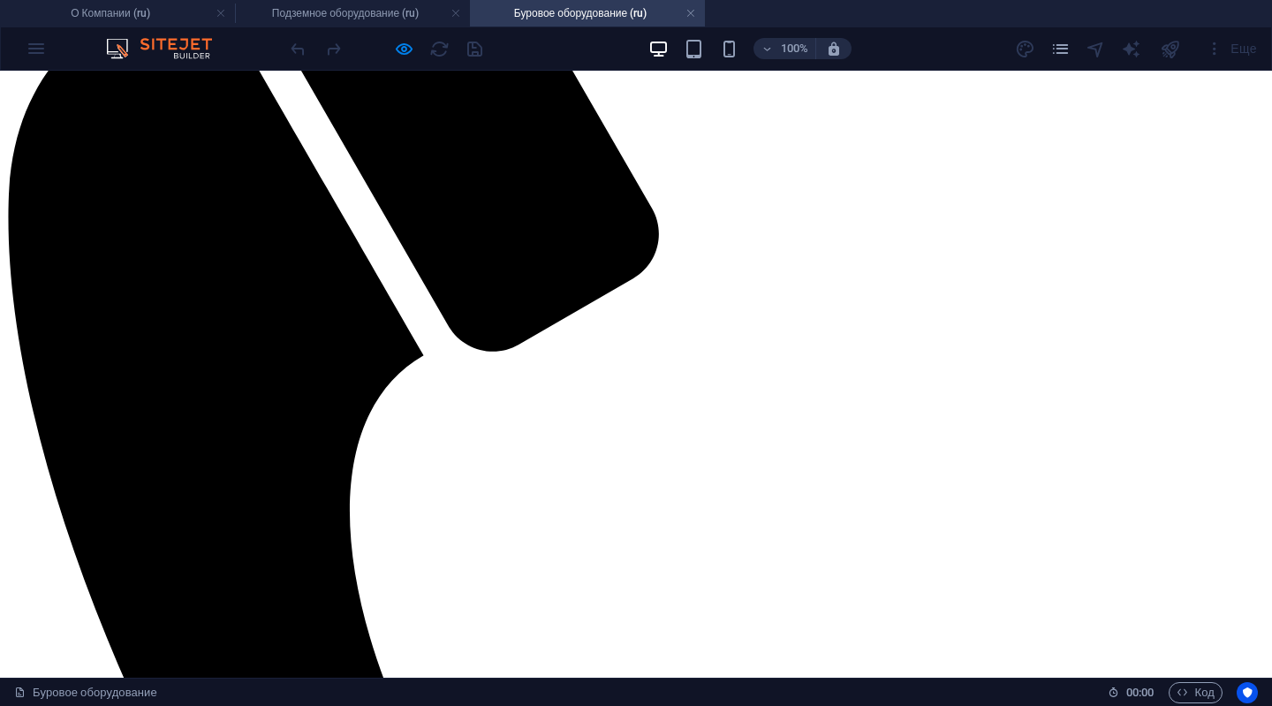
scroll to position [265, 0]
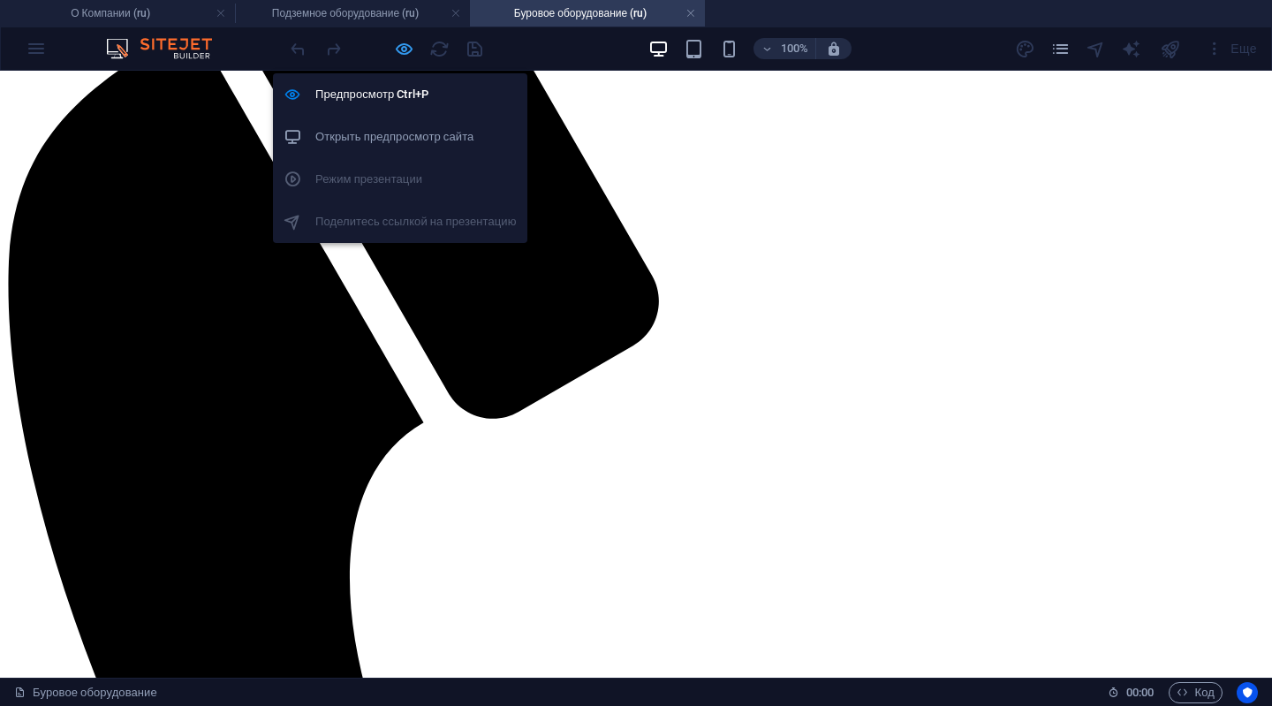
click at [399, 50] on icon "button" at bounding box center [404, 49] width 20 height 20
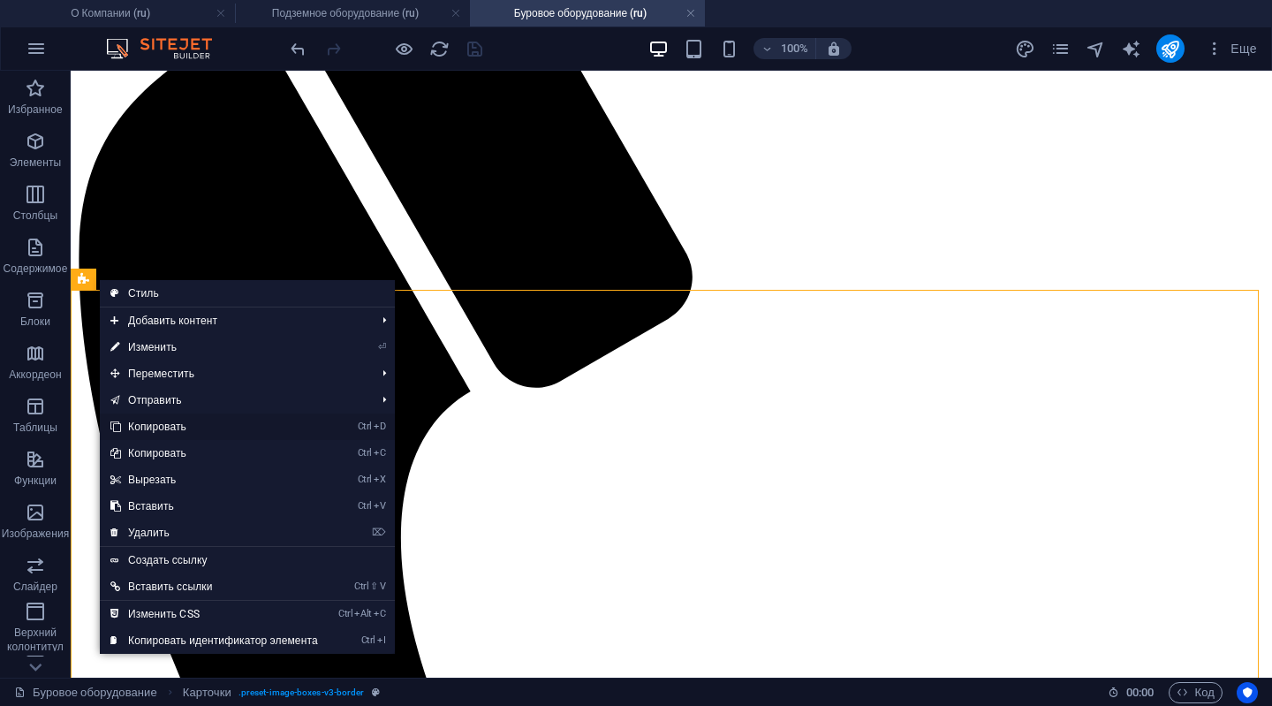
click at [157, 427] on link "Ctrl D Копировать" at bounding box center [214, 426] width 229 height 27
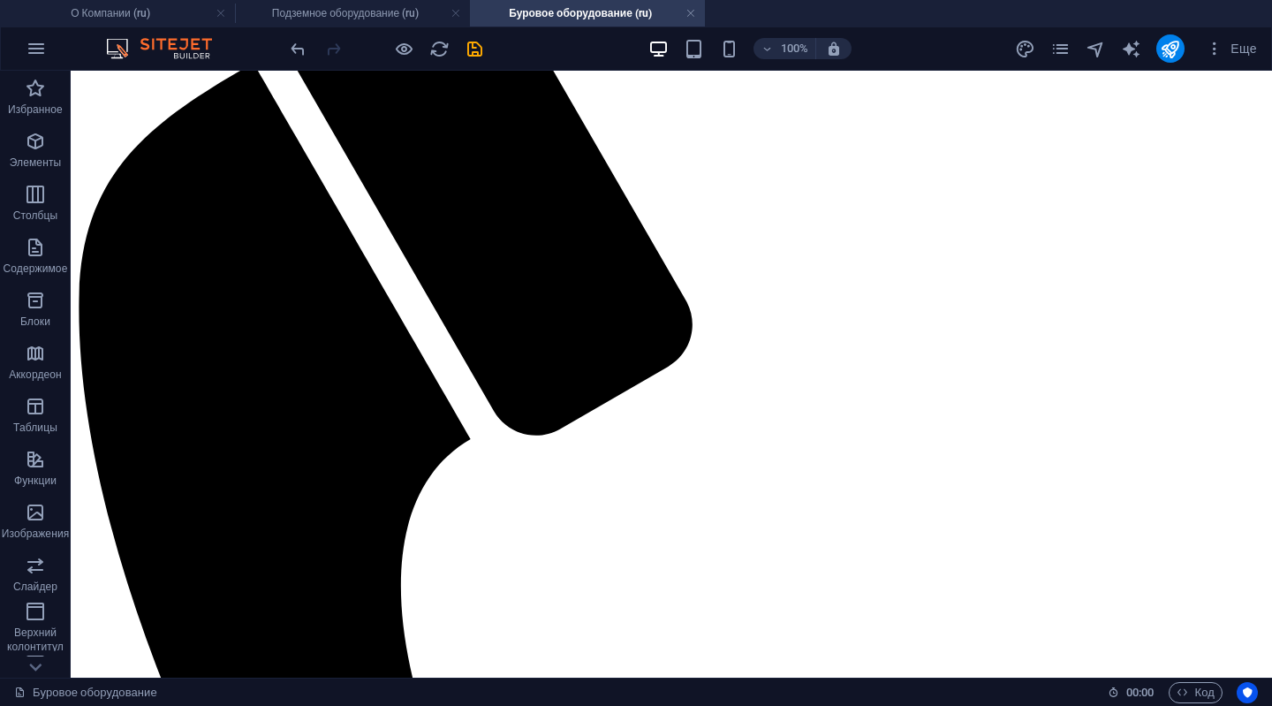
scroll to position [181, 0]
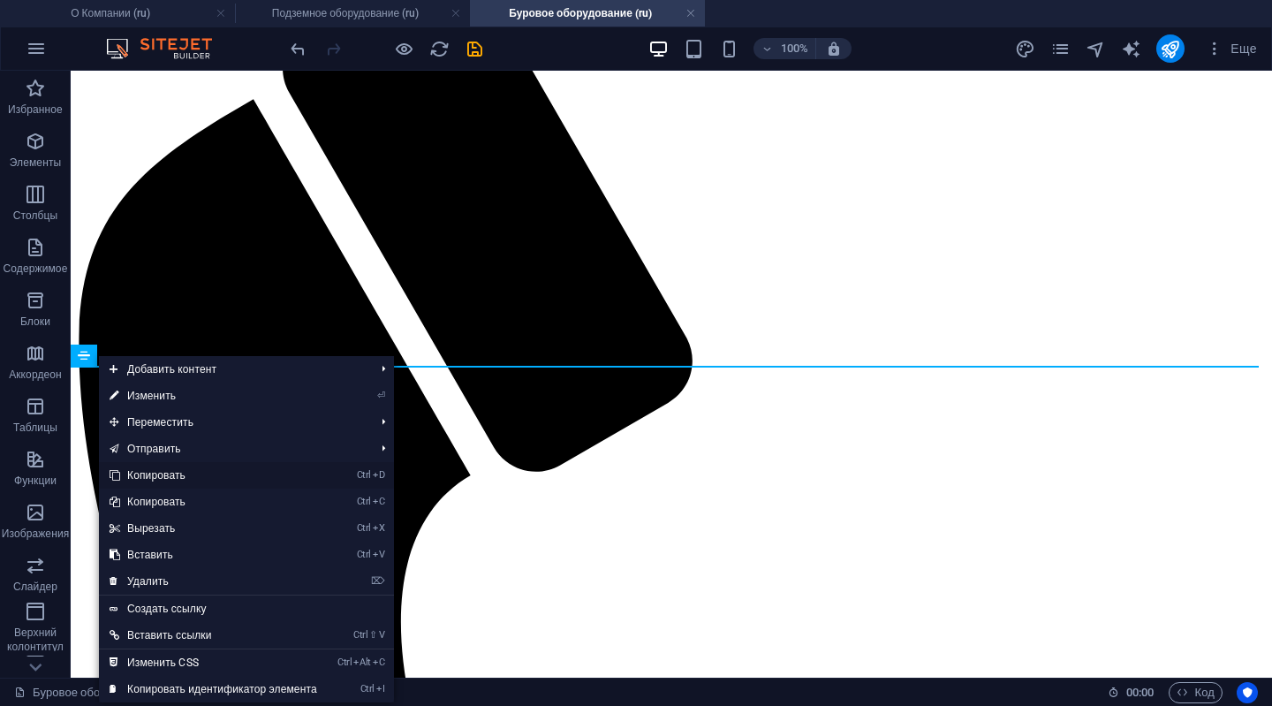
click at [140, 467] on link "Ctrl D Копировать" at bounding box center [213, 475] width 229 height 27
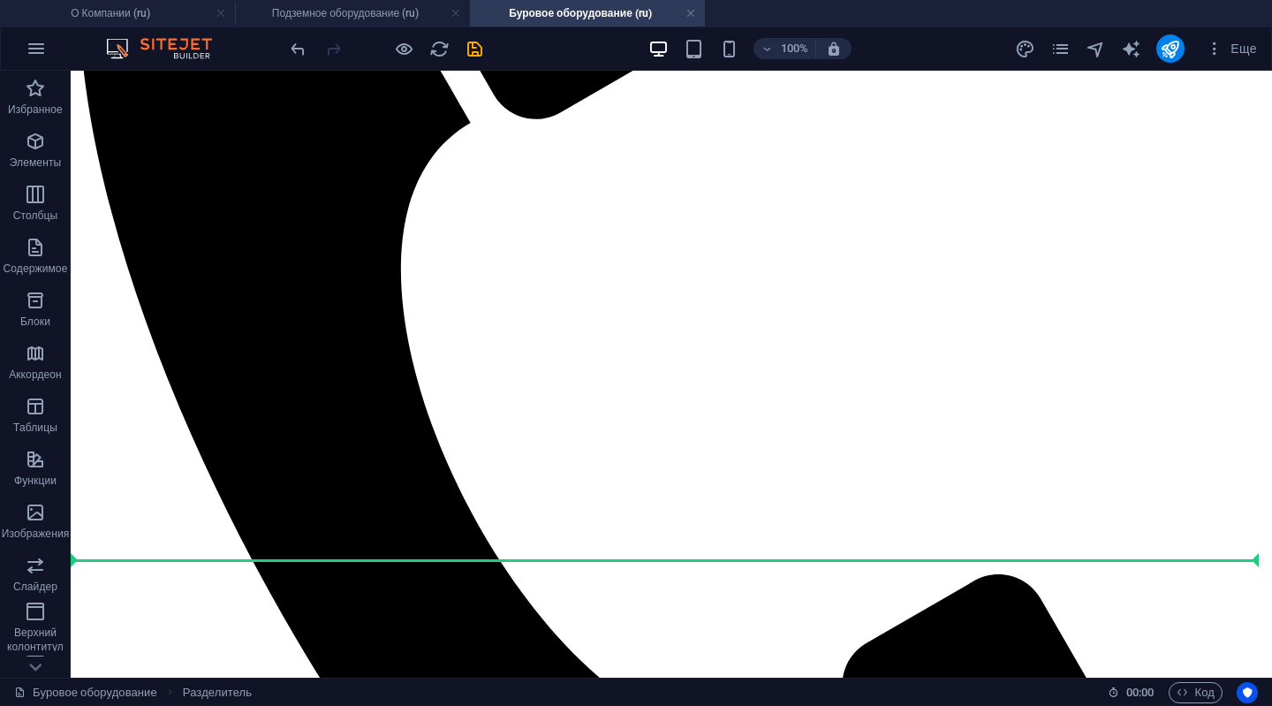
scroll to position [726, 0]
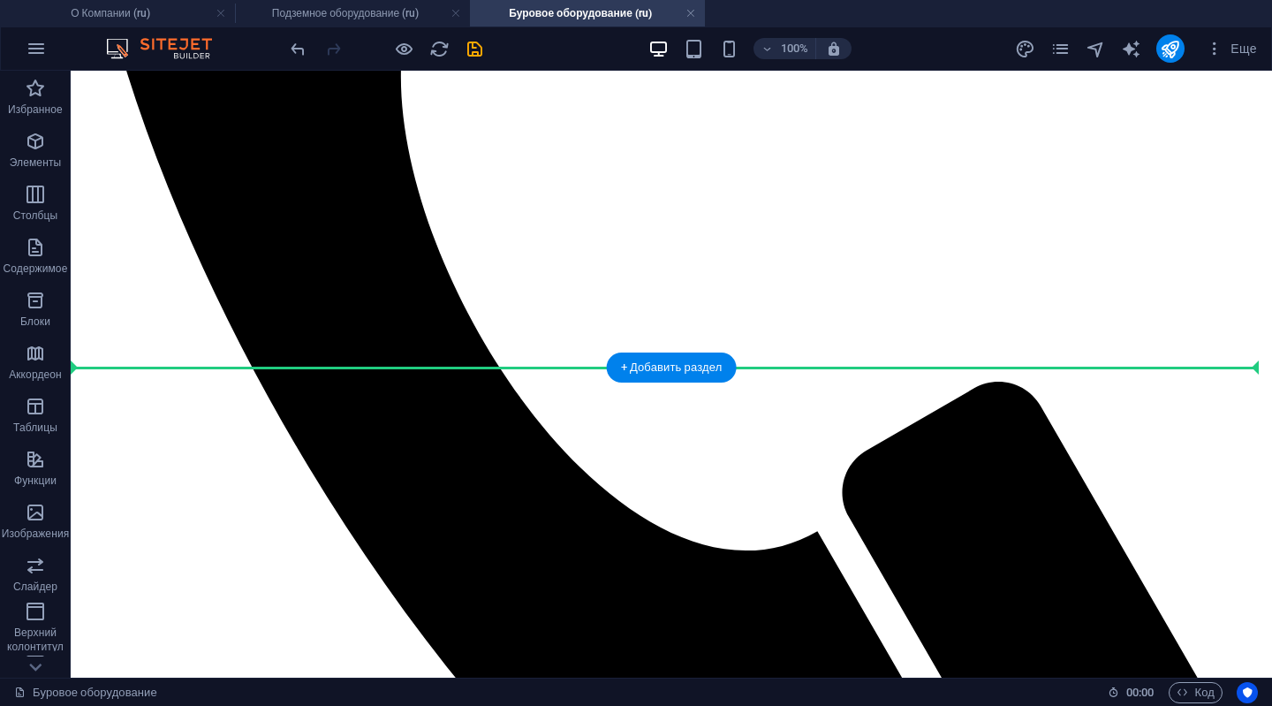
drag, startPoint x: 155, startPoint y: 430, endPoint x: 99, endPoint y: 365, distance: 86.4
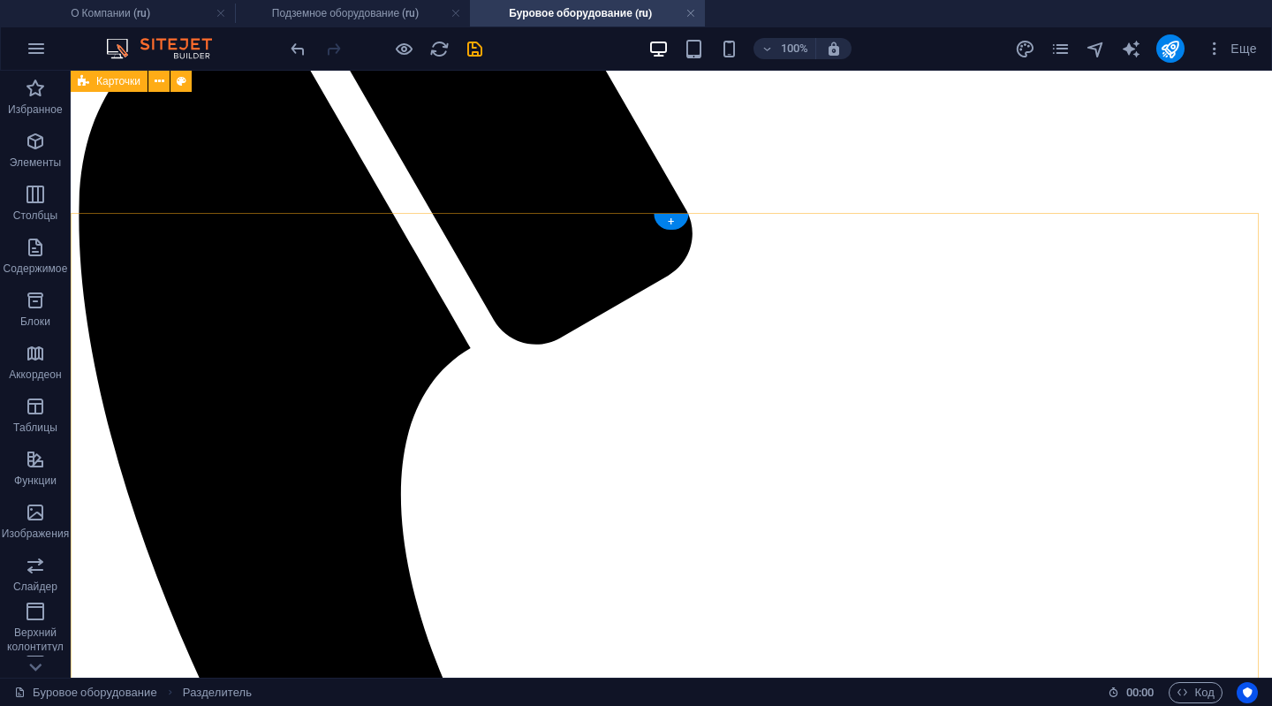
scroll to position [276, 0]
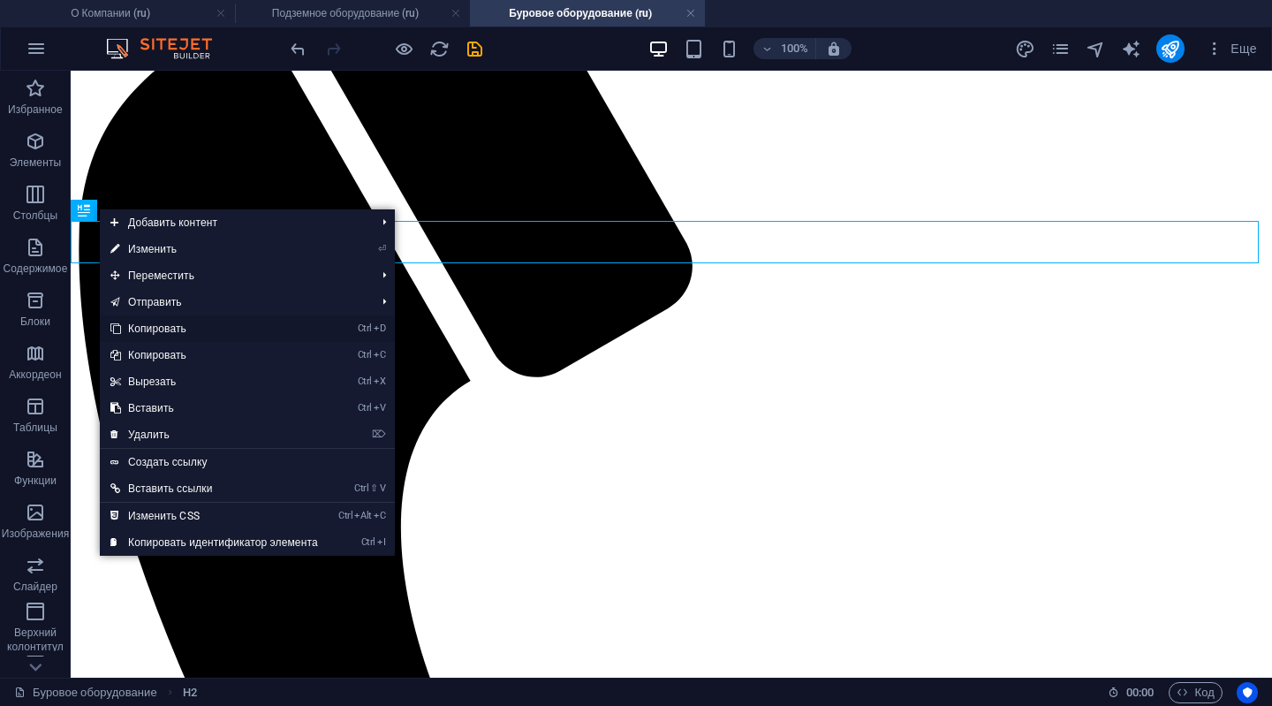
click at [120, 322] on link "Ctrl D Копировать" at bounding box center [214, 328] width 229 height 27
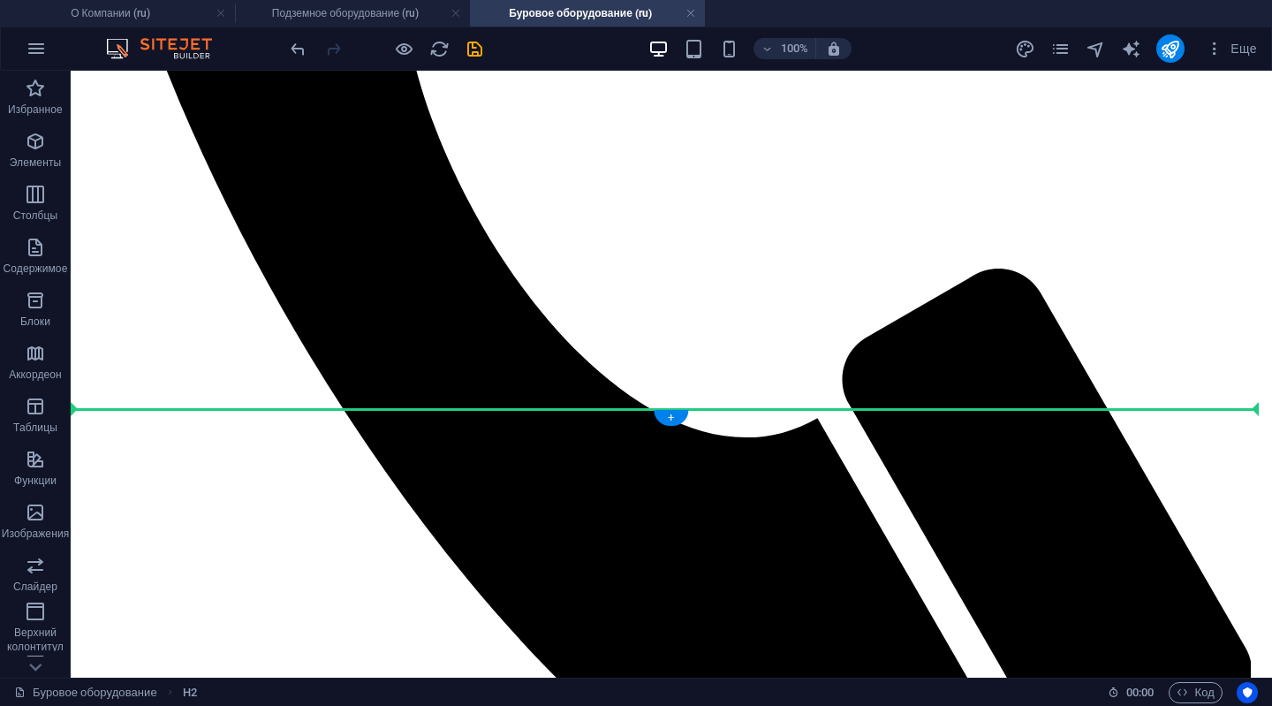
scroll to position [860, 0]
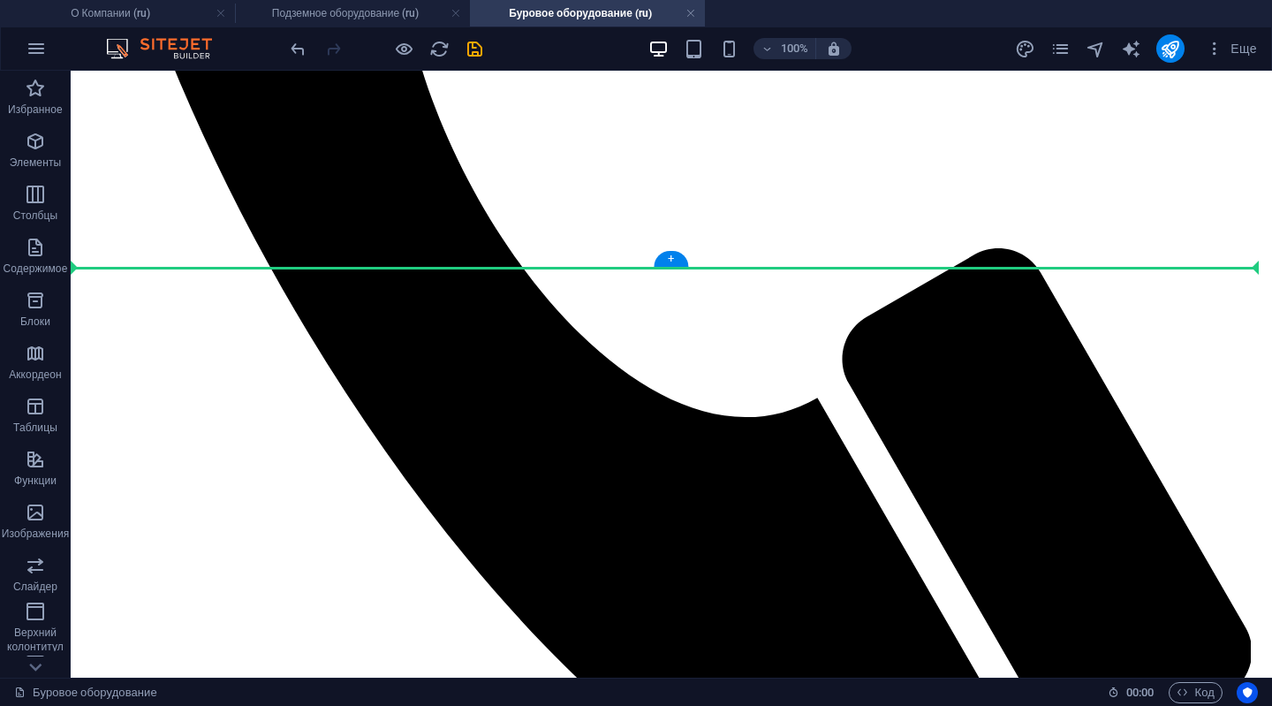
drag, startPoint x: 150, startPoint y: 319, endPoint x: 88, endPoint y: 267, distance: 80.9
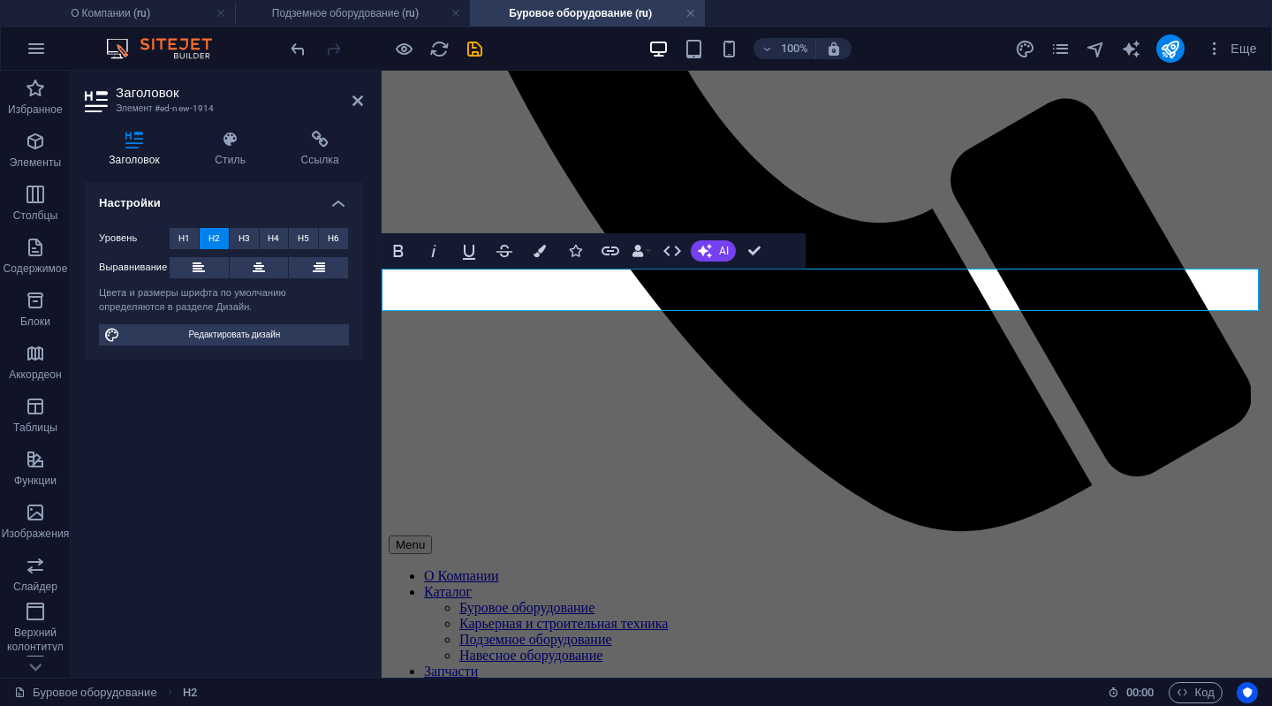
drag, startPoint x: 845, startPoint y: 291, endPoint x: 824, endPoint y: 296, distance: 21.0
drag, startPoint x: 583, startPoint y: 224, endPoint x: 751, endPoint y: 250, distance: 169.9
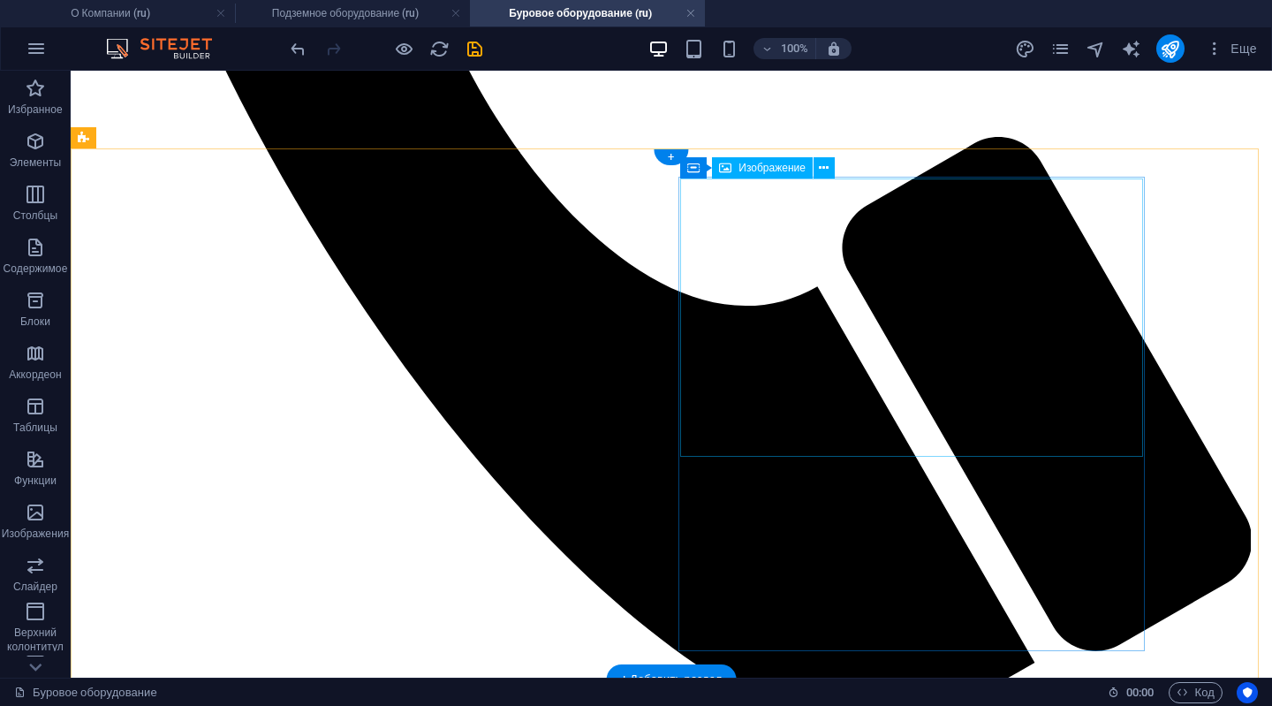
scroll to position [994, 0]
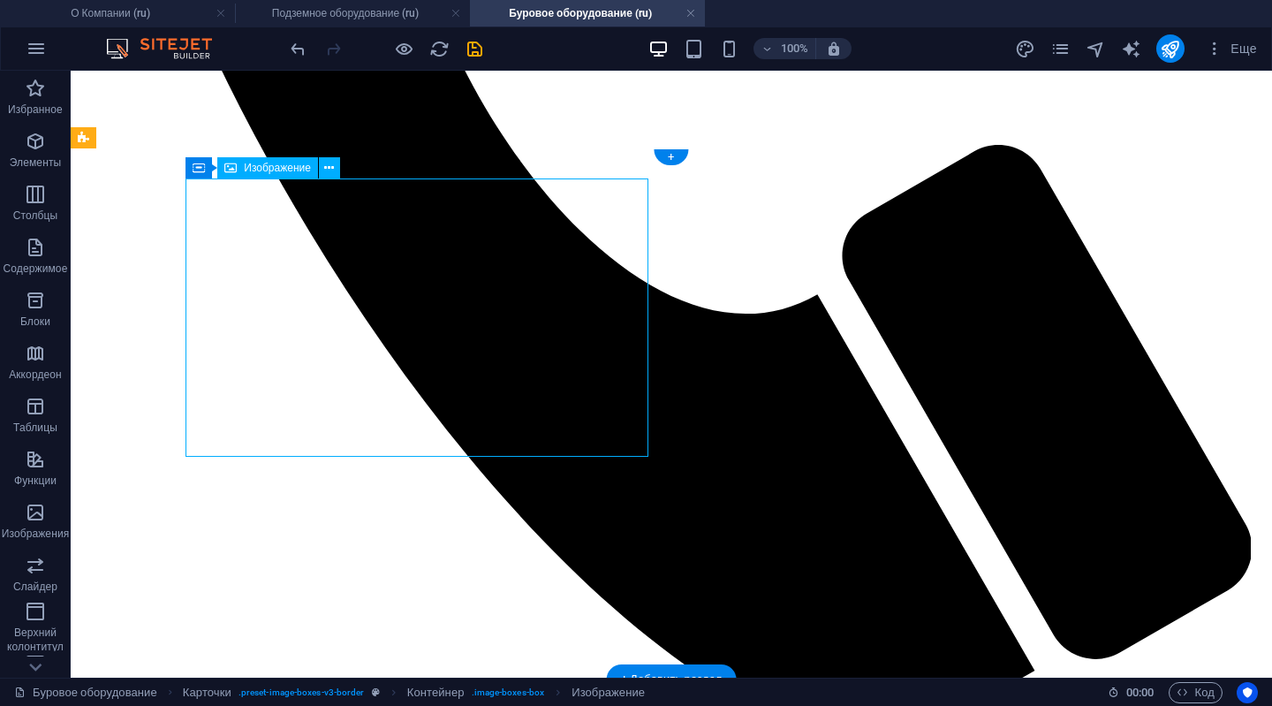
select select "%"
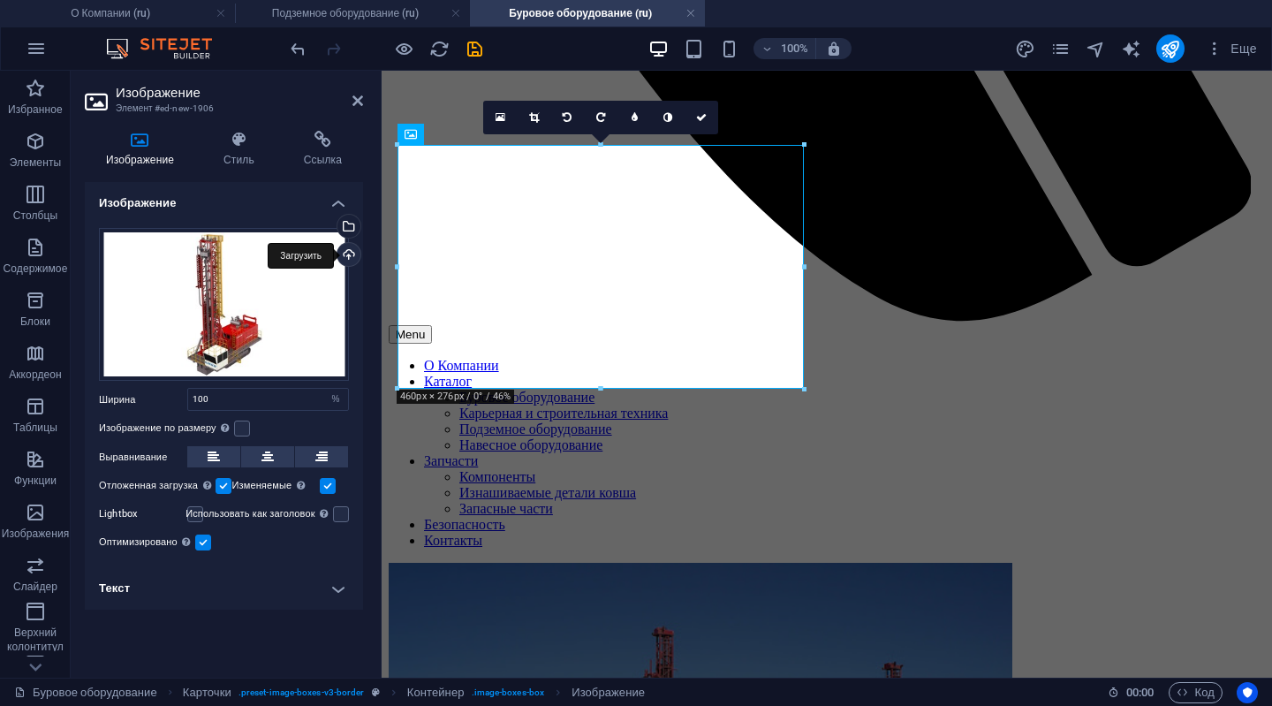
click at [353, 256] on div "Загрузить" at bounding box center [347, 256] width 27 height 27
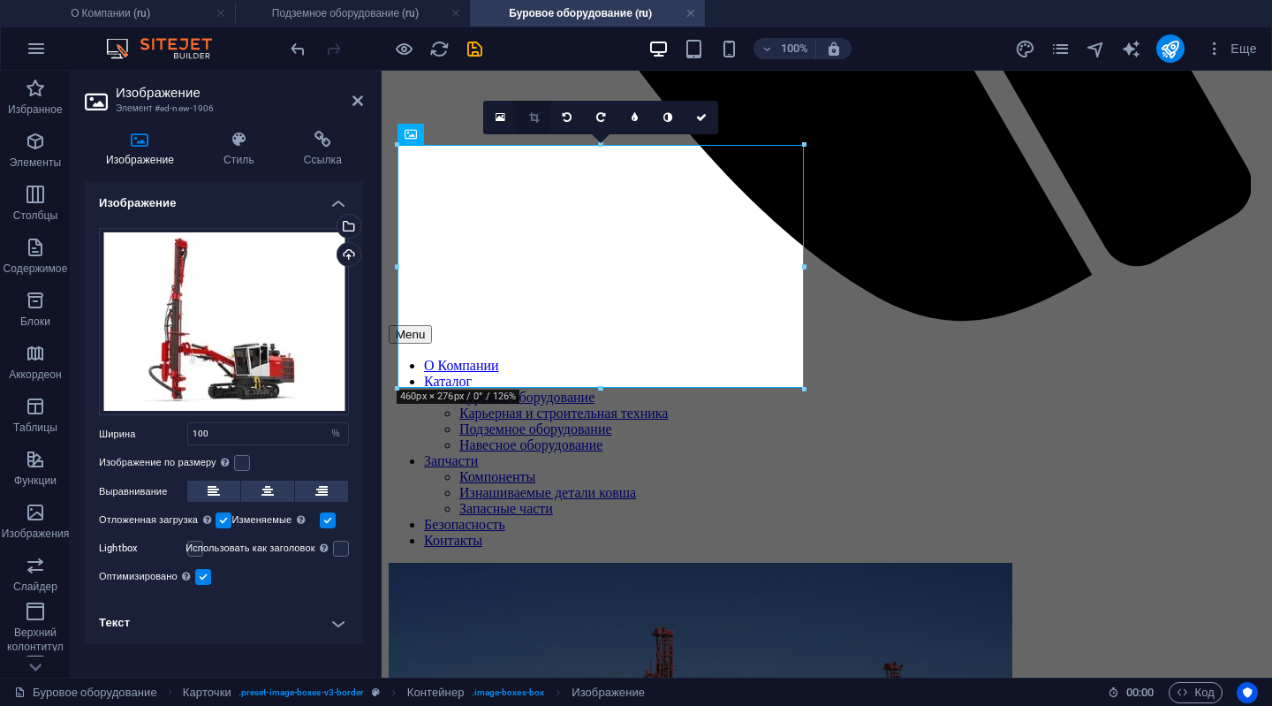
click at [527, 115] on link at bounding box center [534, 118] width 34 height 34
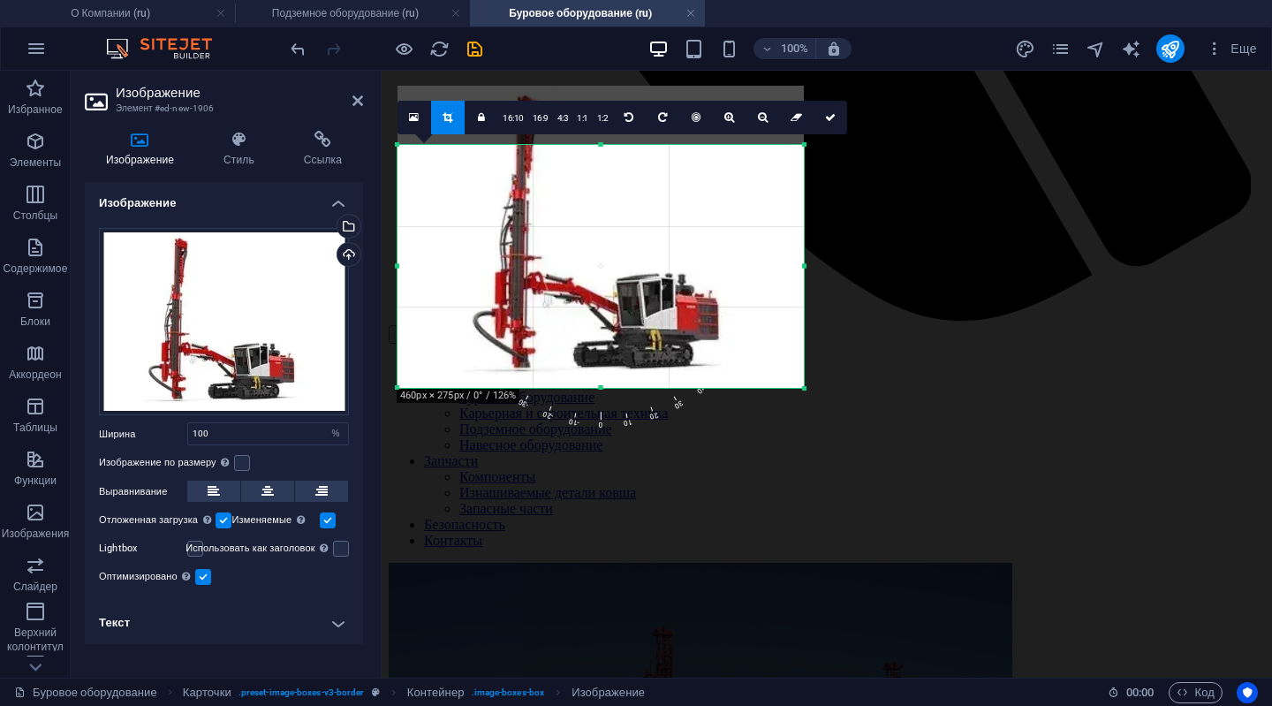
drag, startPoint x: 641, startPoint y: 333, endPoint x: 640, endPoint y: 307, distance: 25.6
click at [640, 307] on div at bounding box center [601, 237] width 406 height 302
drag, startPoint x: 444, startPoint y: 49, endPoint x: 825, endPoint y: 119, distance: 388.2
click at [825, 119] on icon at bounding box center [830, 117] width 11 height 11
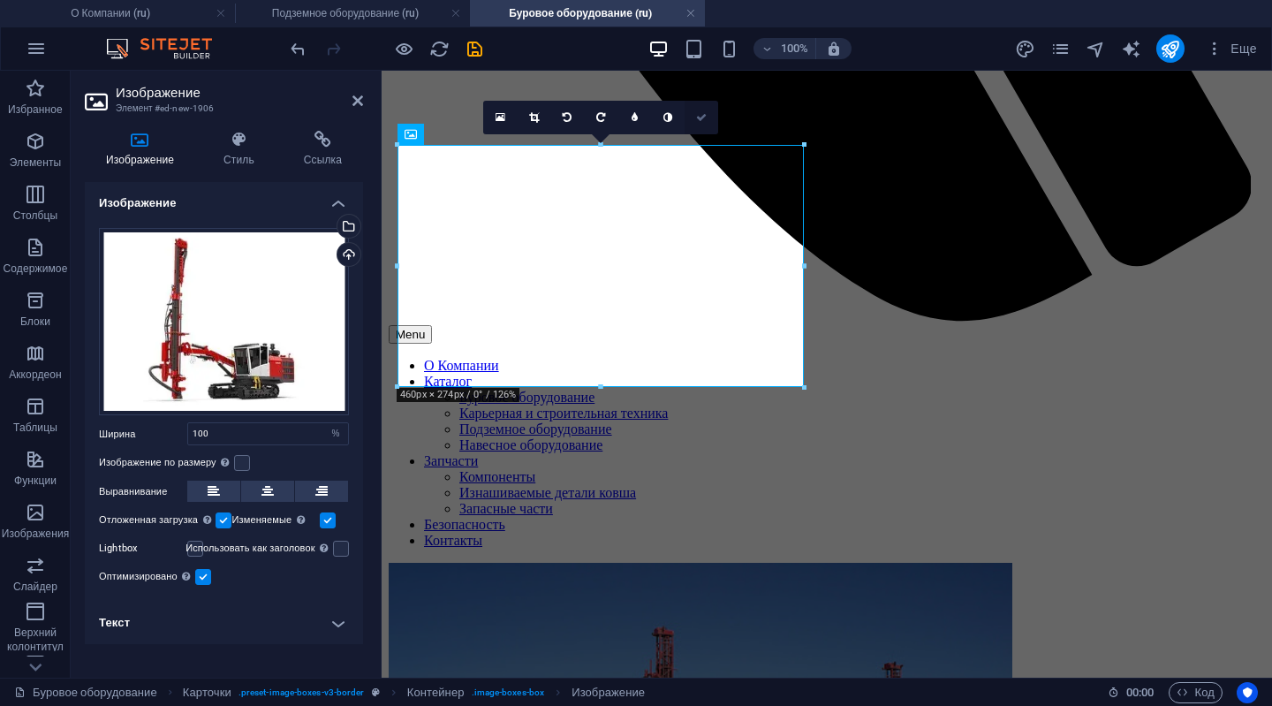
click at [701, 116] on icon at bounding box center [701, 117] width 11 height 11
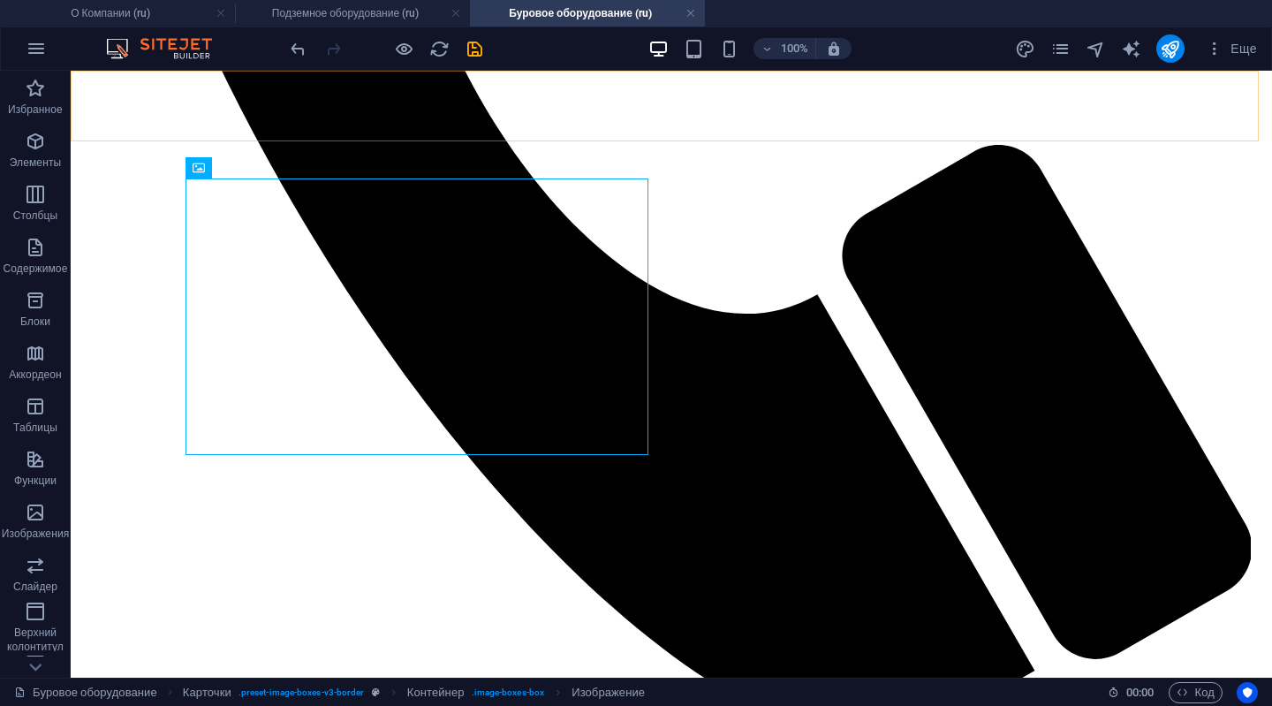
scroll to position [994, 0]
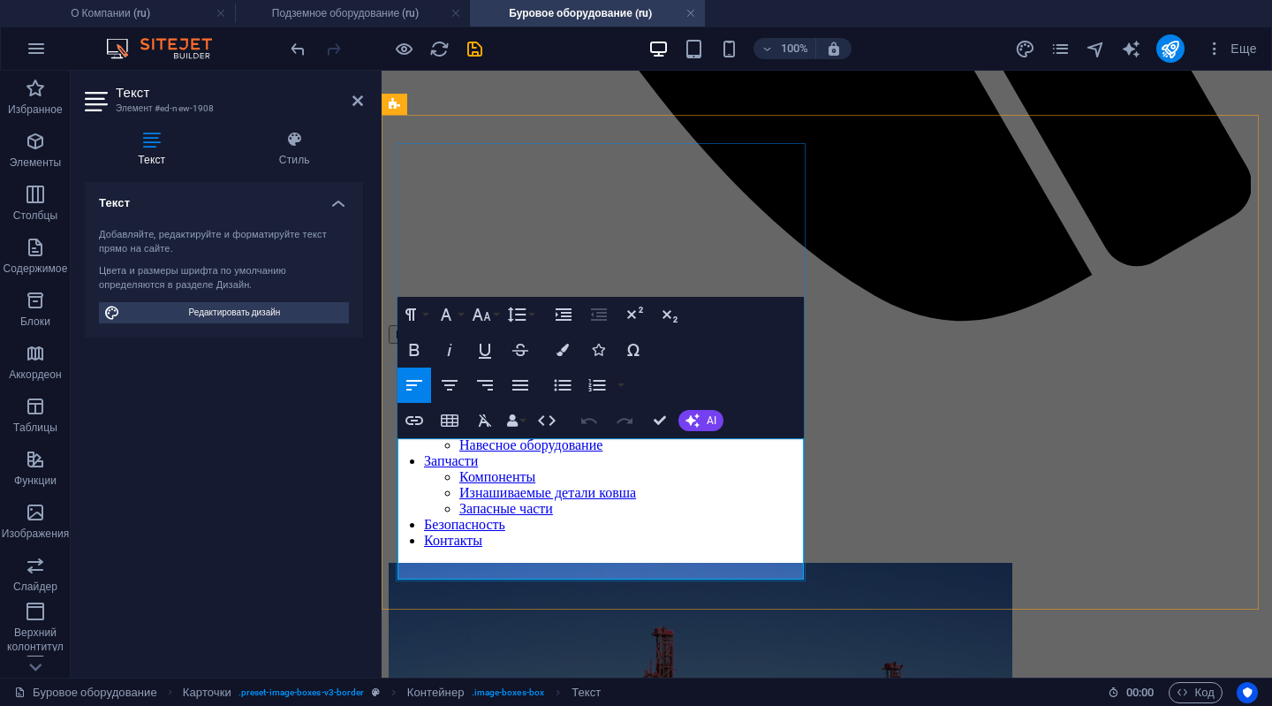
drag, startPoint x: 624, startPoint y: 489, endPoint x: 638, endPoint y: 491, distance: 14.4
drag, startPoint x: 608, startPoint y: 471, endPoint x: 413, endPoint y: 441, distance: 197.5
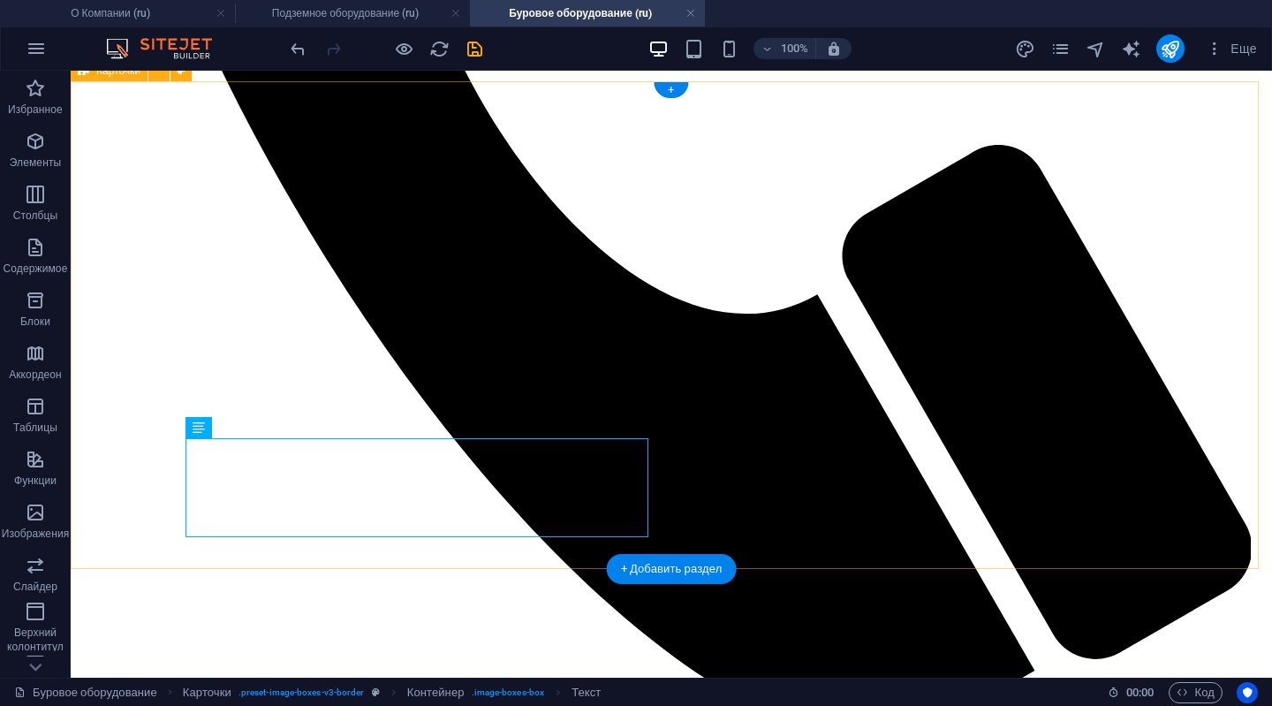
scroll to position [1062, 0]
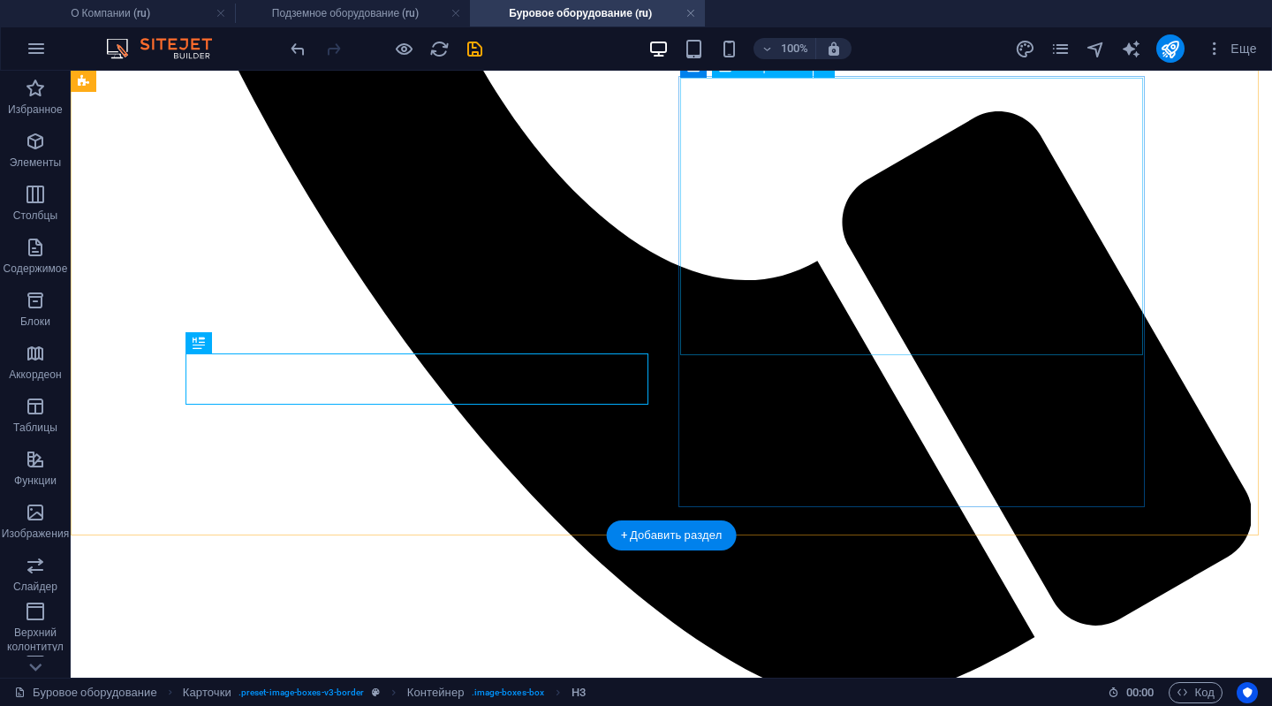
scroll to position [1096, 0]
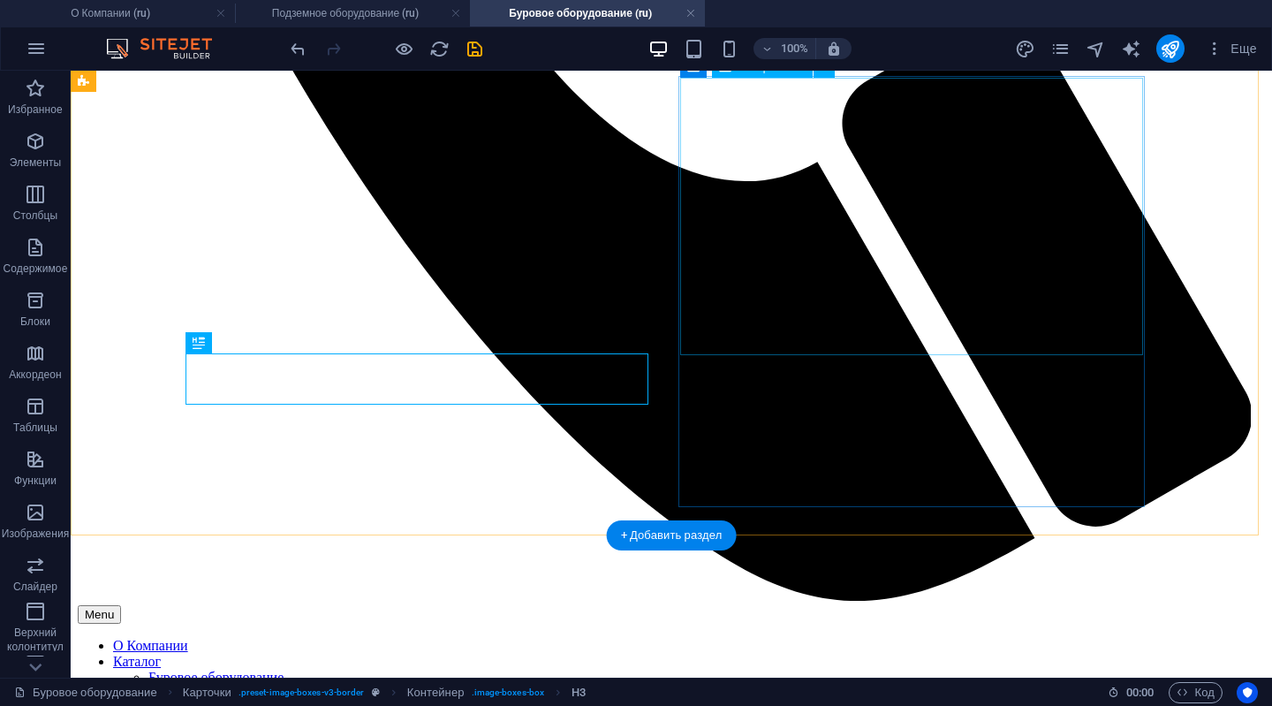
select select "%"
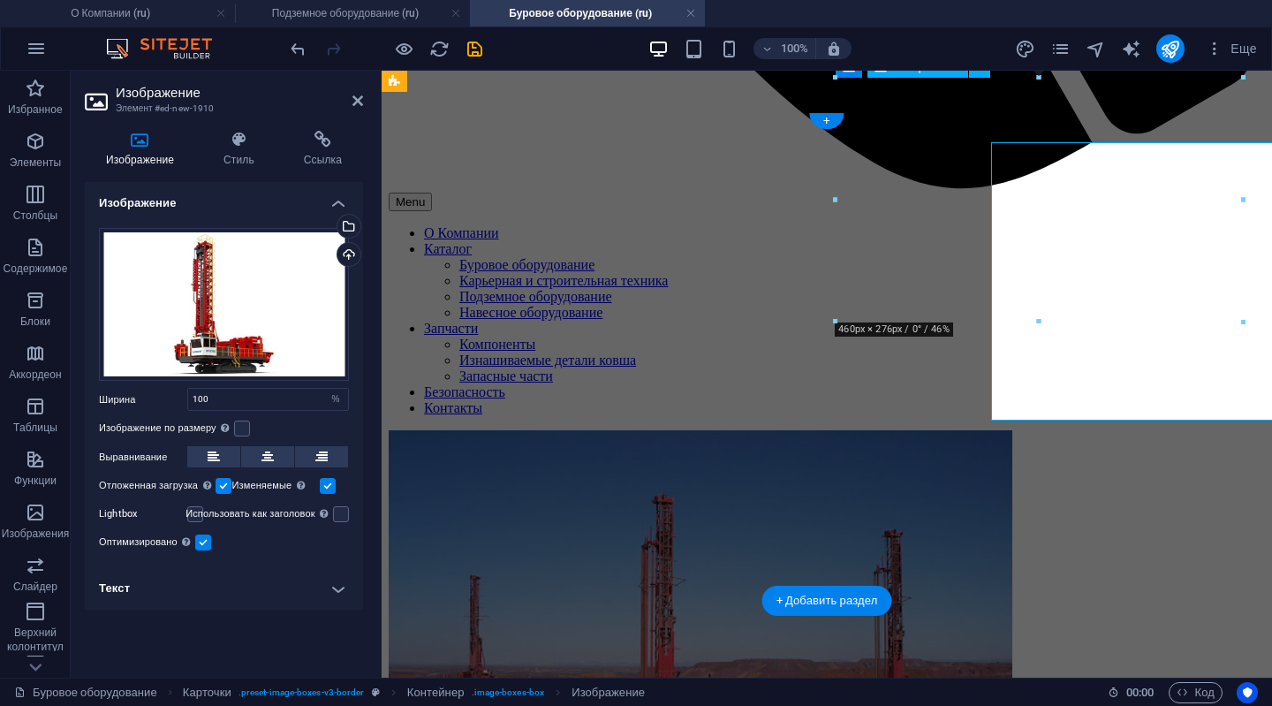
scroll to position [1030, 0]
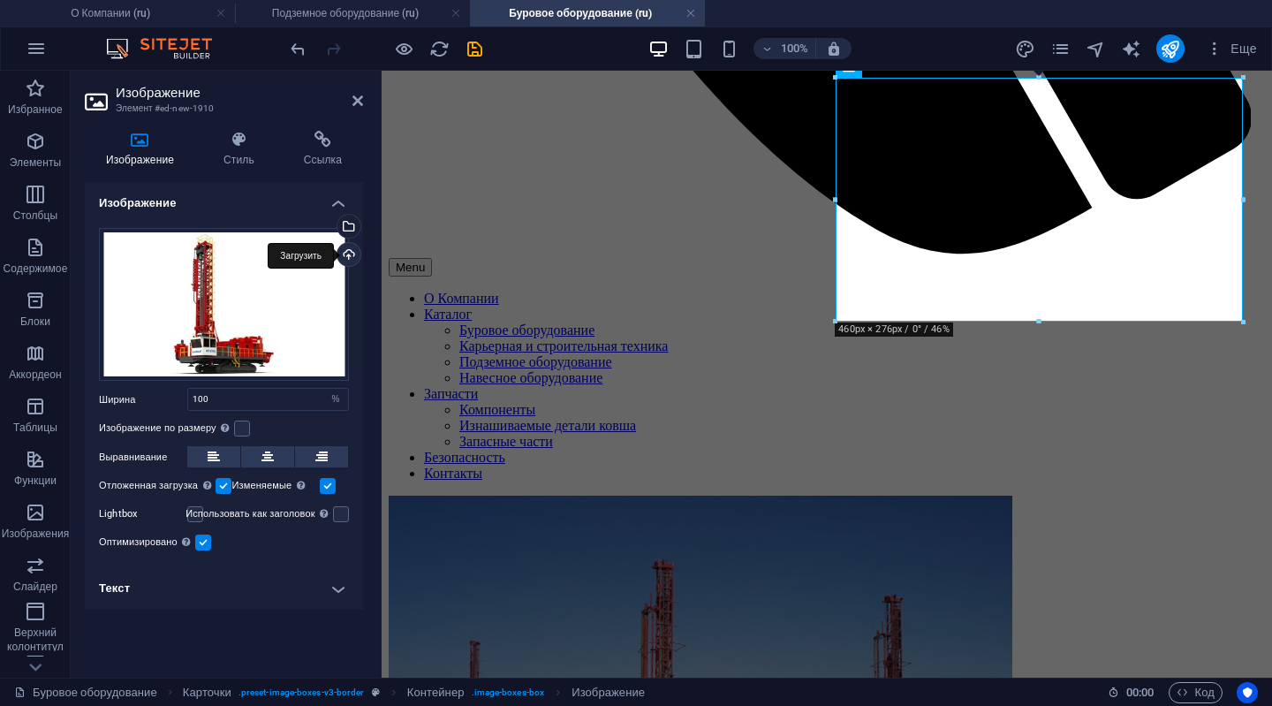
click at [349, 254] on div "Загрузить" at bounding box center [347, 256] width 27 height 27
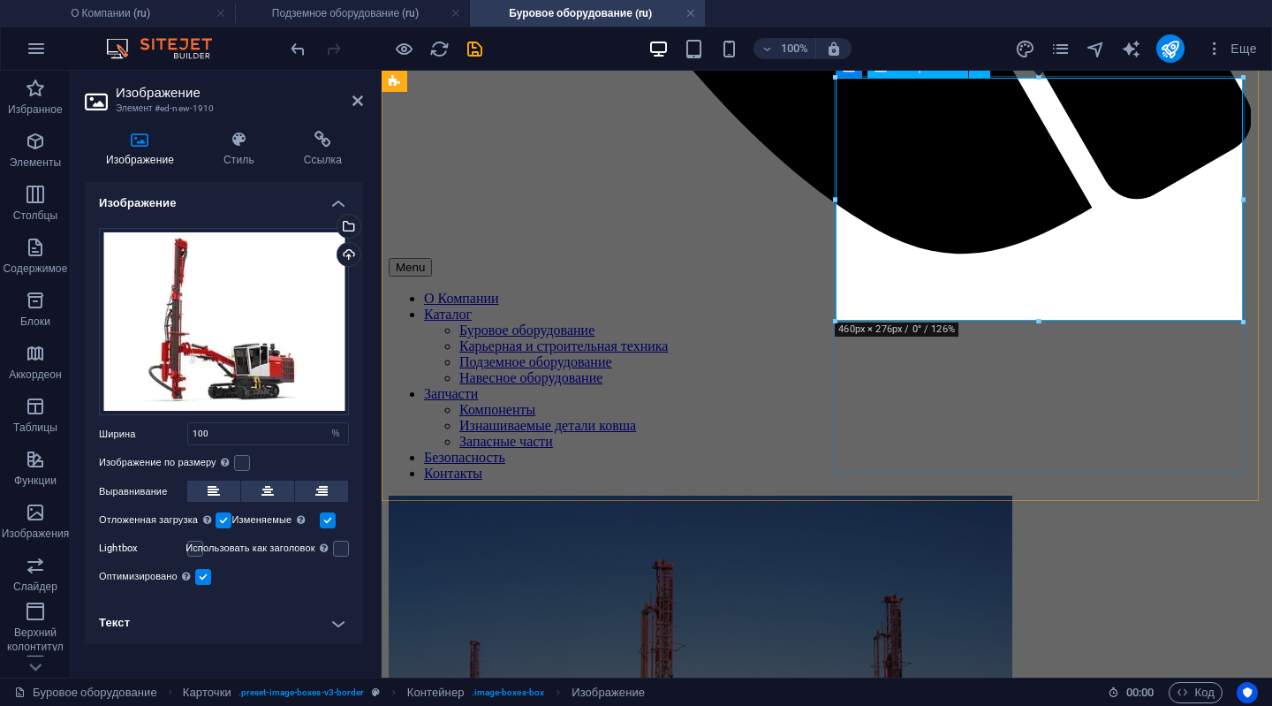
scroll to position [942, 0]
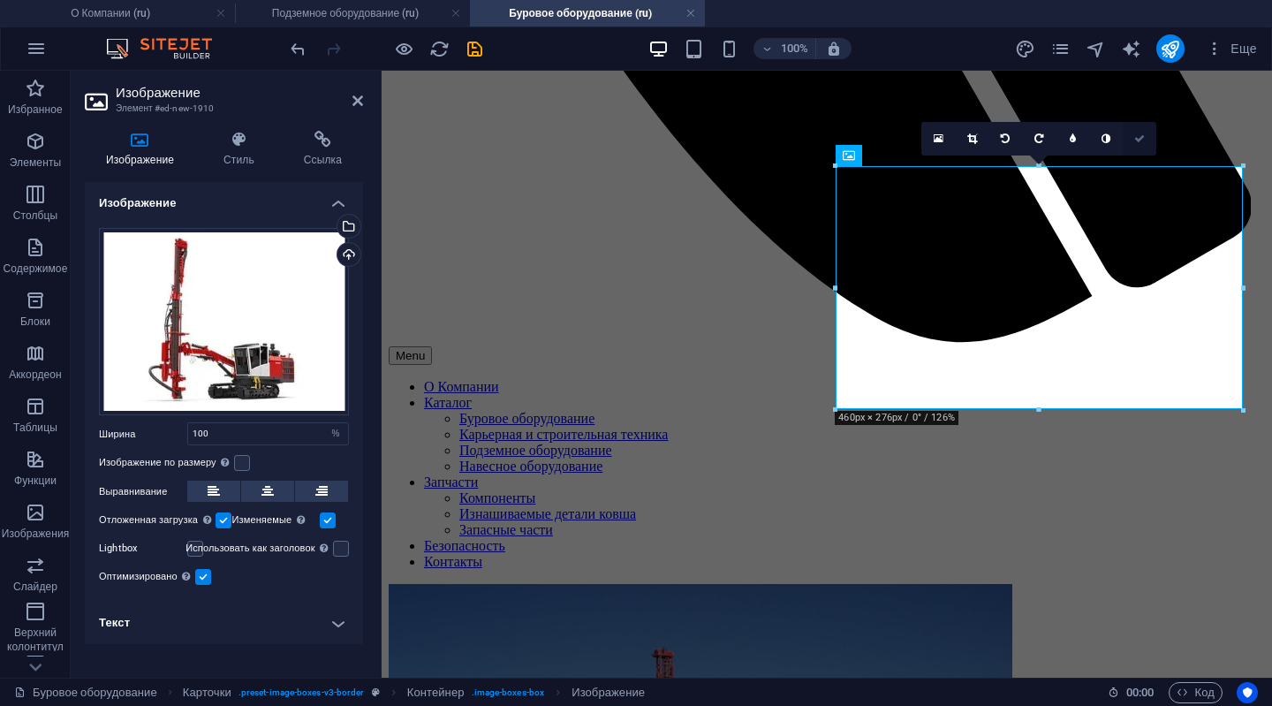
click at [1135, 139] on icon at bounding box center [1139, 138] width 11 height 11
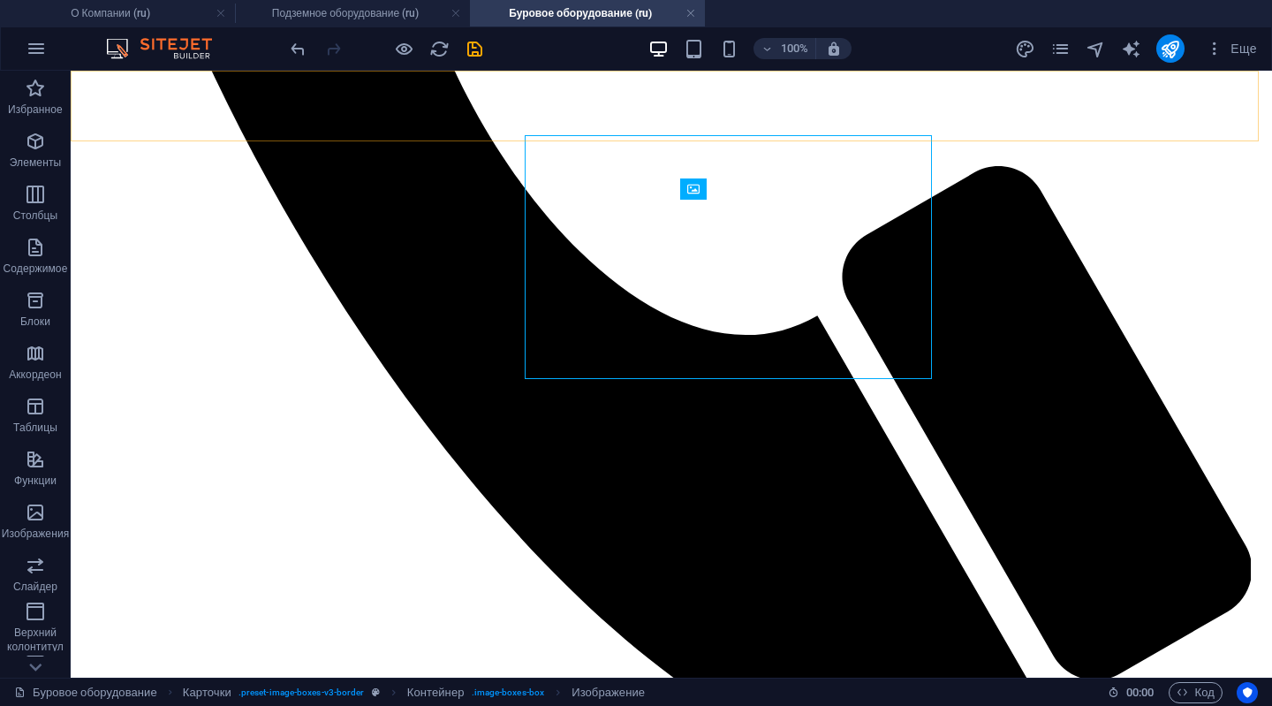
scroll to position [973, 0]
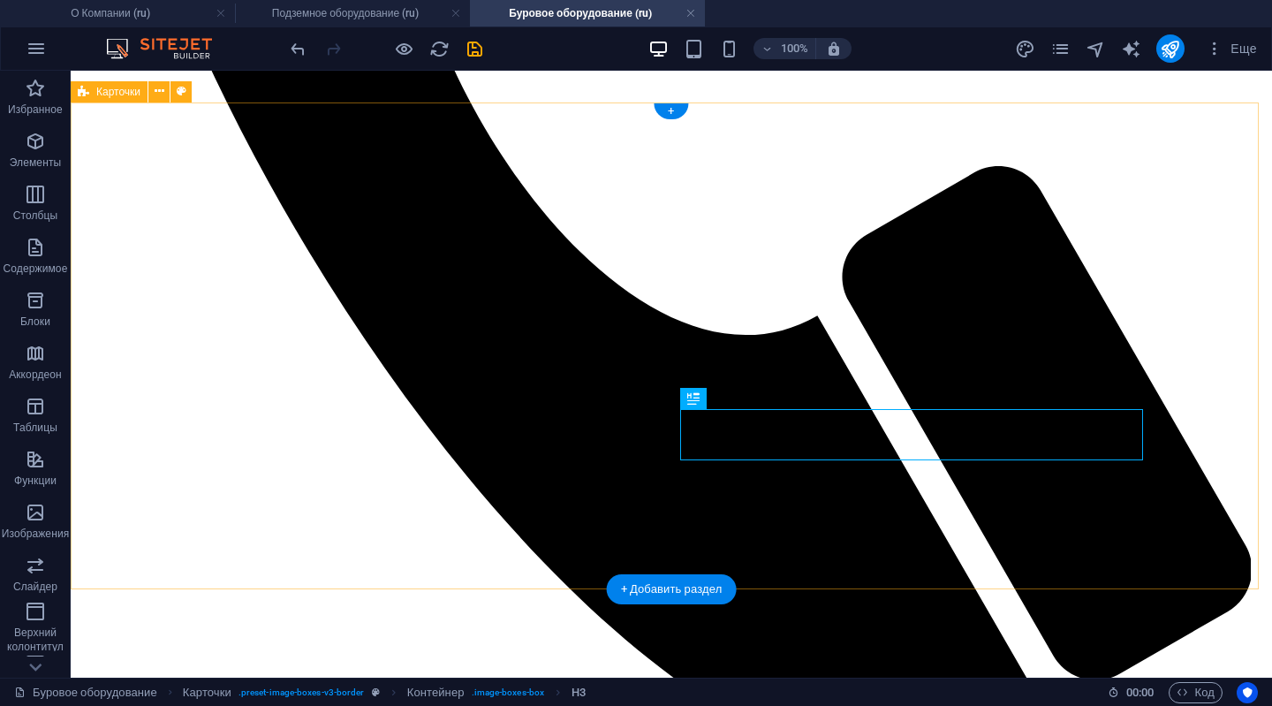
scroll to position [1041, 0]
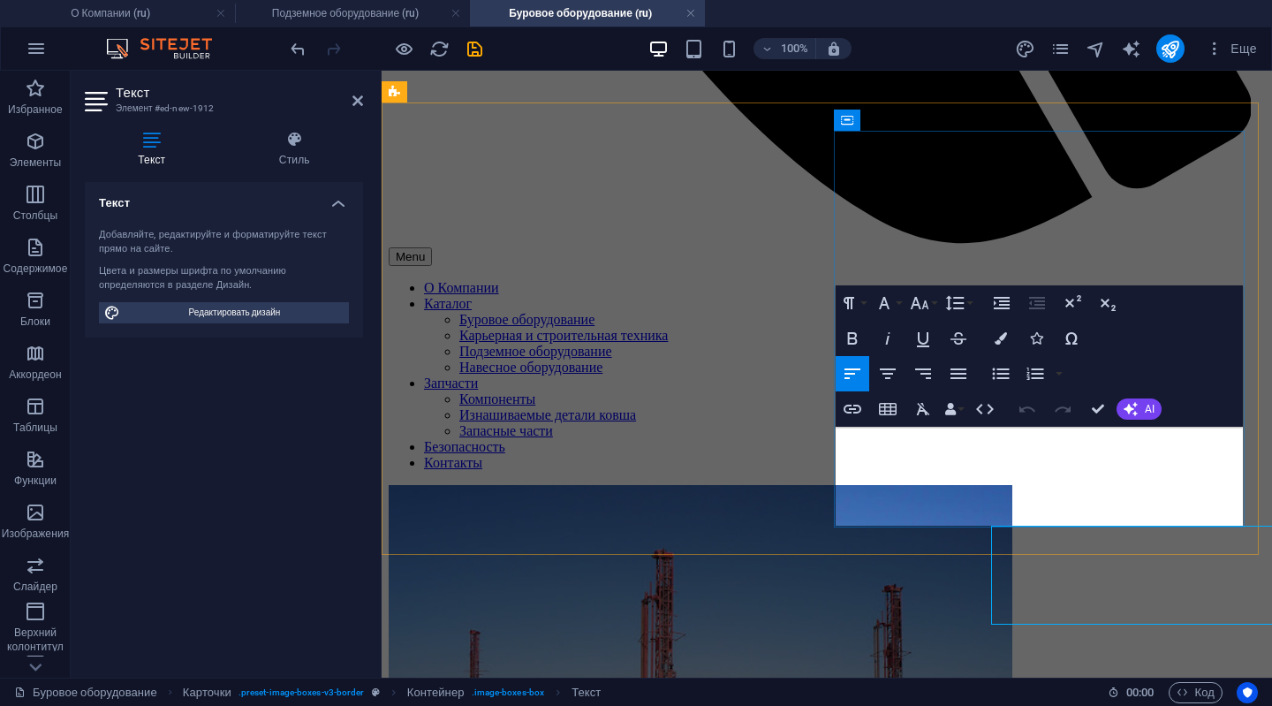
scroll to position [975, 0]
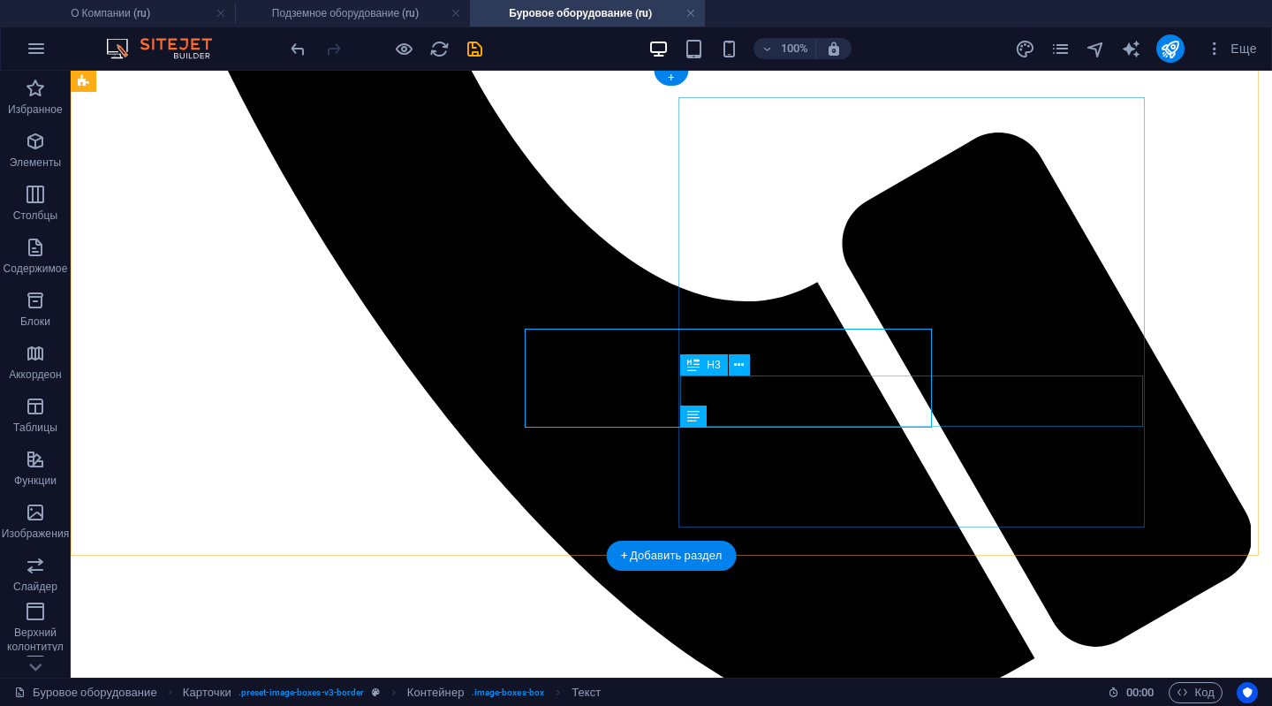
scroll to position [1074, 0]
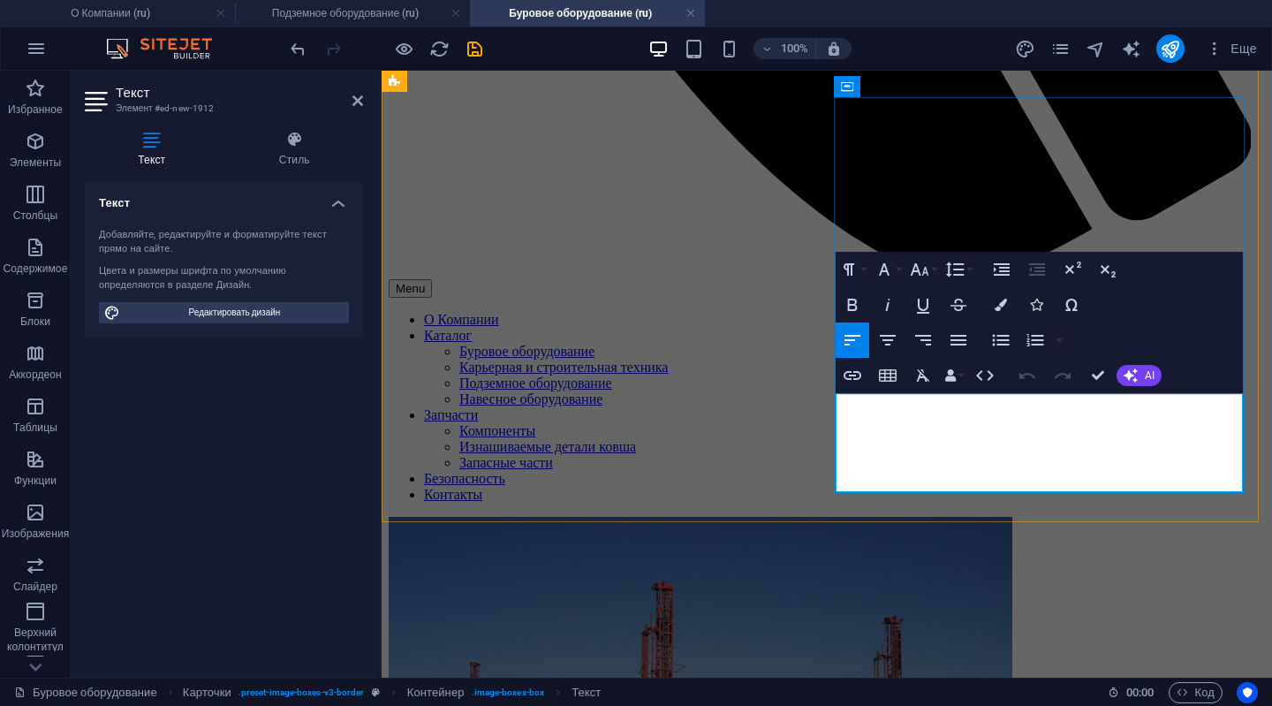
drag, startPoint x: 1106, startPoint y: 420, endPoint x: 958, endPoint y: 420, distance: 148.4
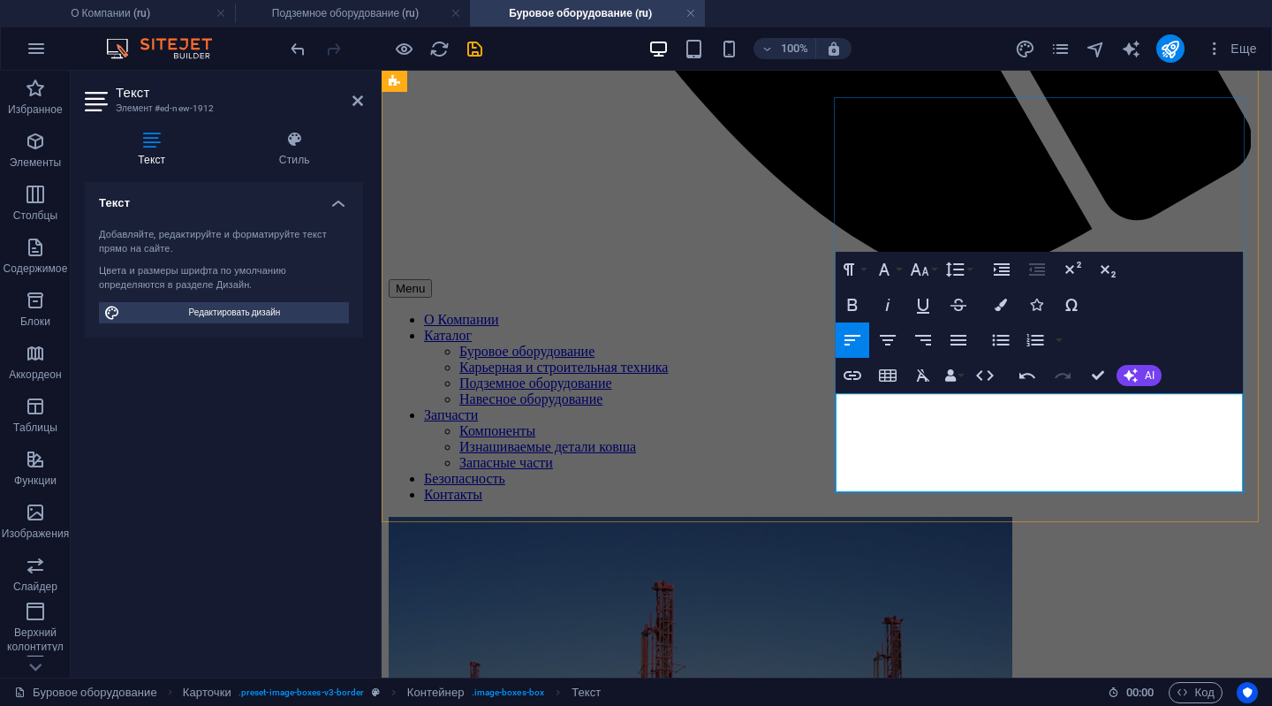
drag, startPoint x: 1018, startPoint y: 401, endPoint x: 1232, endPoint y: 464, distance: 222.8
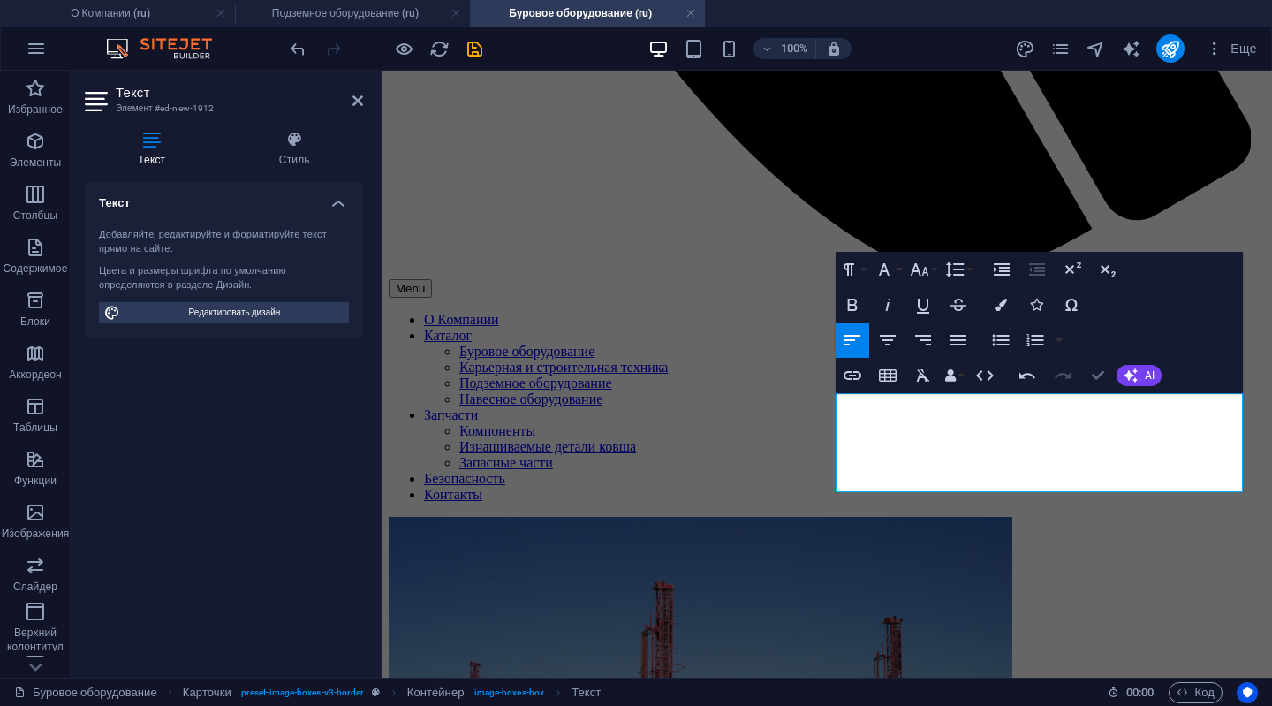
drag, startPoint x: 1097, startPoint y: 375, endPoint x: 1026, endPoint y: 305, distance: 100.6
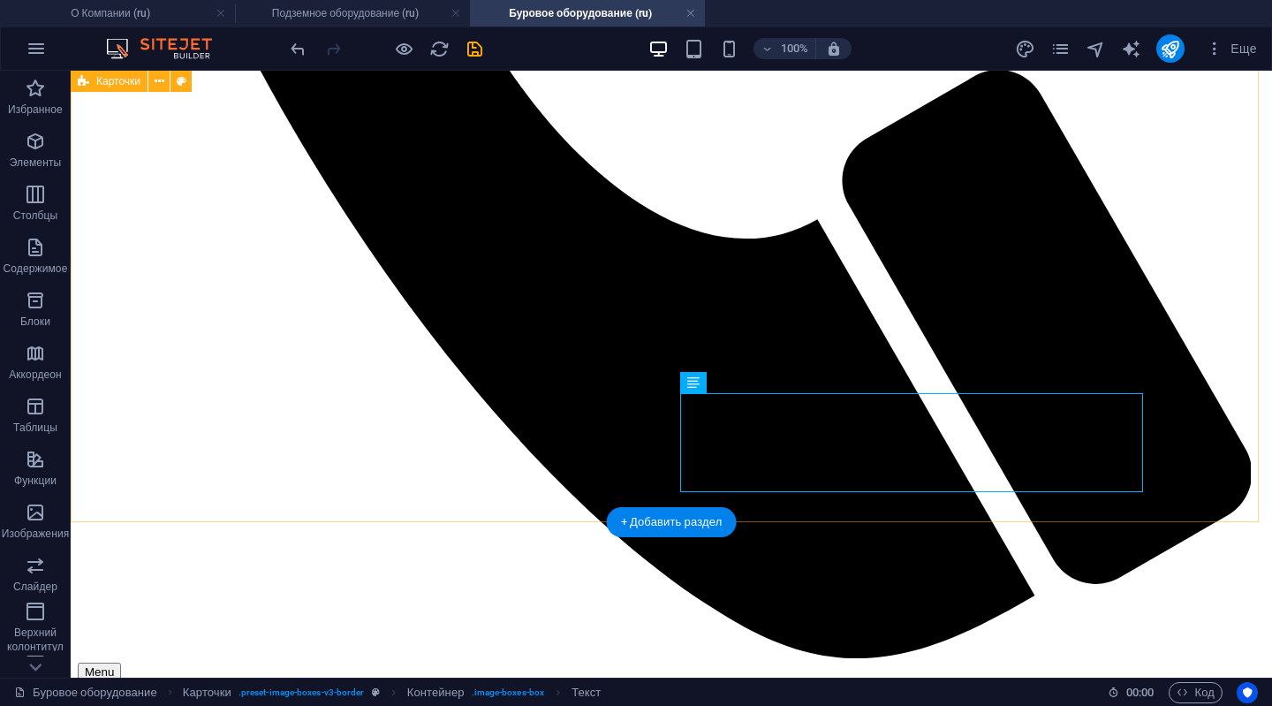
scroll to position [1020, 0]
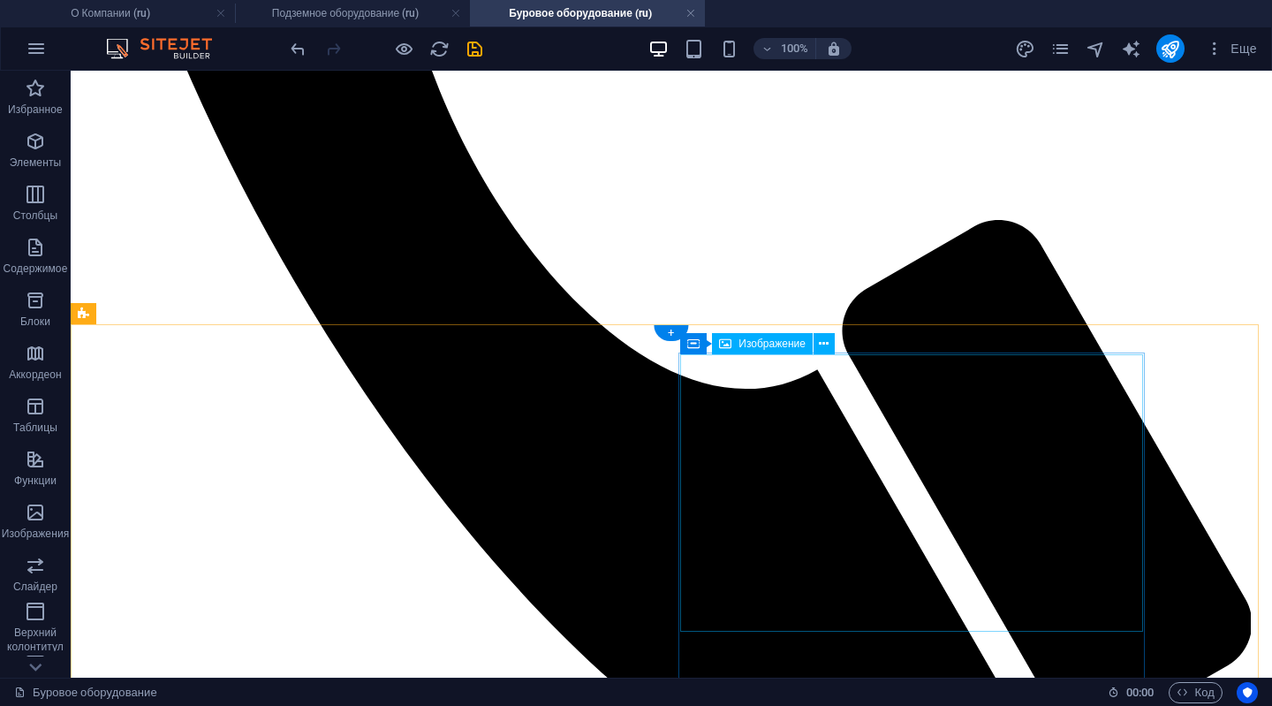
scroll to position [931, 0]
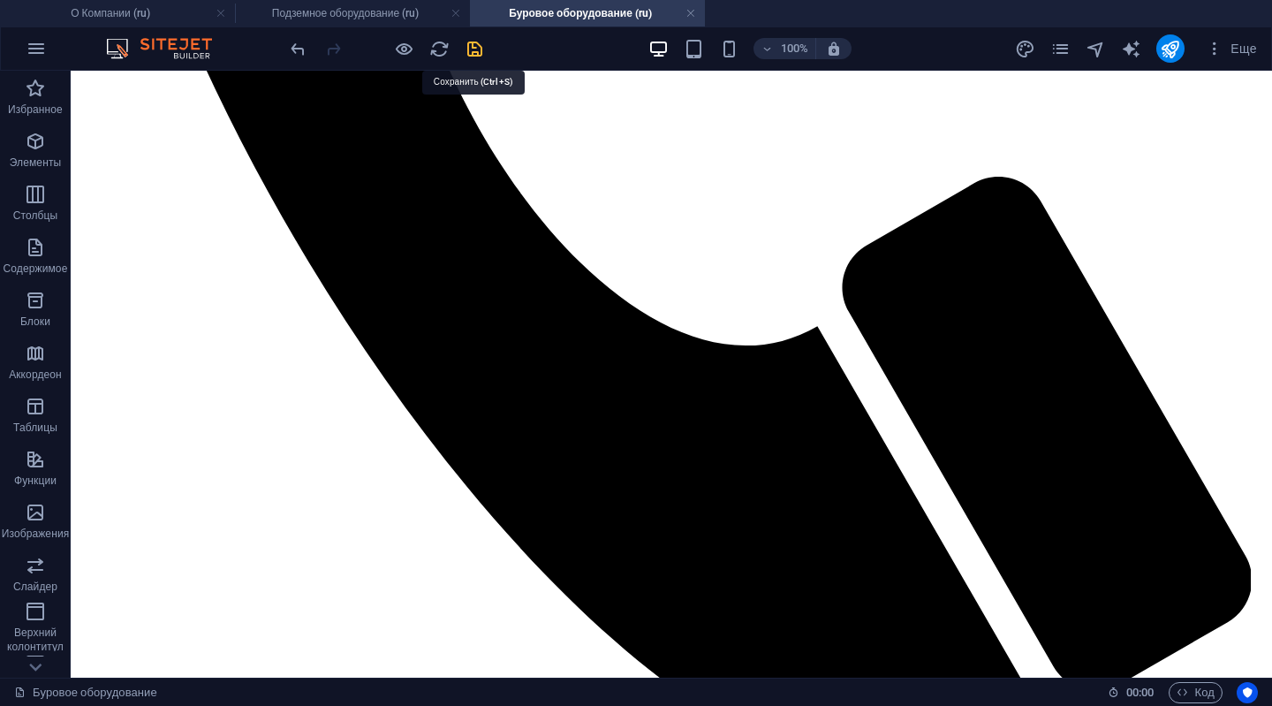
click at [476, 50] on icon "save" at bounding box center [475, 49] width 20 height 20
checkbox input "false"
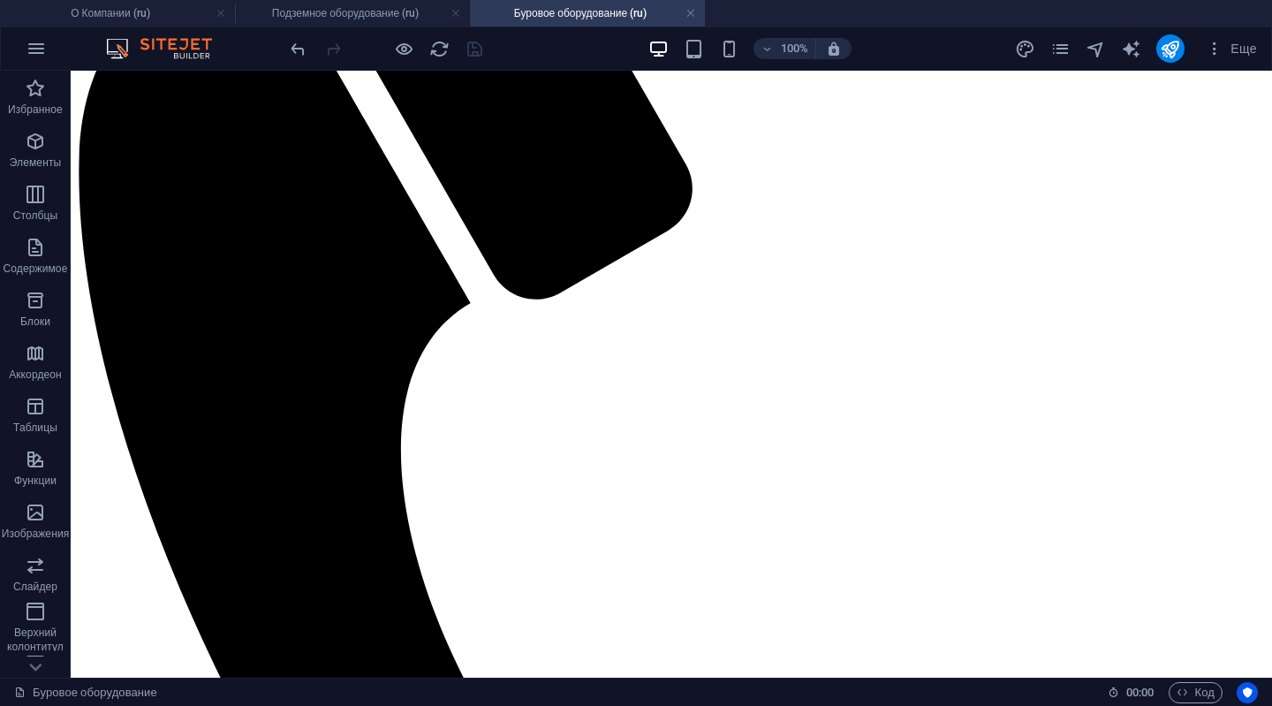
scroll to position [0, 0]
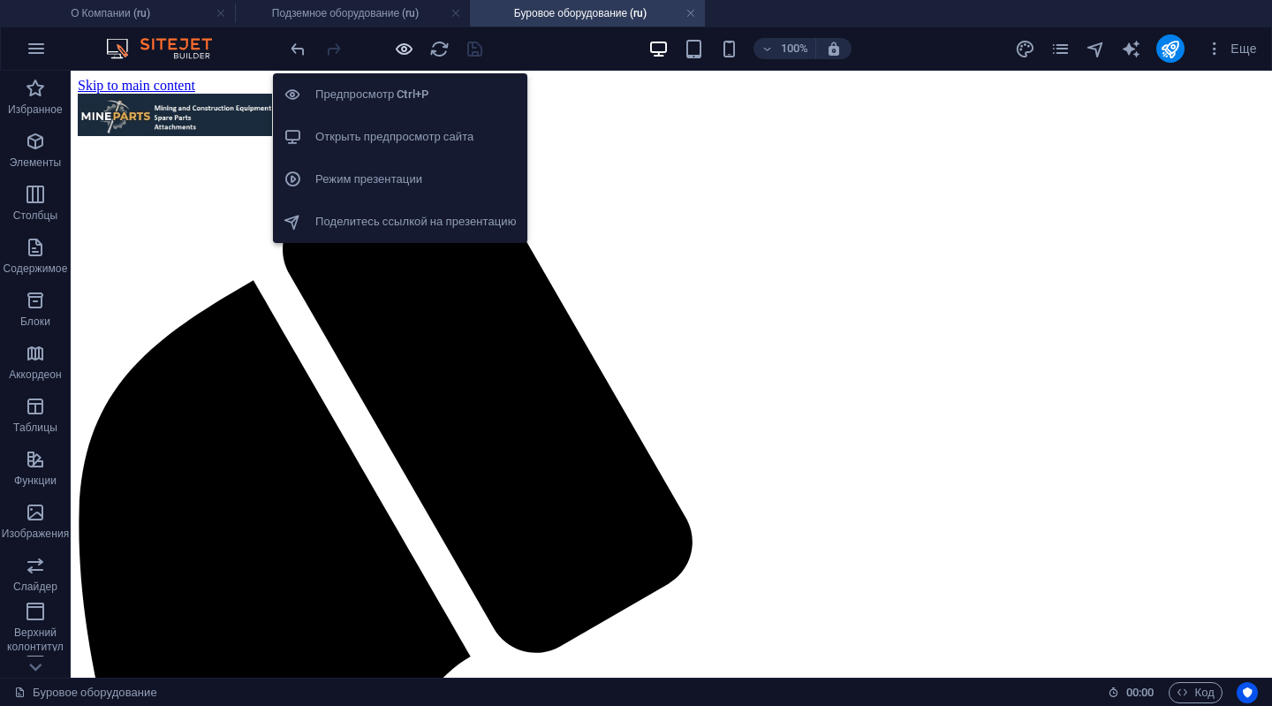
click at [398, 57] on icon "button" at bounding box center [404, 49] width 20 height 20
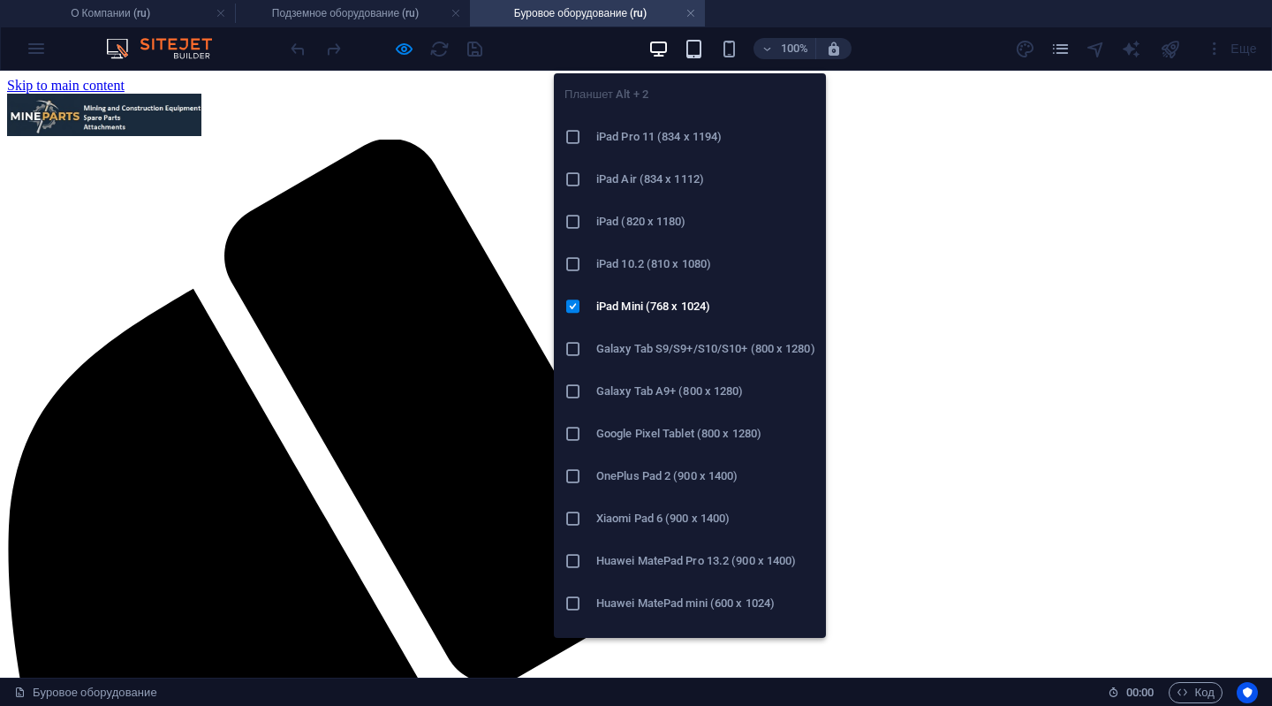
click at [686, 42] on icon "button" at bounding box center [694, 49] width 20 height 20
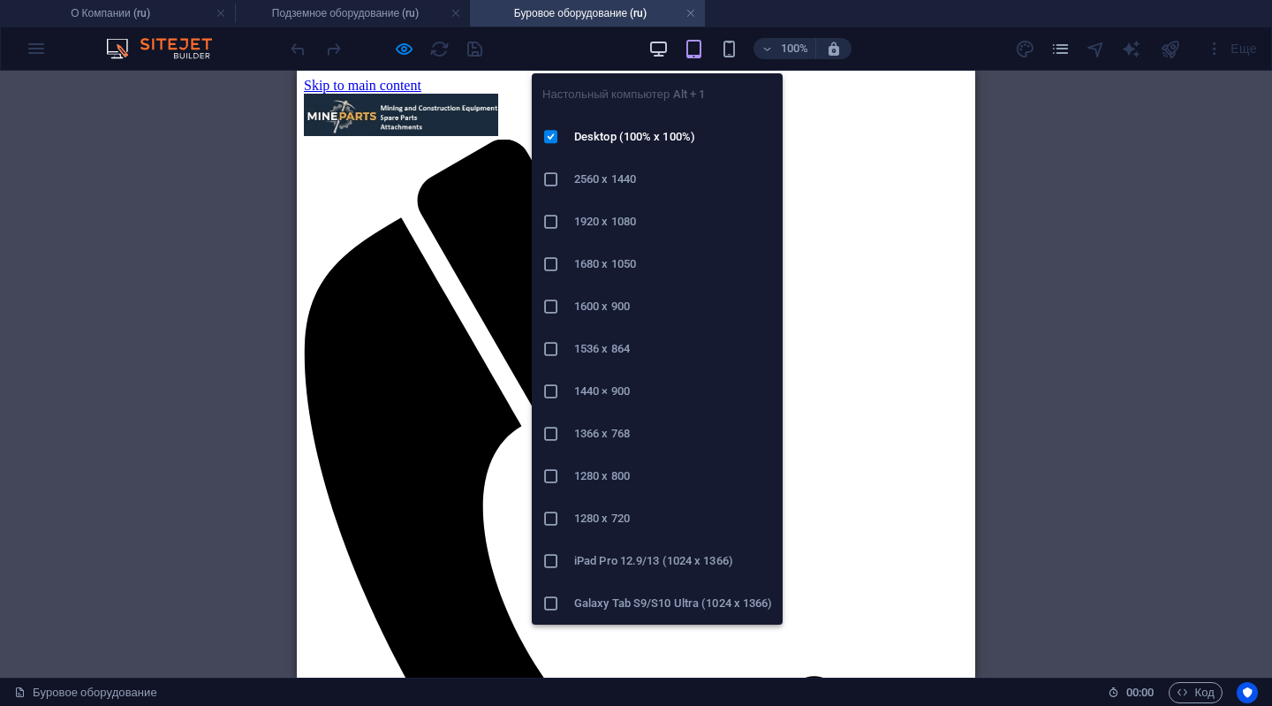
click at [659, 50] on icon "button" at bounding box center [658, 49] width 20 height 20
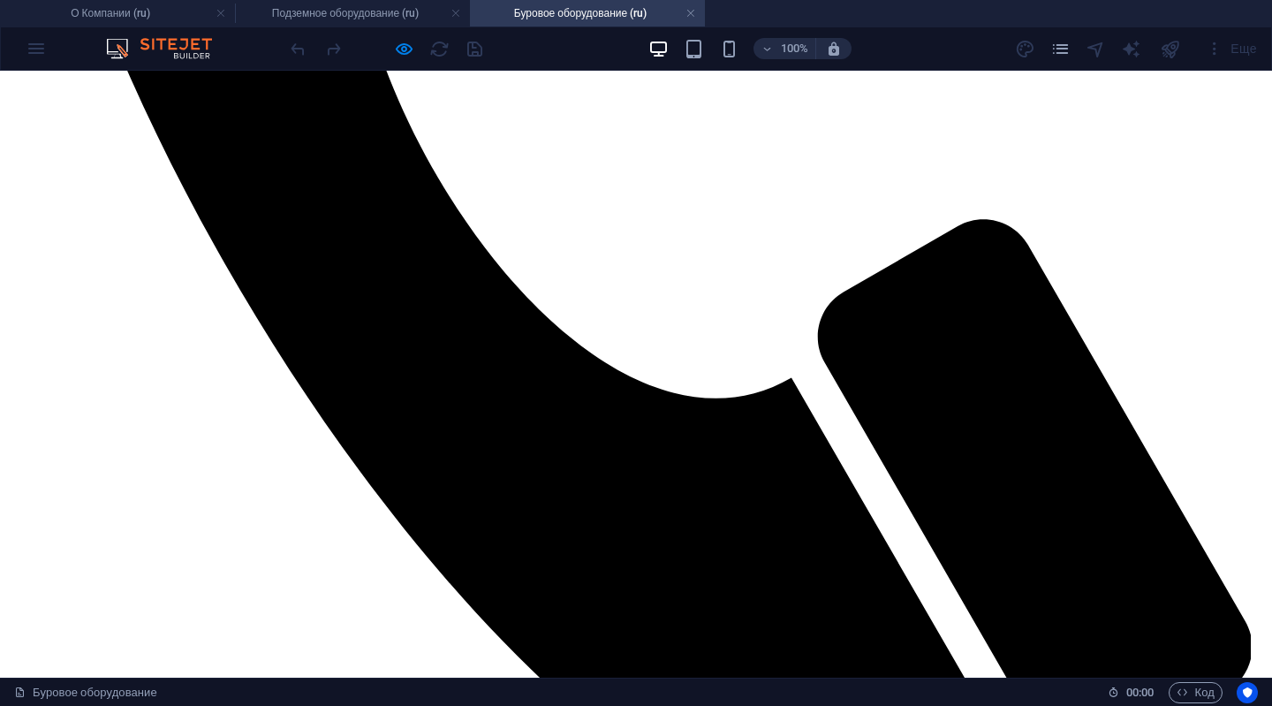
scroll to position [972, 0]
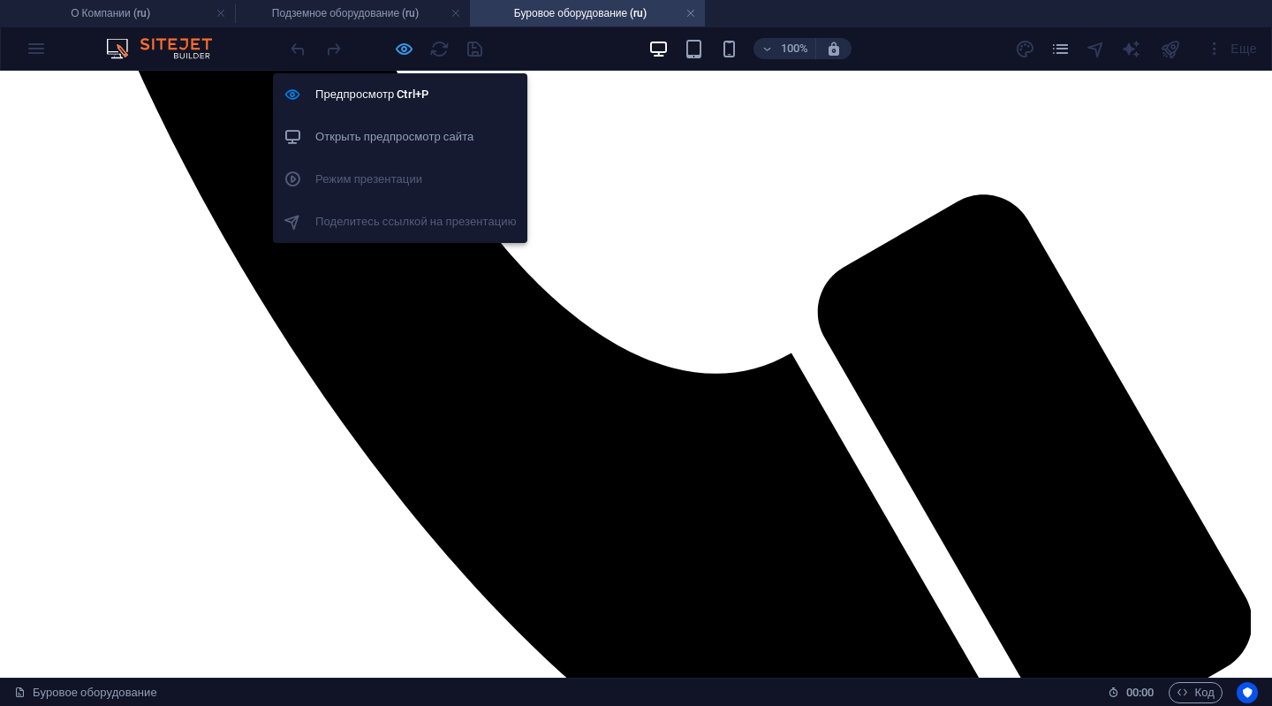
click at [404, 39] on icon "button" at bounding box center [404, 49] width 20 height 20
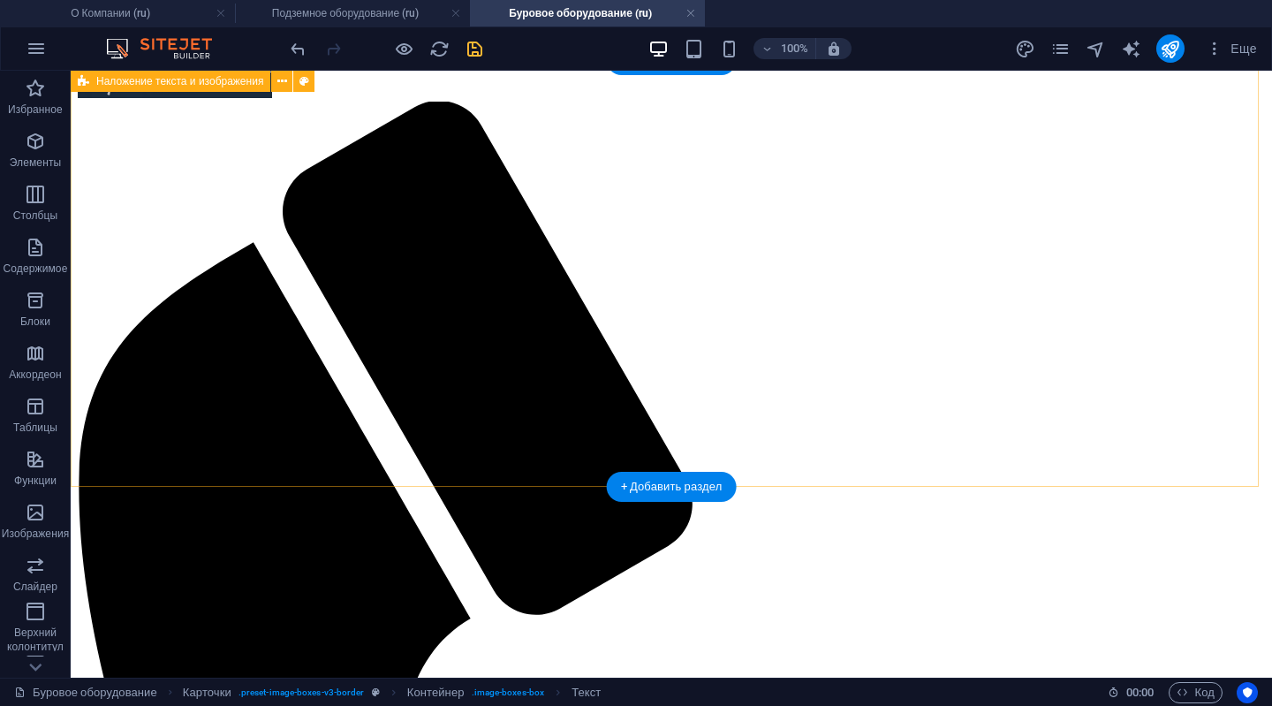
scroll to position [0, 0]
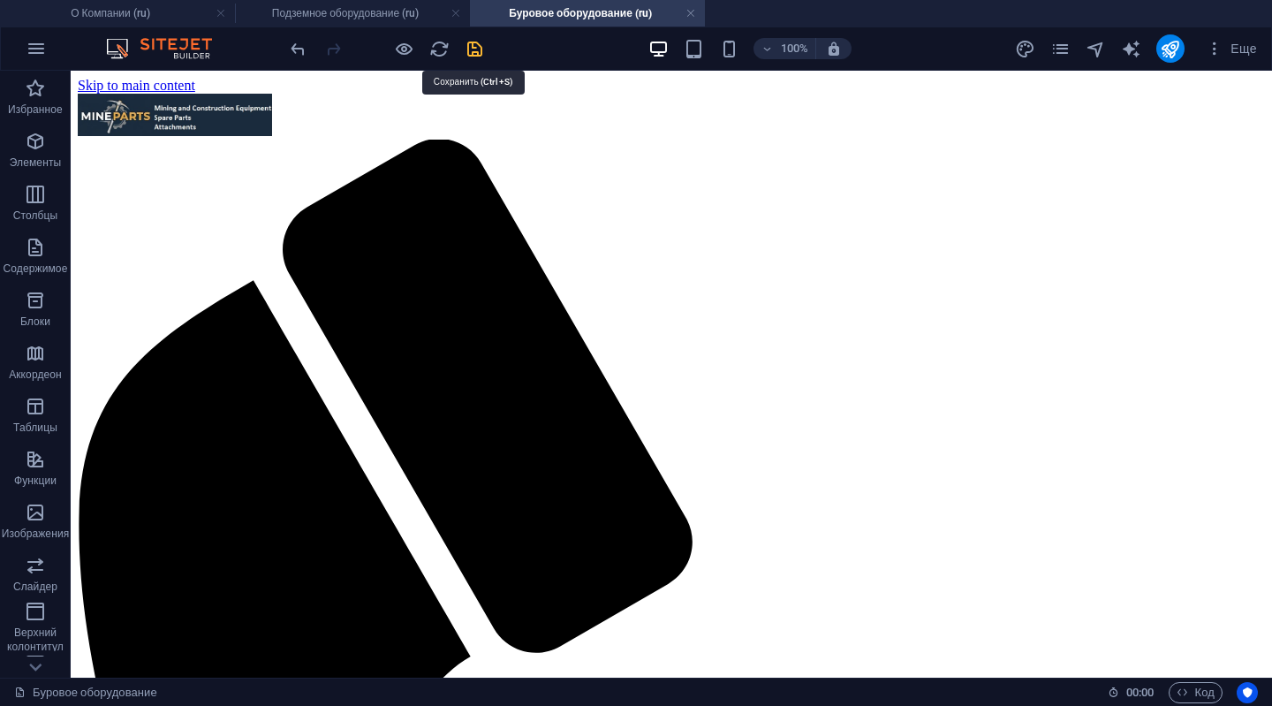
click at [466, 42] on icon "save" at bounding box center [475, 49] width 20 height 20
checkbox input "false"
click at [134, 8] on h4 "О Компании (ru)" at bounding box center [117, 13] width 235 height 19
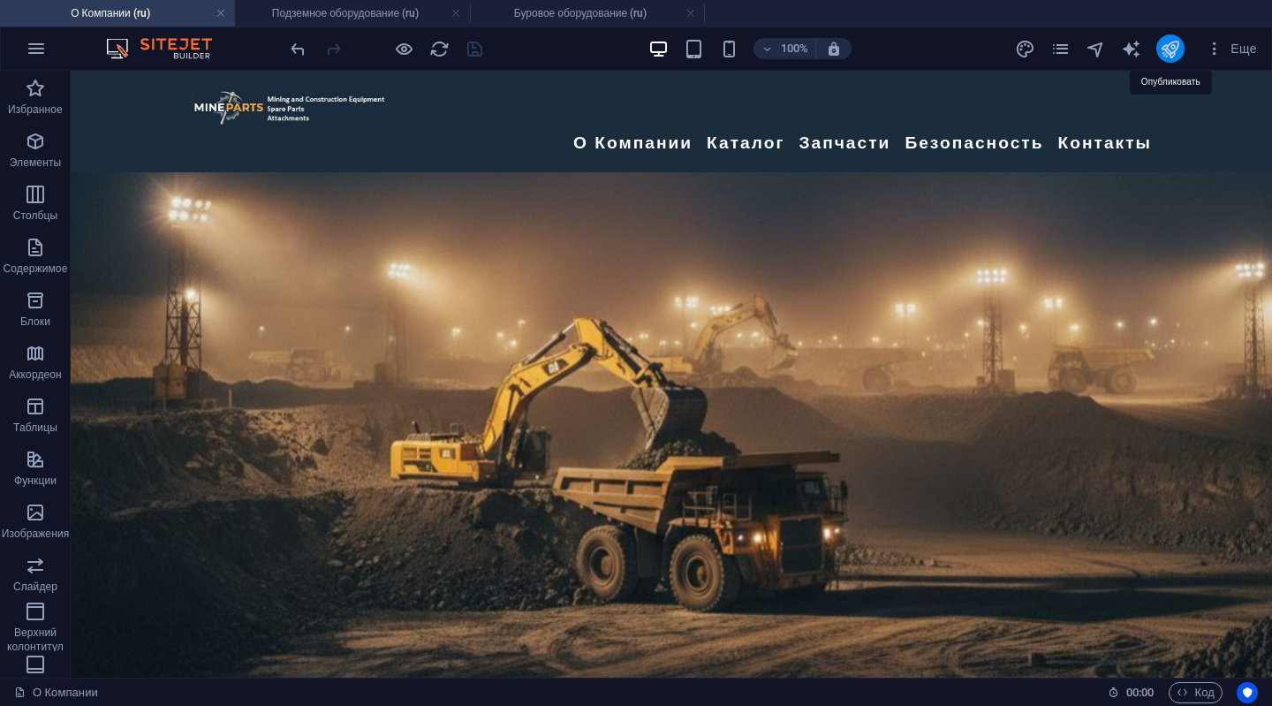
click at [1166, 41] on icon "publish" at bounding box center [1170, 49] width 20 height 20
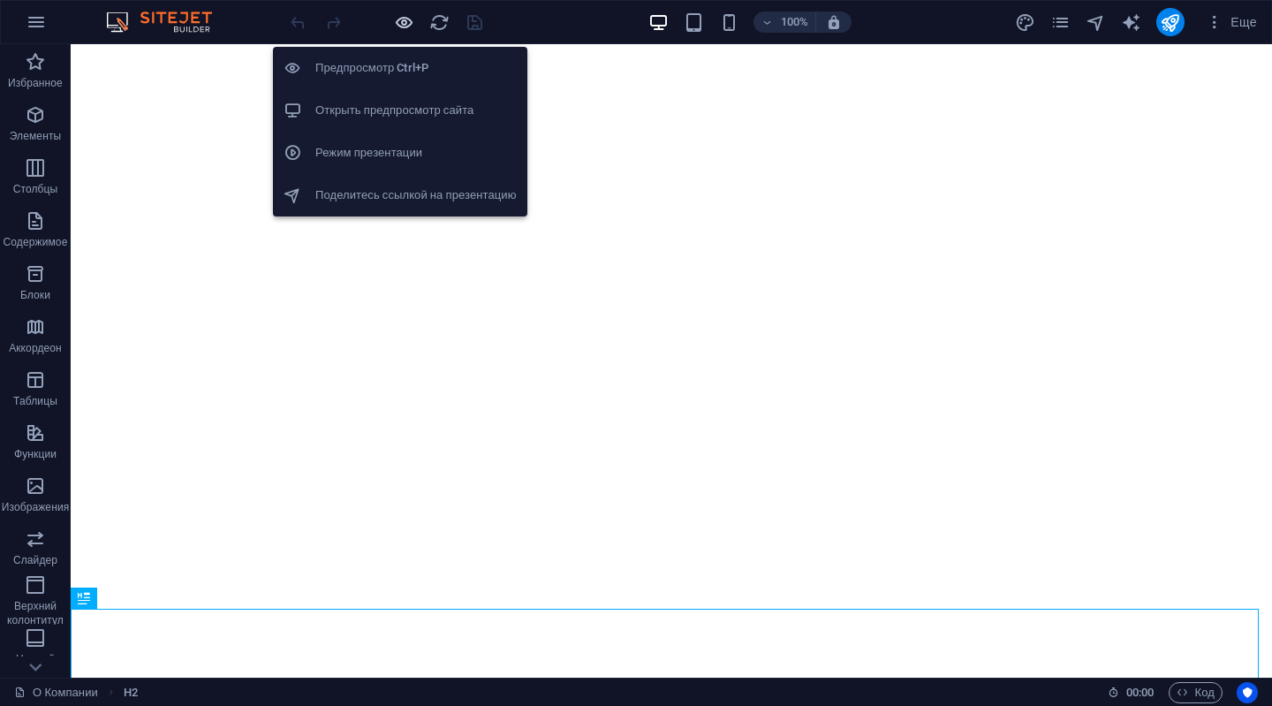
click at [401, 17] on icon "button" at bounding box center [404, 22] width 20 height 20
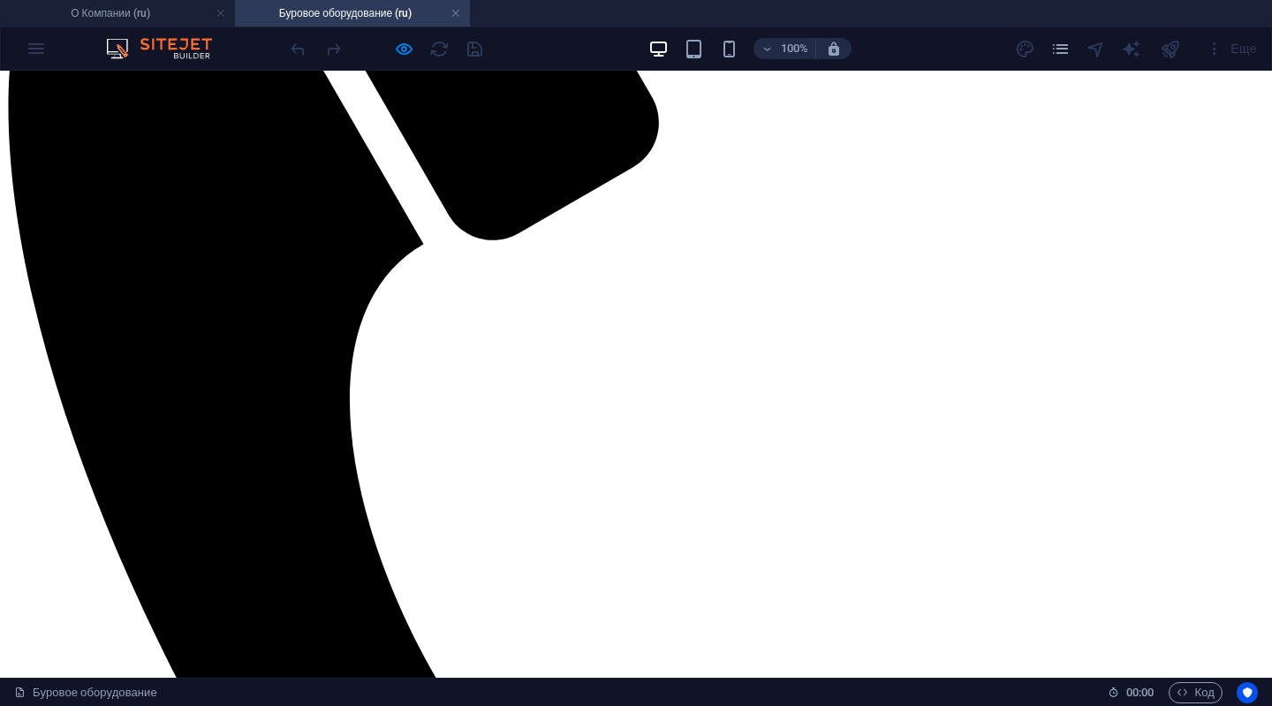
scroll to position [442, 0]
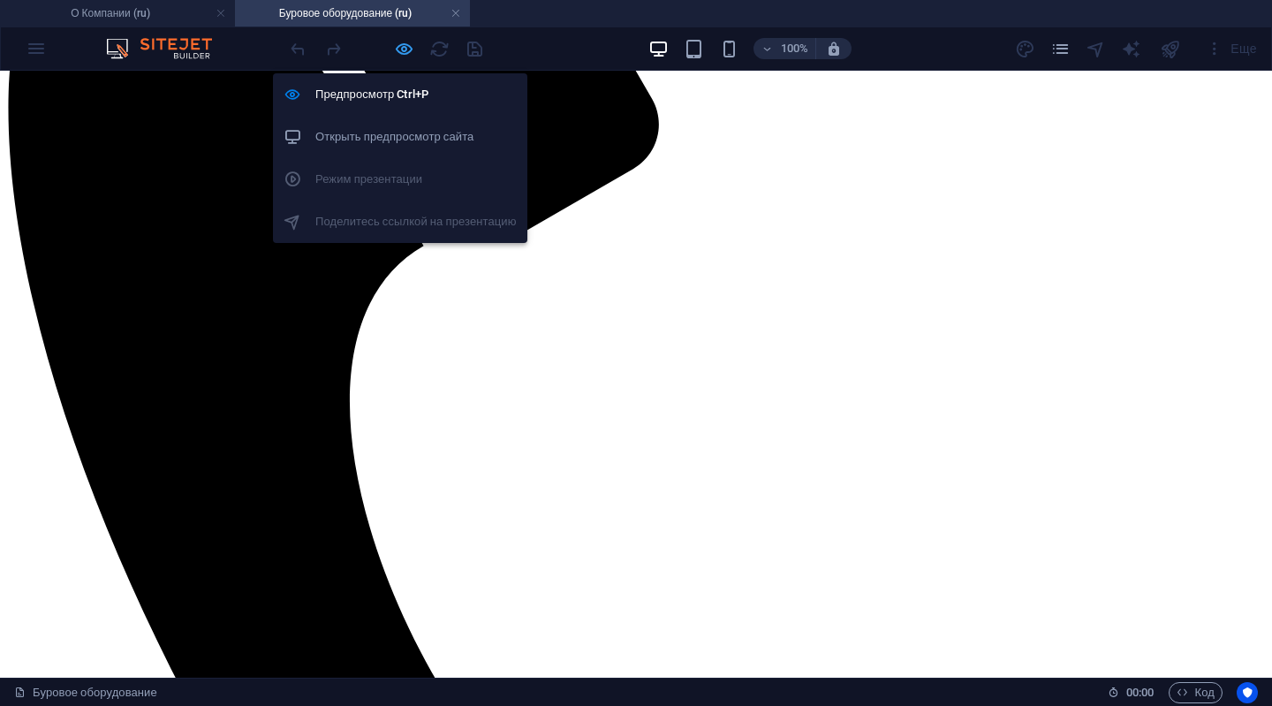
click at [399, 47] on icon "button" at bounding box center [404, 49] width 20 height 20
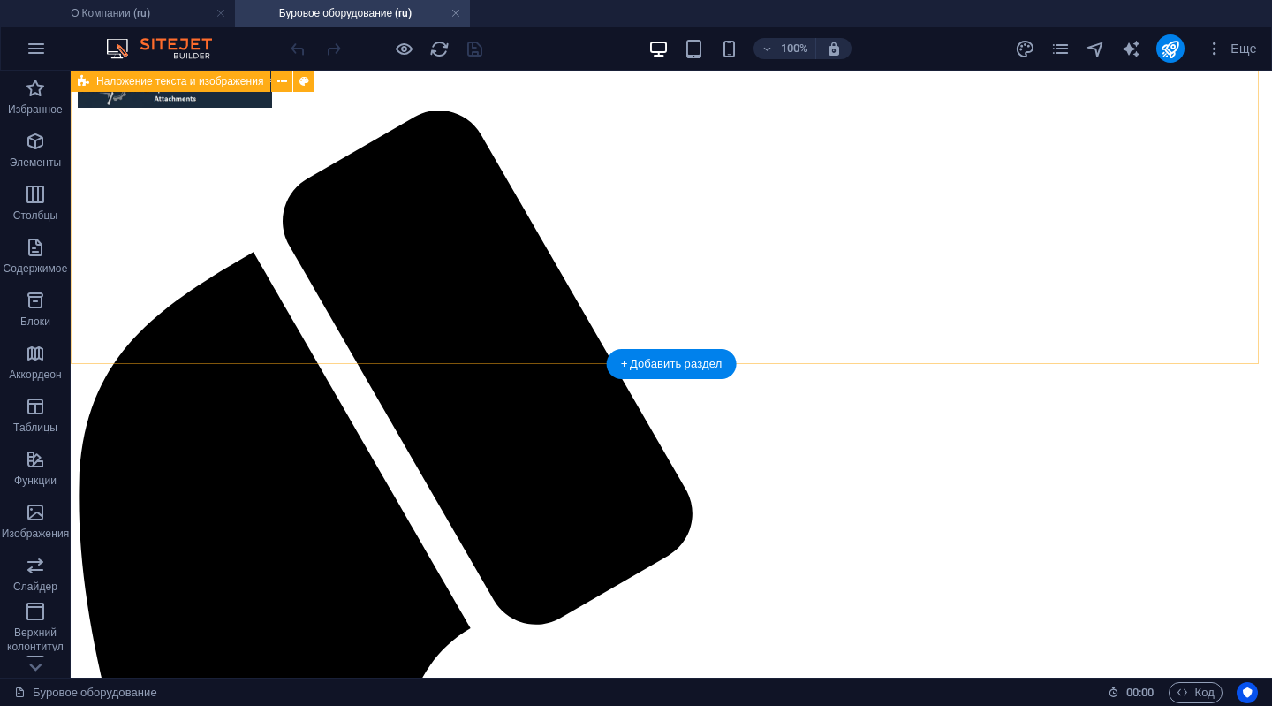
scroll to position [0, 0]
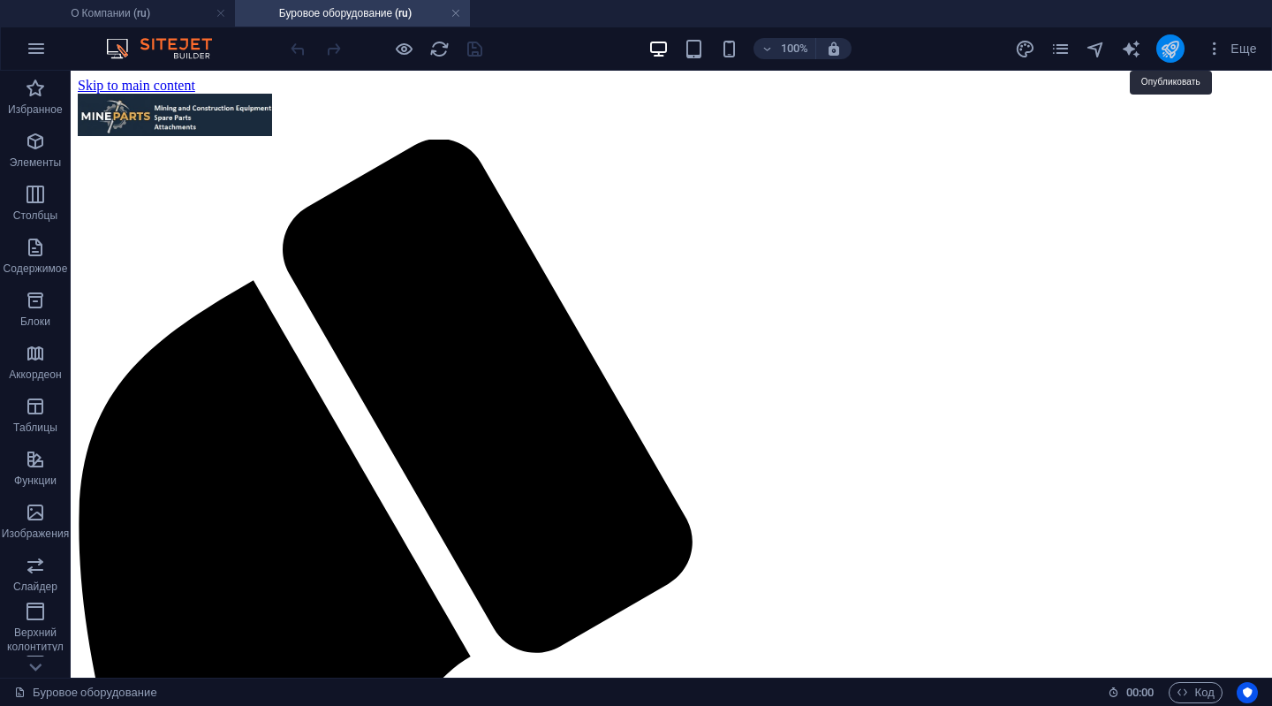
click at [1177, 47] on icon "publish" at bounding box center [1170, 49] width 20 height 20
